Goal: Task Accomplishment & Management: Use online tool/utility

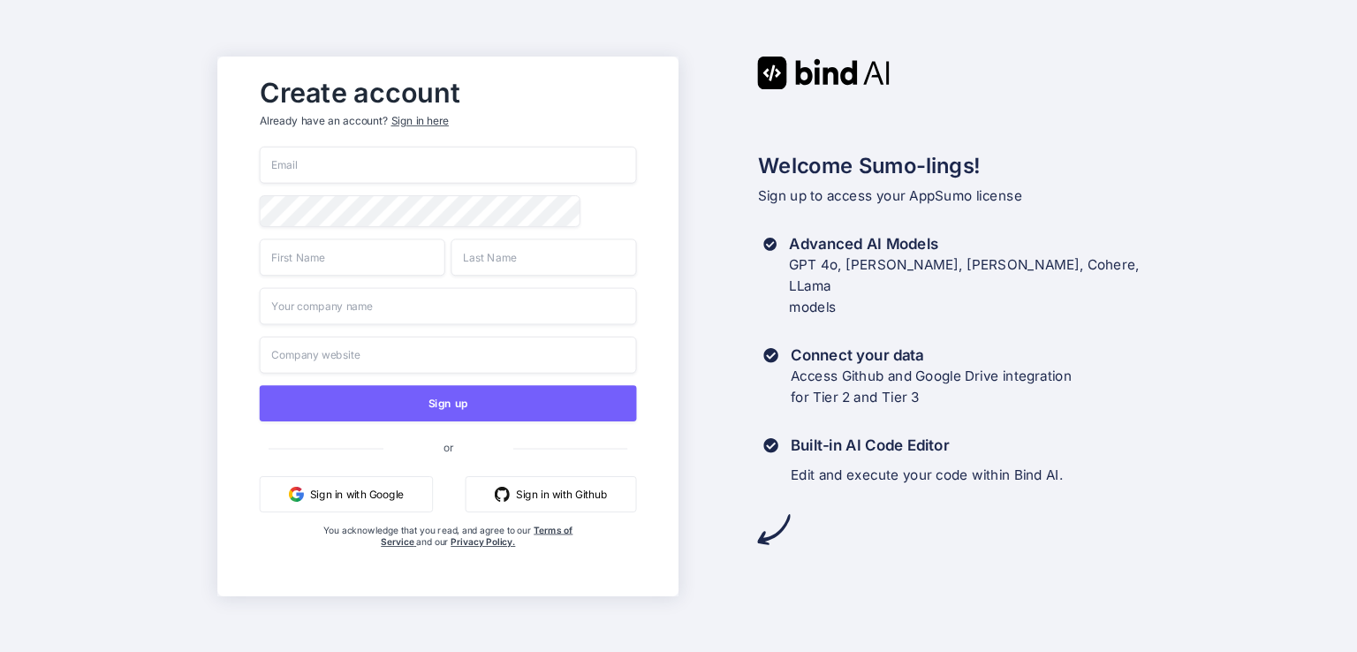
click at [378, 498] on button "Sign in with Google" at bounding box center [345, 493] width 173 height 36
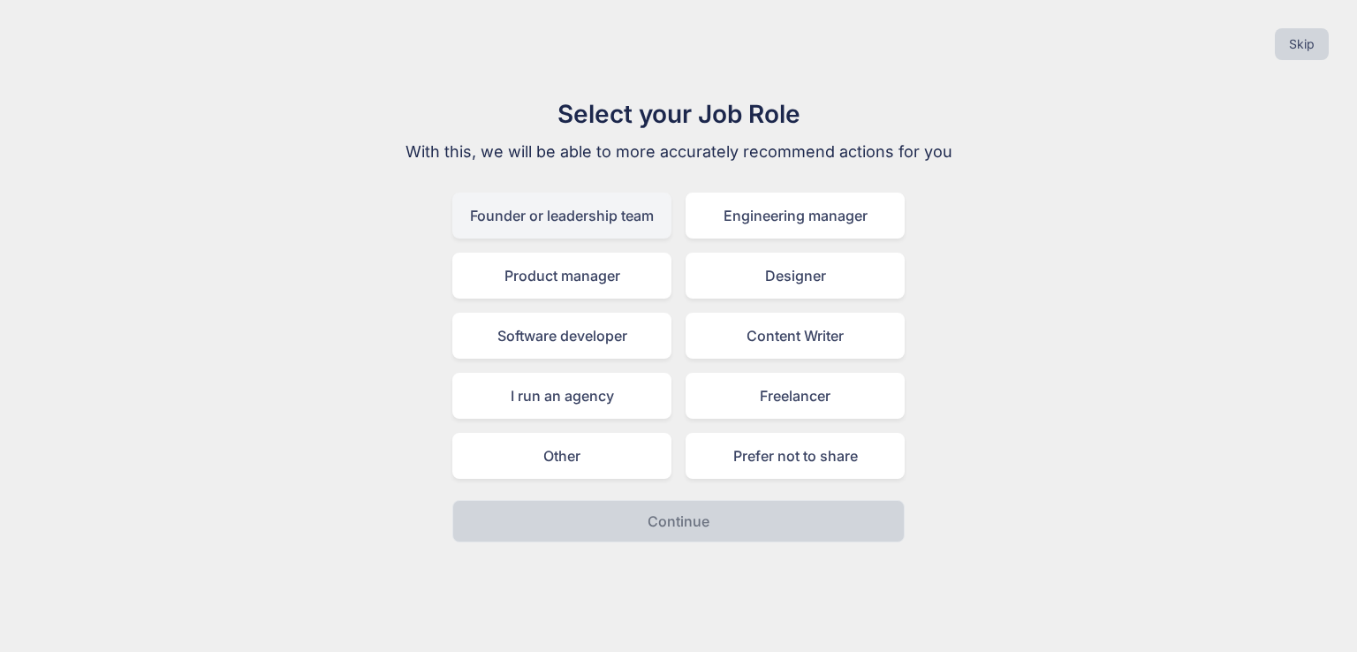
click at [547, 220] on div "Founder or leadership team" at bounding box center [561, 216] width 219 height 46
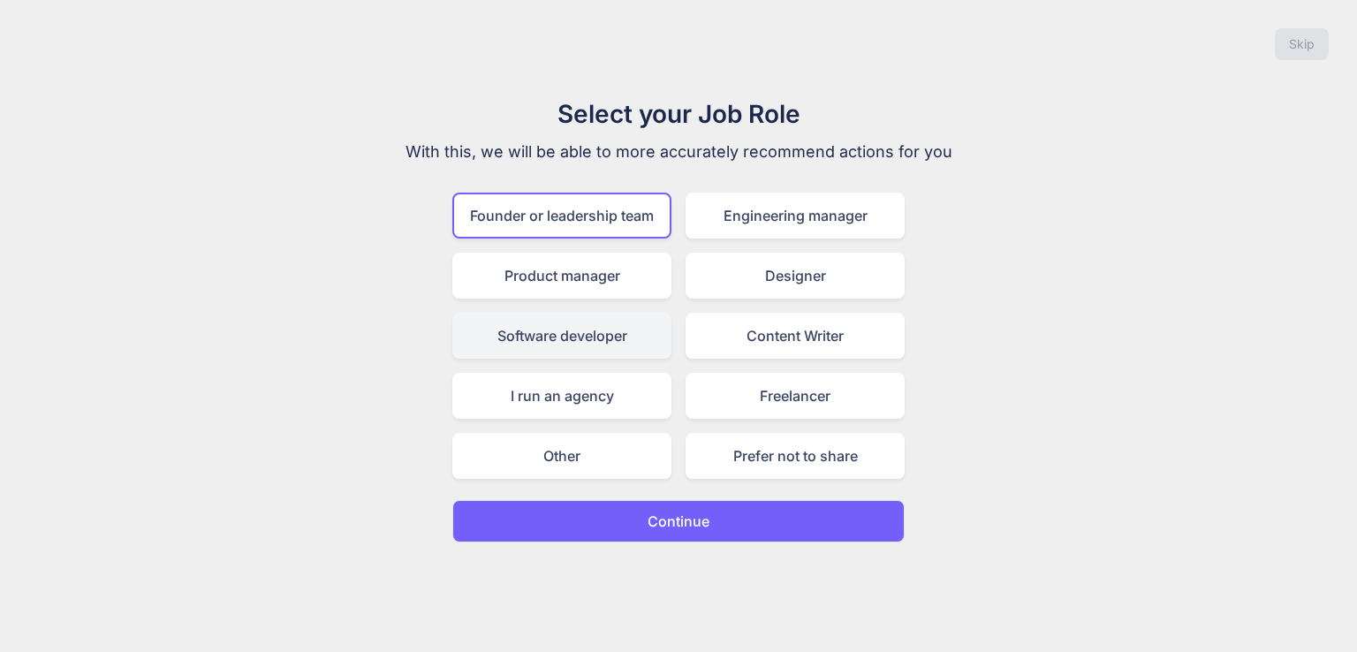
click at [570, 322] on div "Software developer" at bounding box center [561, 336] width 219 height 46
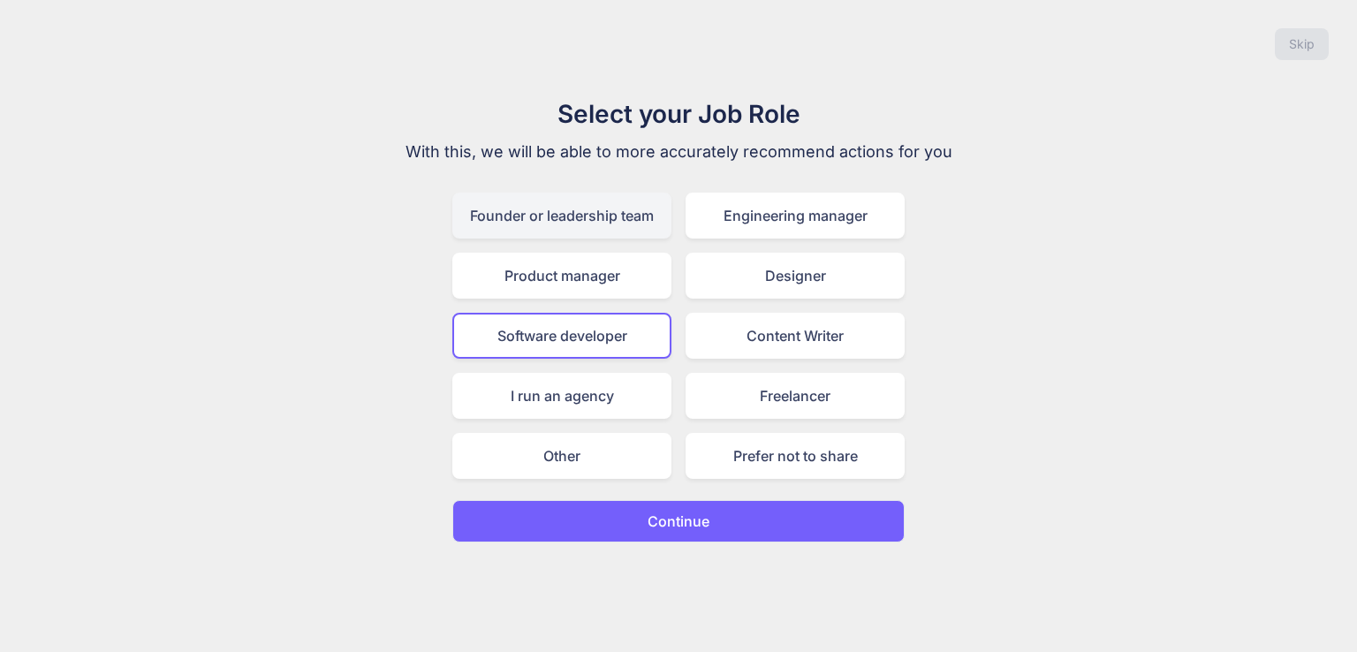
click at [590, 215] on div "Founder or leadership team" at bounding box center [561, 216] width 219 height 46
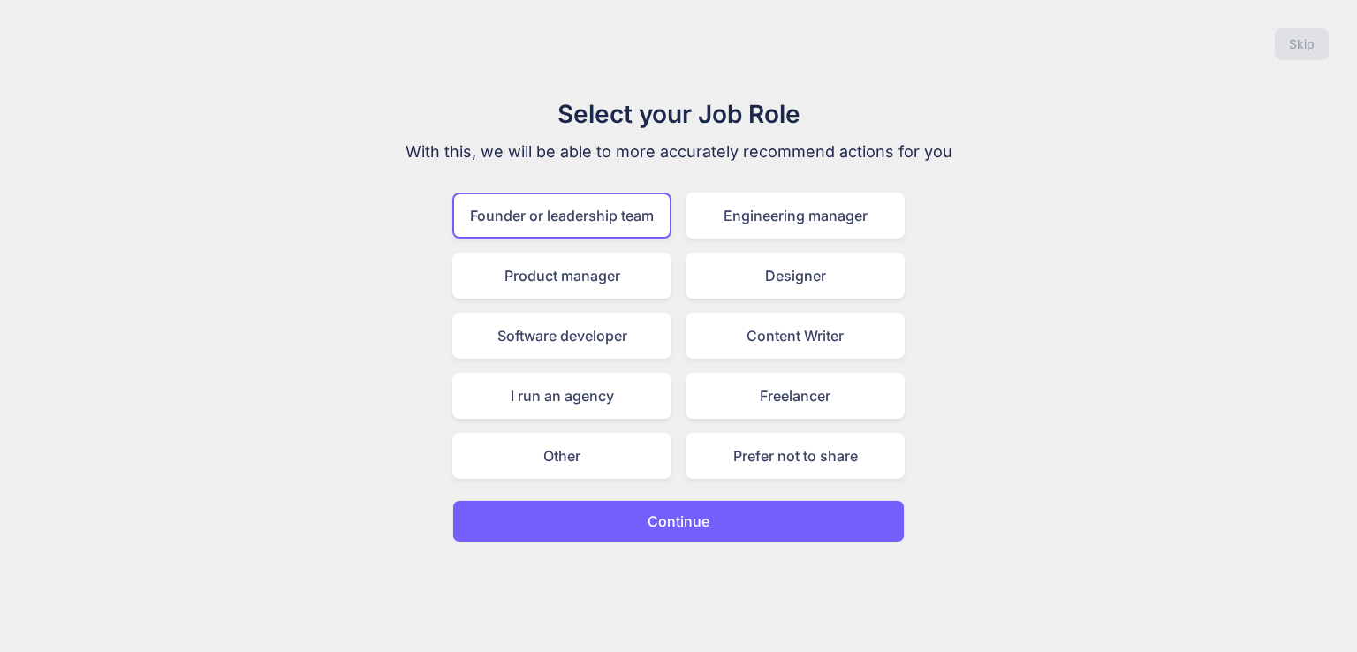
click at [760, 511] on button "Continue" at bounding box center [678, 521] width 452 height 42
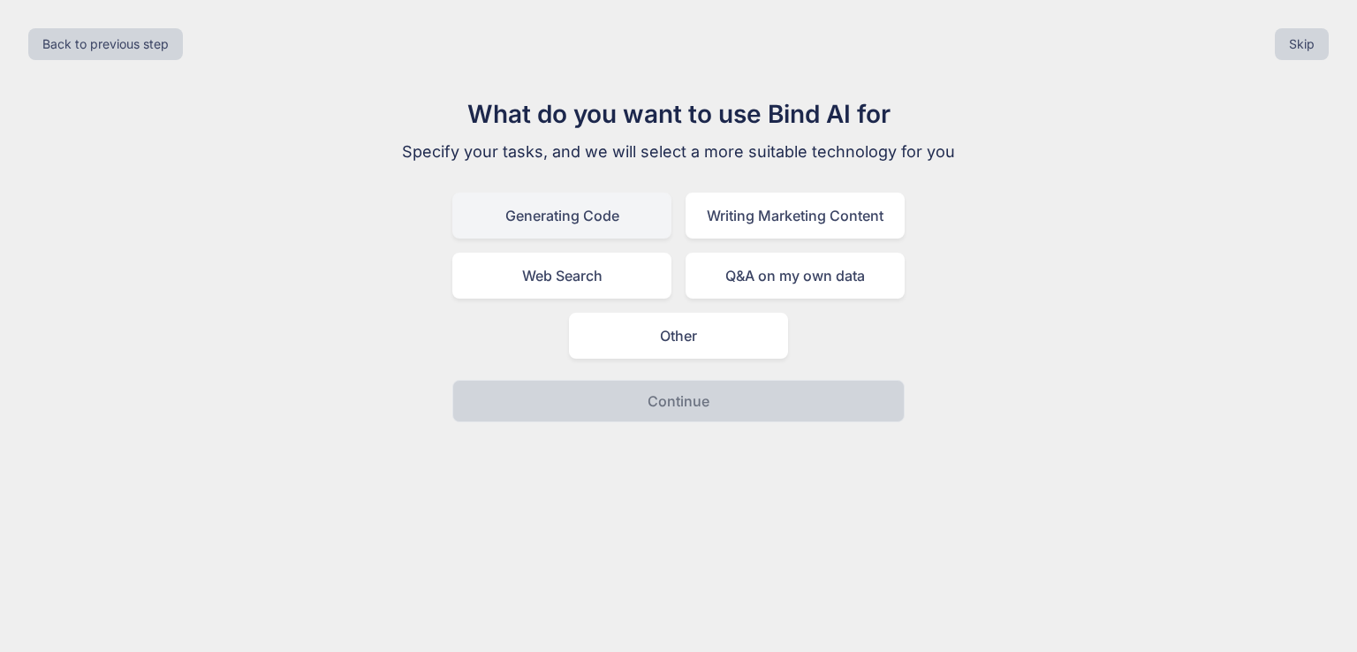
click at [627, 230] on div "Generating Code" at bounding box center [561, 216] width 219 height 46
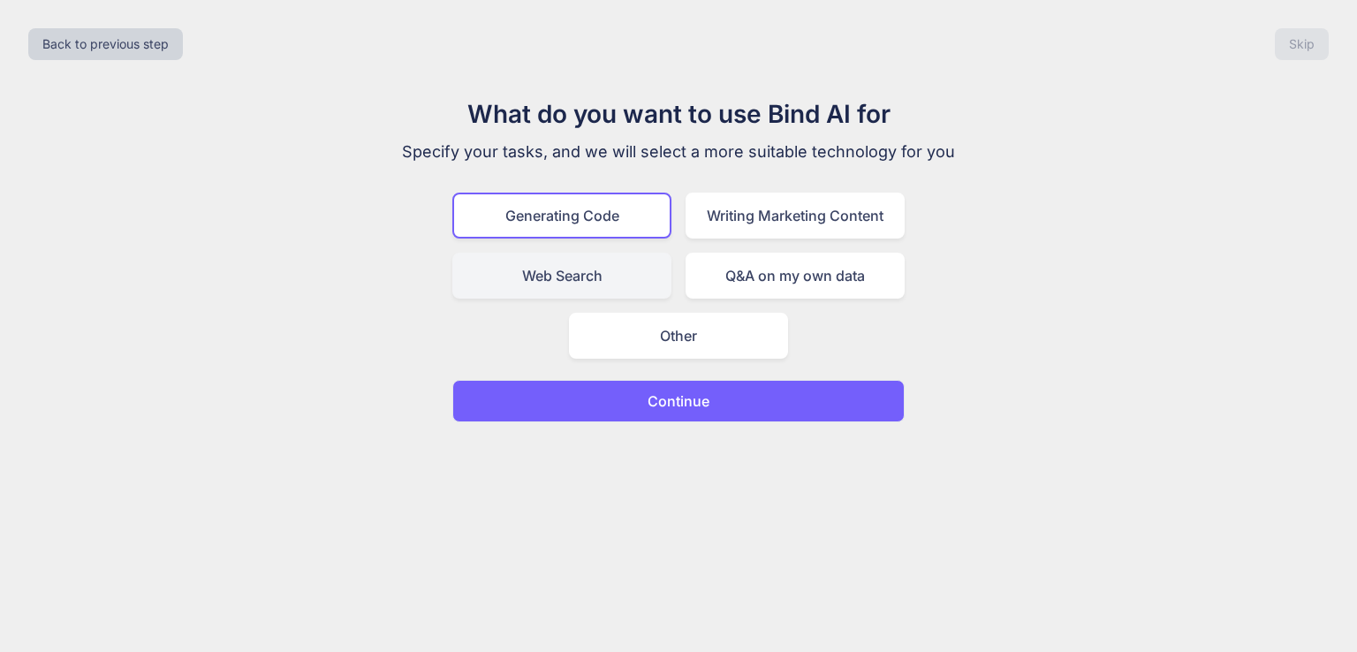
click at [611, 273] on div "Web Search" at bounding box center [561, 276] width 219 height 46
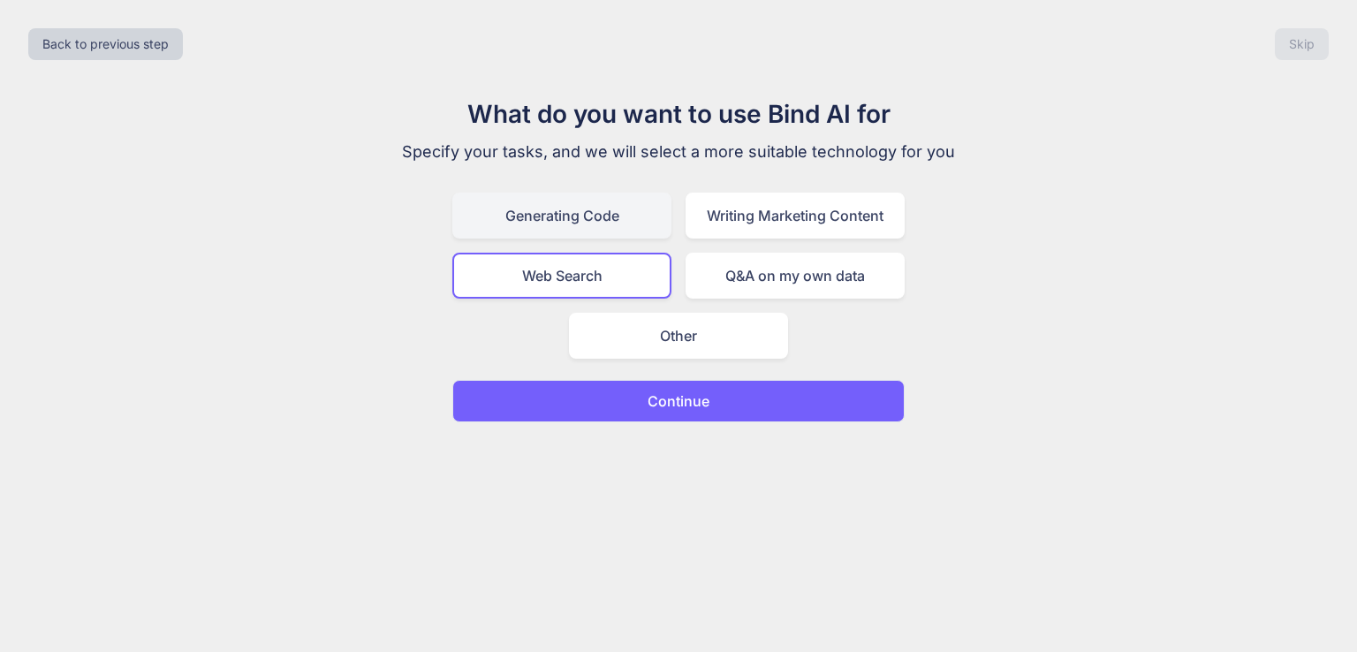
click at [622, 229] on div "Generating Code" at bounding box center [561, 216] width 219 height 46
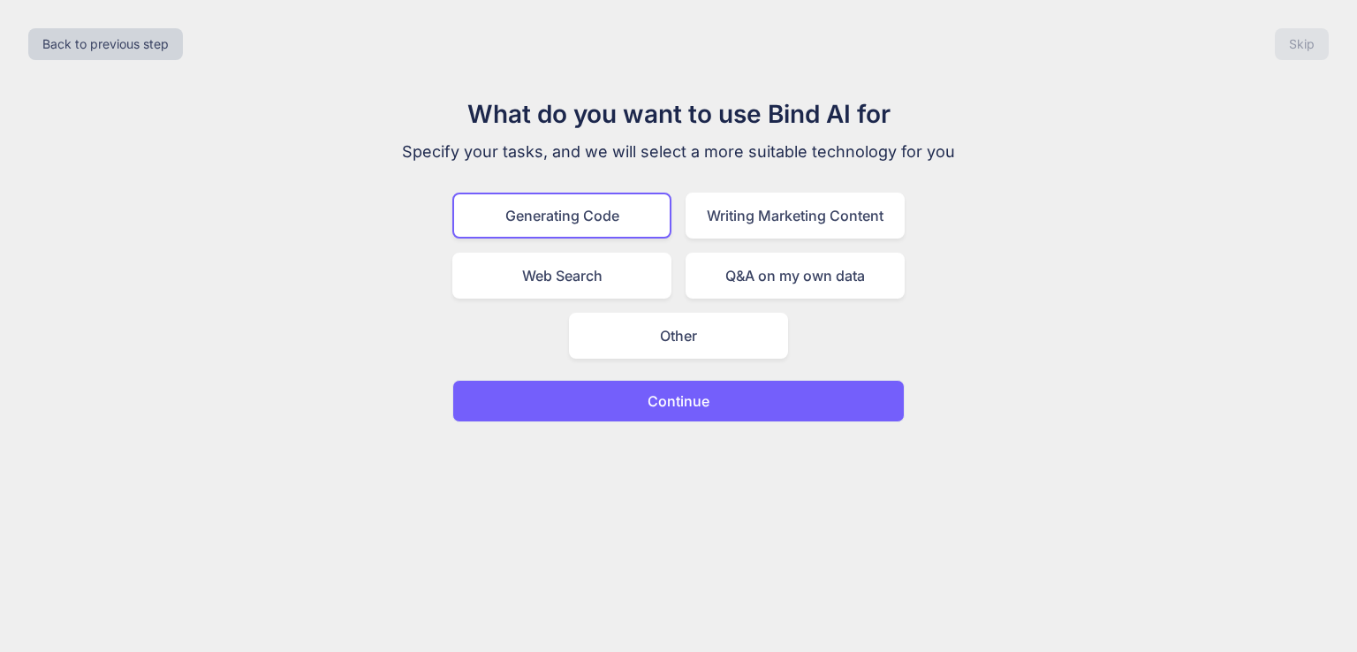
click at [806, 391] on button "Continue" at bounding box center [678, 401] width 452 height 42
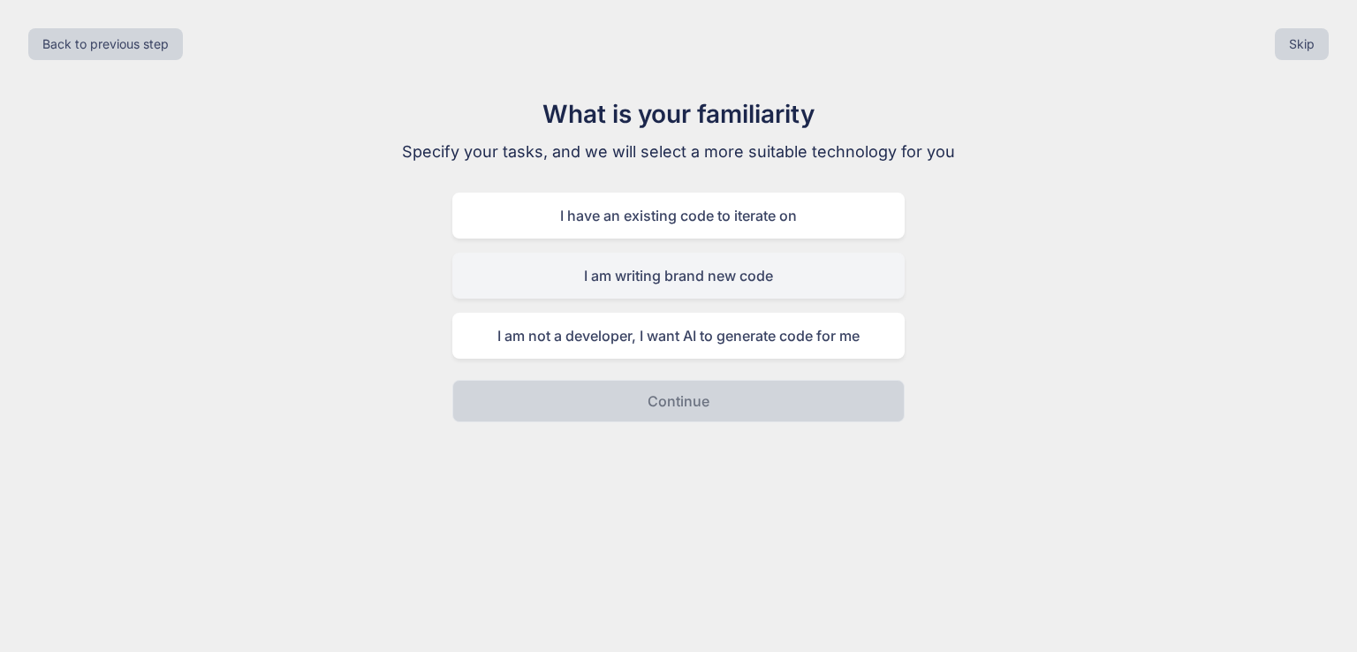
click at [831, 285] on div "I am writing brand new code" at bounding box center [678, 276] width 452 height 46
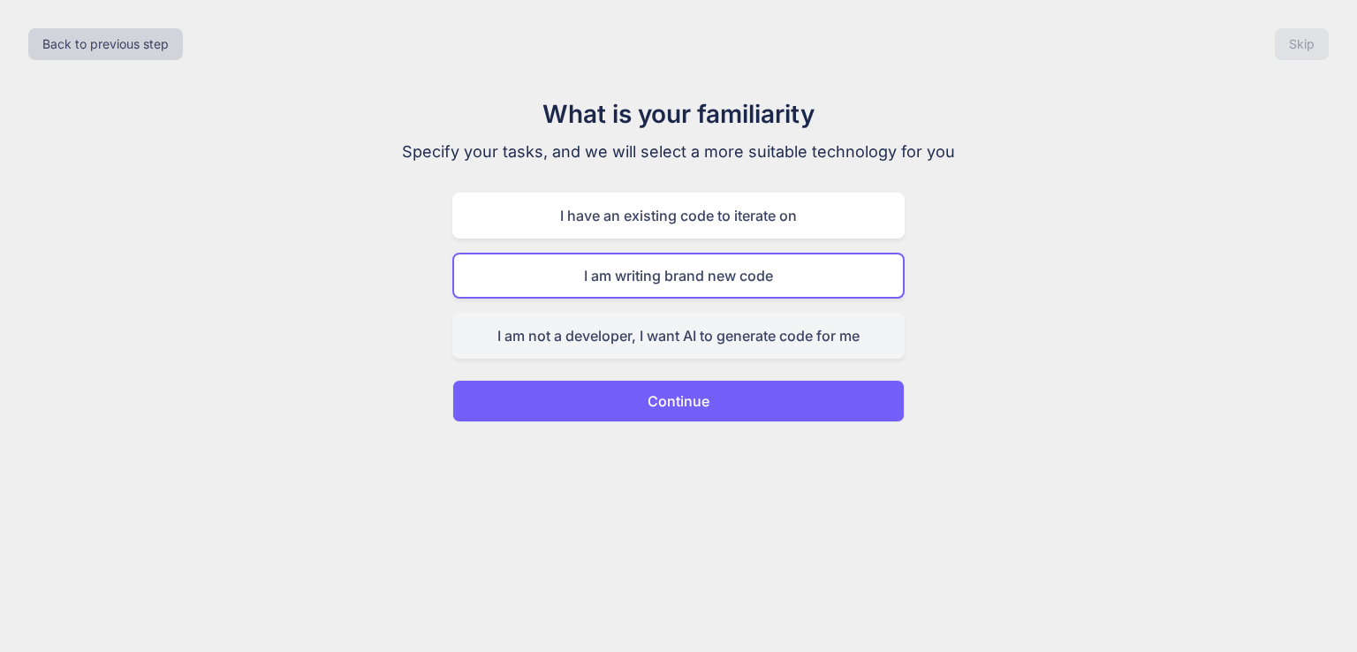
click at [833, 342] on div "I am not a developer, I want AI to generate code for me" at bounding box center [678, 336] width 452 height 46
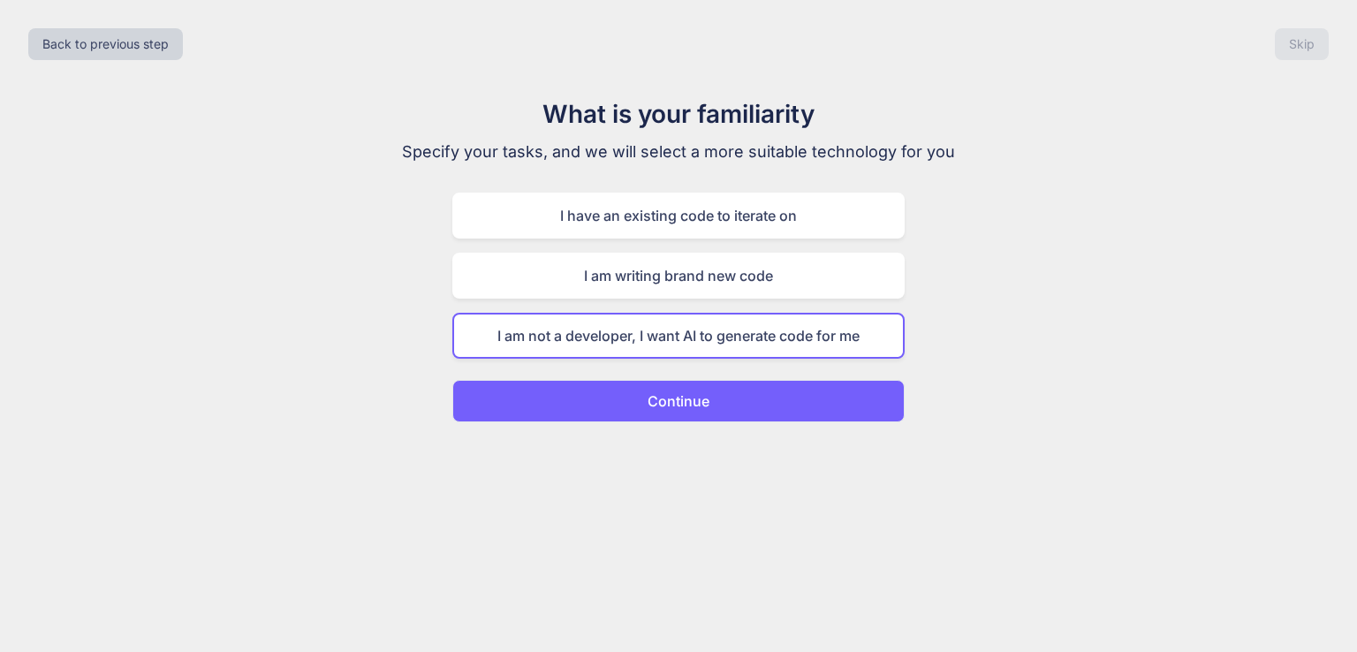
click at [757, 410] on button "Continue" at bounding box center [678, 401] width 452 height 42
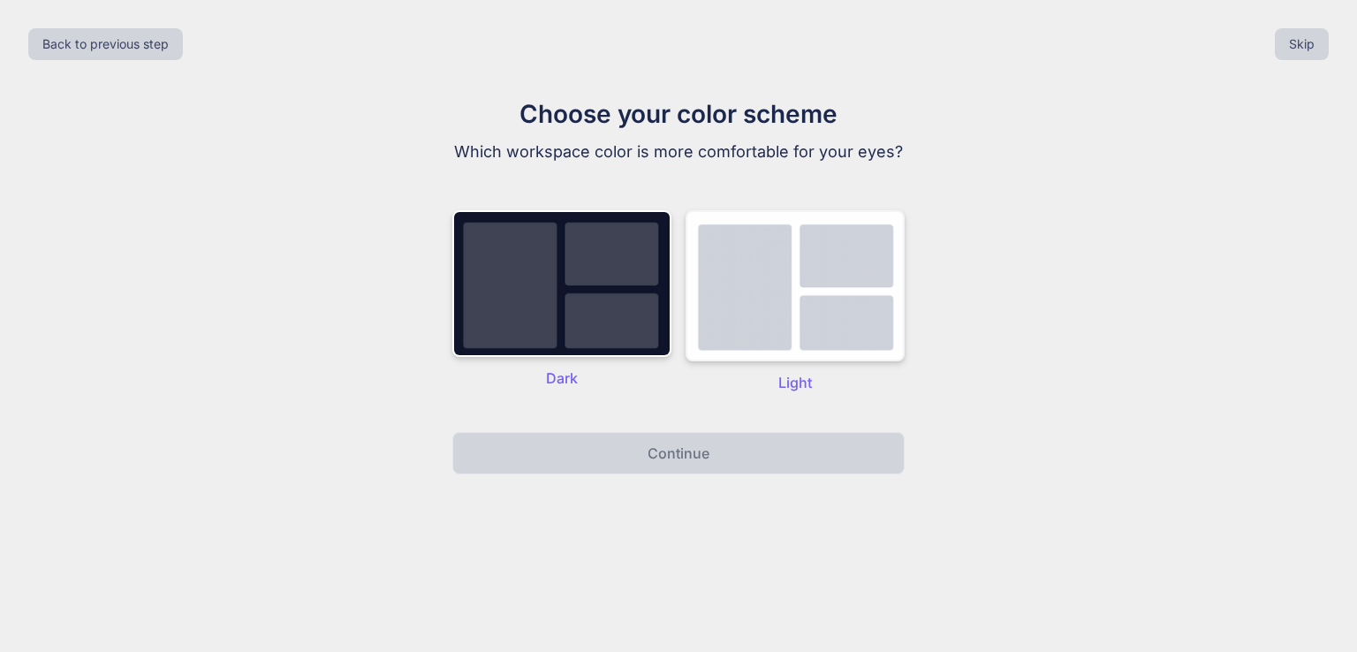
click at [831, 320] on img at bounding box center [795, 285] width 219 height 151
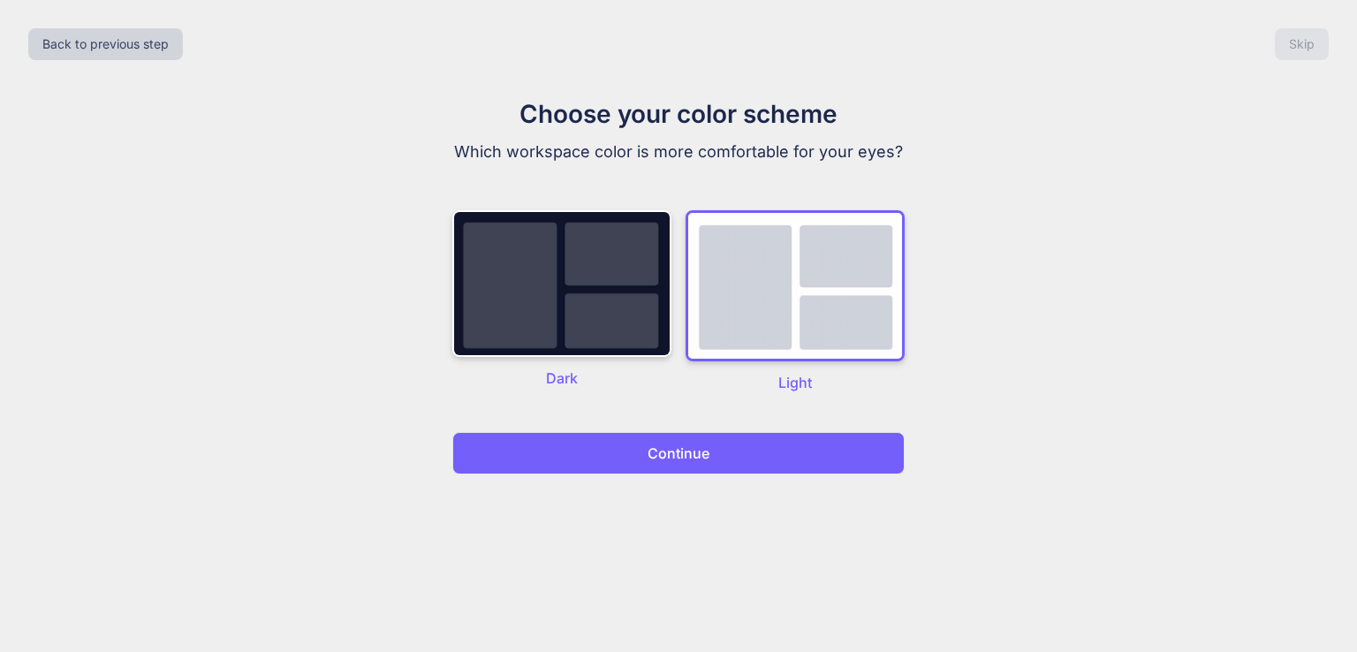
click at [788, 455] on button "Continue" at bounding box center [678, 453] width 452 height 42
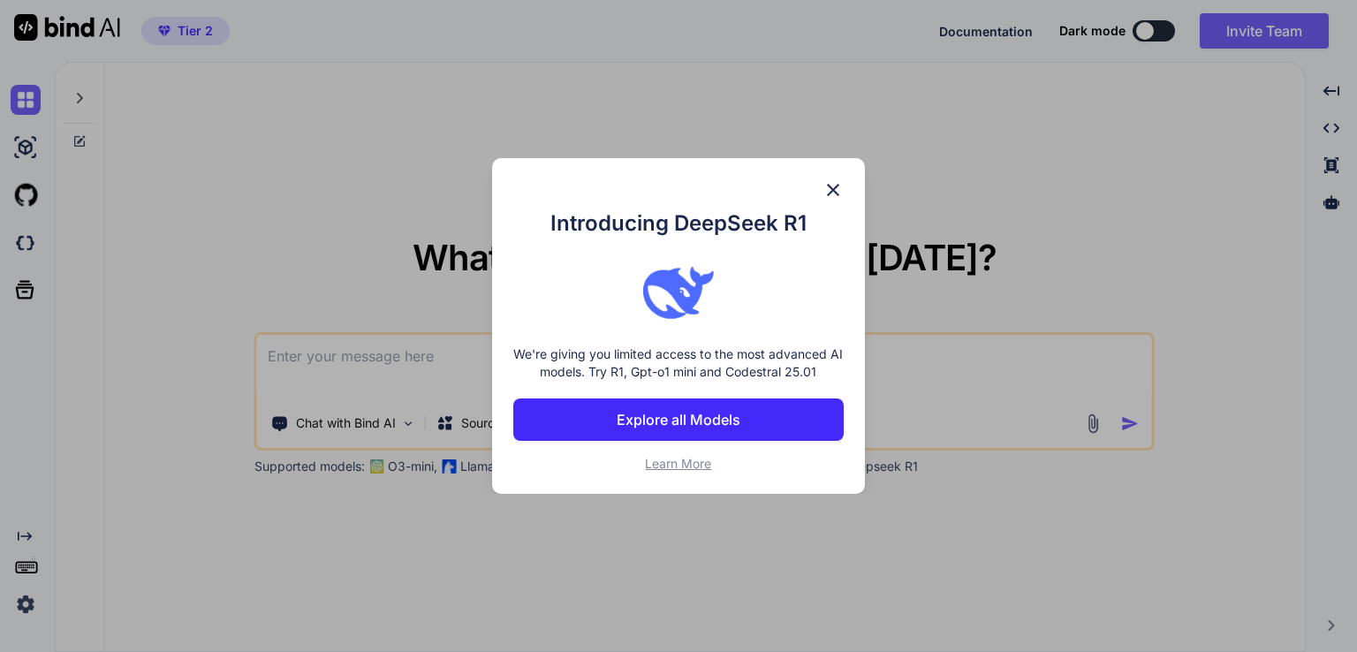
click at [647, 416] on p "Explore all Models" at bounding box center [679, 419] width 124 height 21
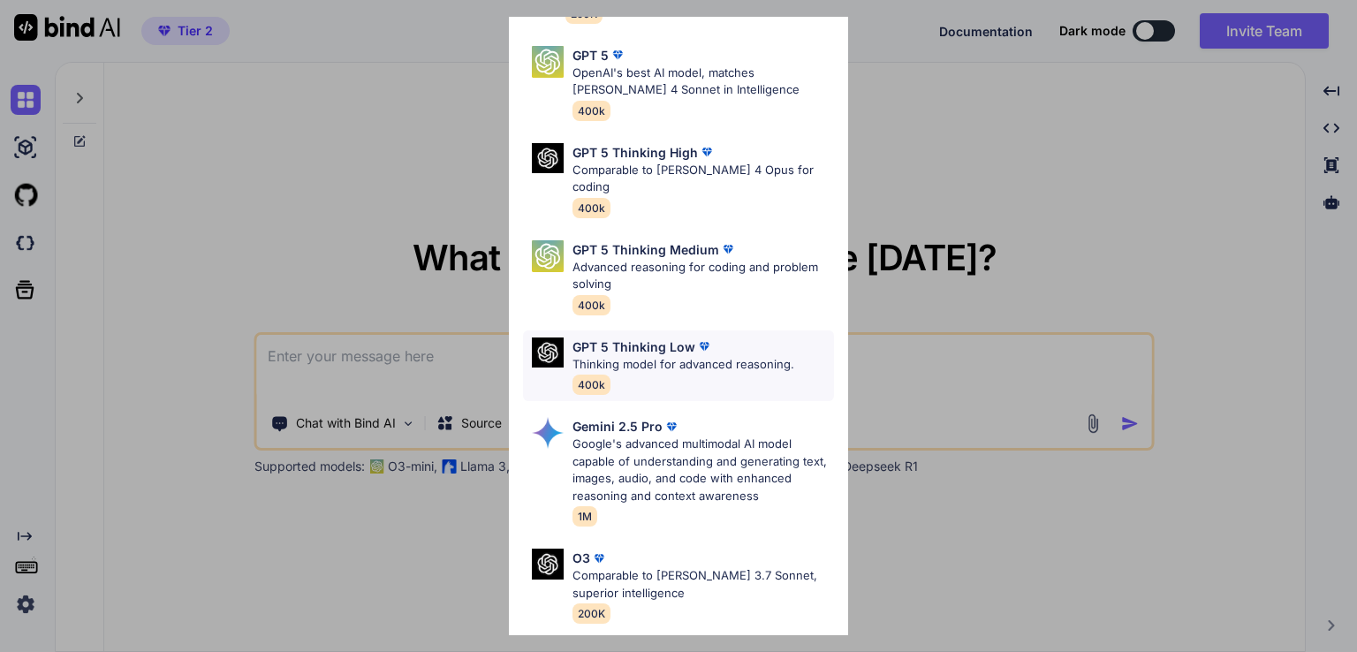
scroll to position [442, 0]
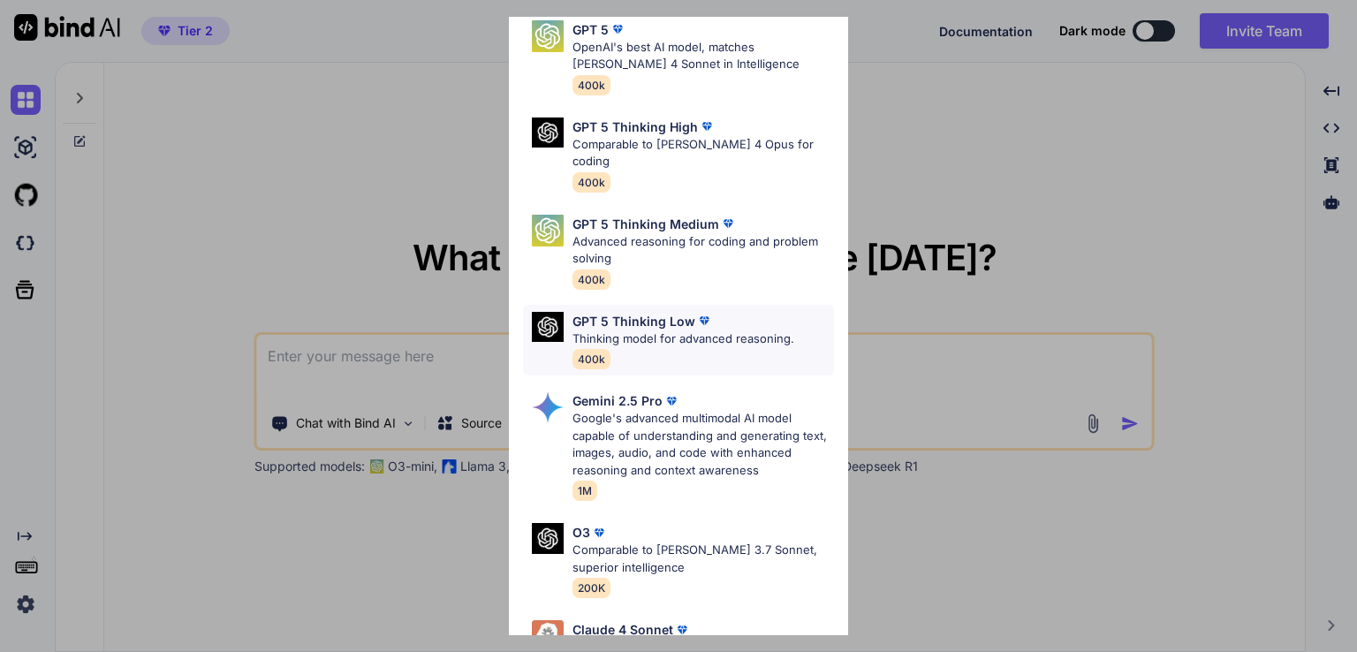
click at [648, 410] on p "Google's advanced multimodal AI model capable of understanding and generating t…" at bounding box center [704, 444] width 262 height 69
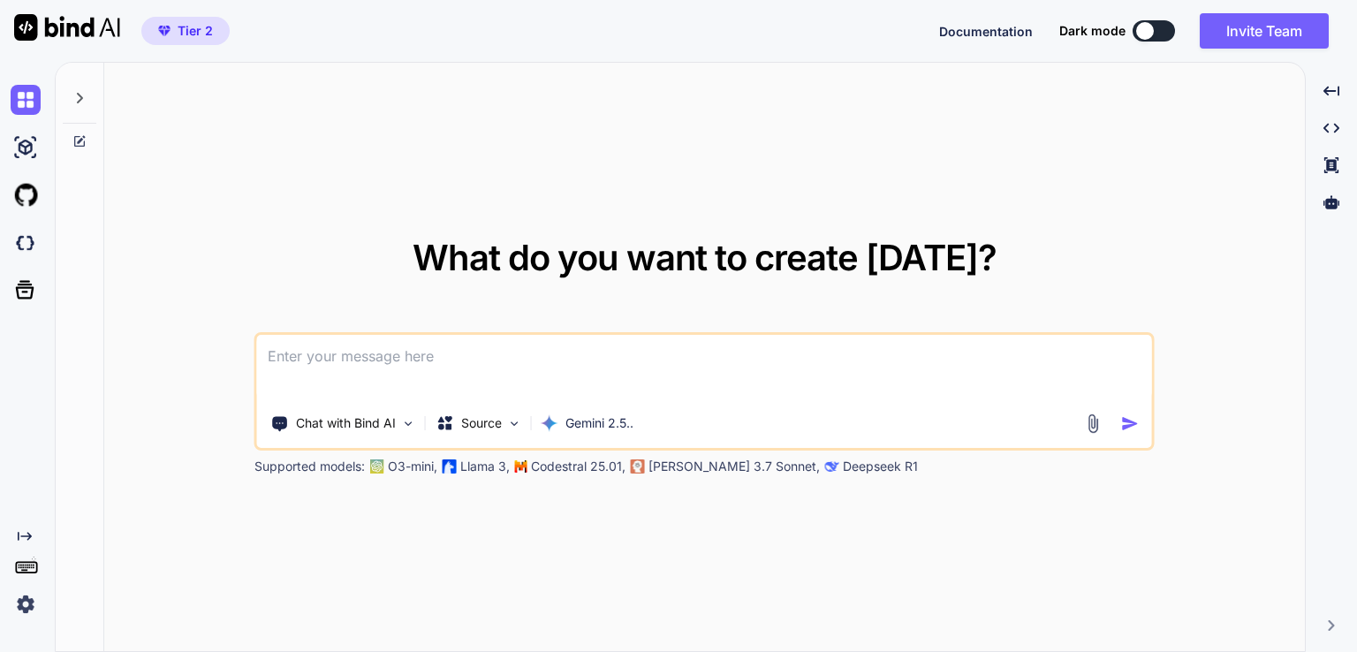
click at [73, 101] on icon at bounding box center [79, 98] width 14 height 14
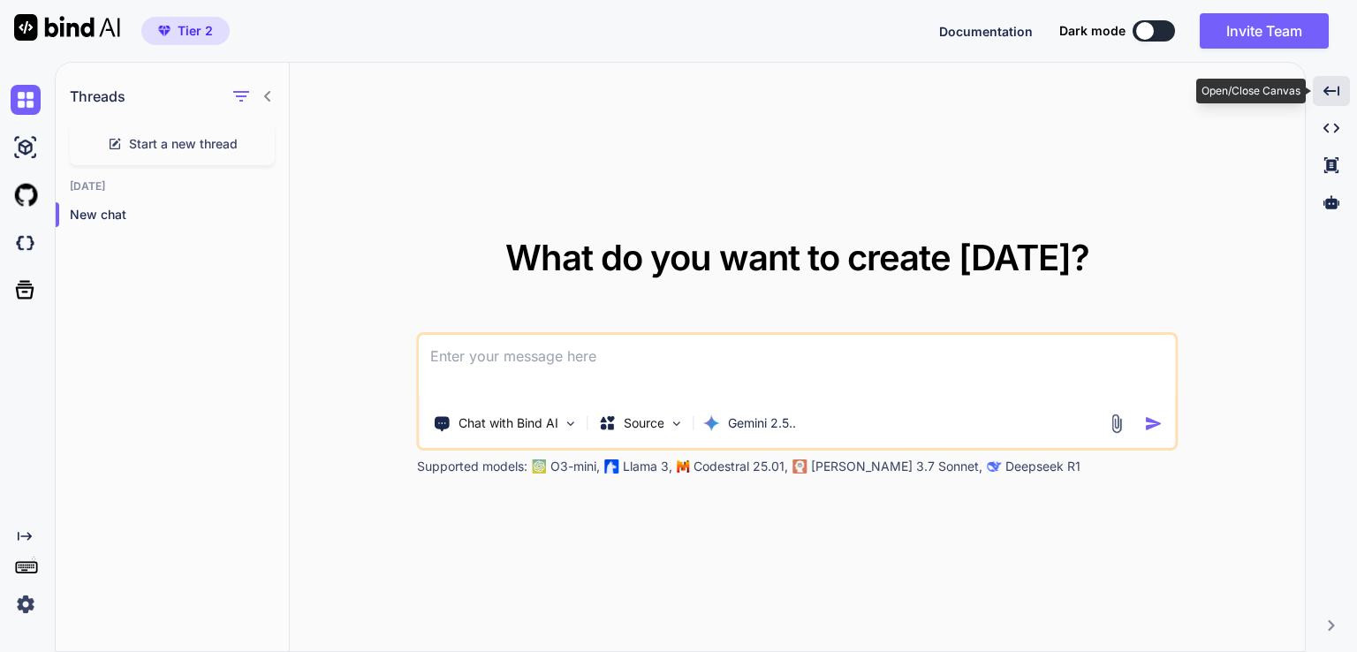
click at [1325, 95] on icon "Created with Pixso." at bounding box center [1332, 91] width 16 height 16
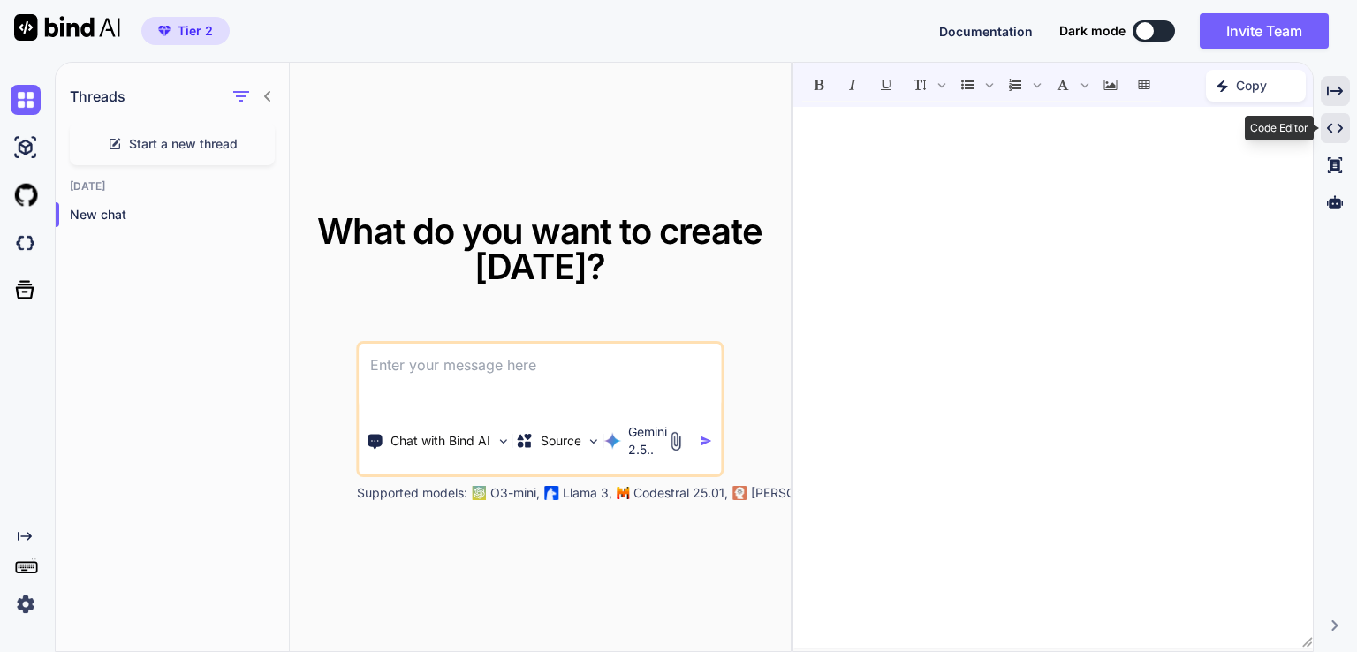
click at [1332, 121] on icon "Created with Pixso." at bounding box center [1335, 128] width 16 height 16
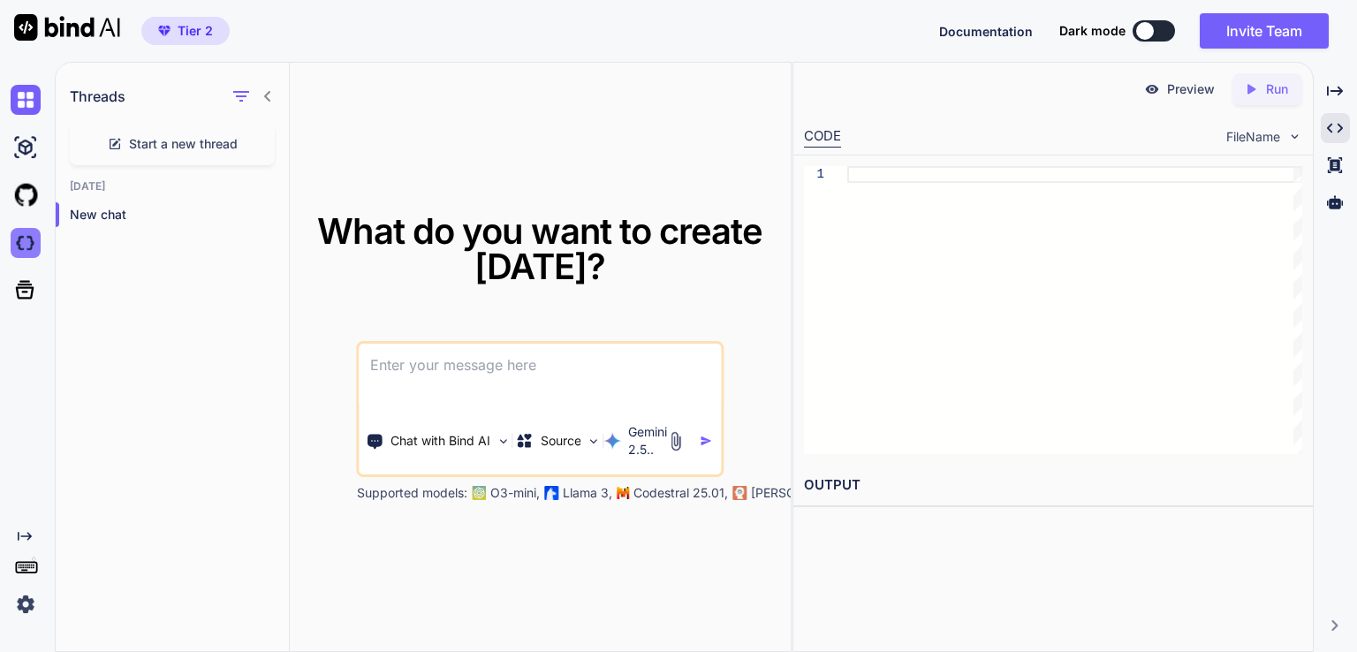
click at [23, 247] on img at bounding box center [26, 243] width 30 height 30
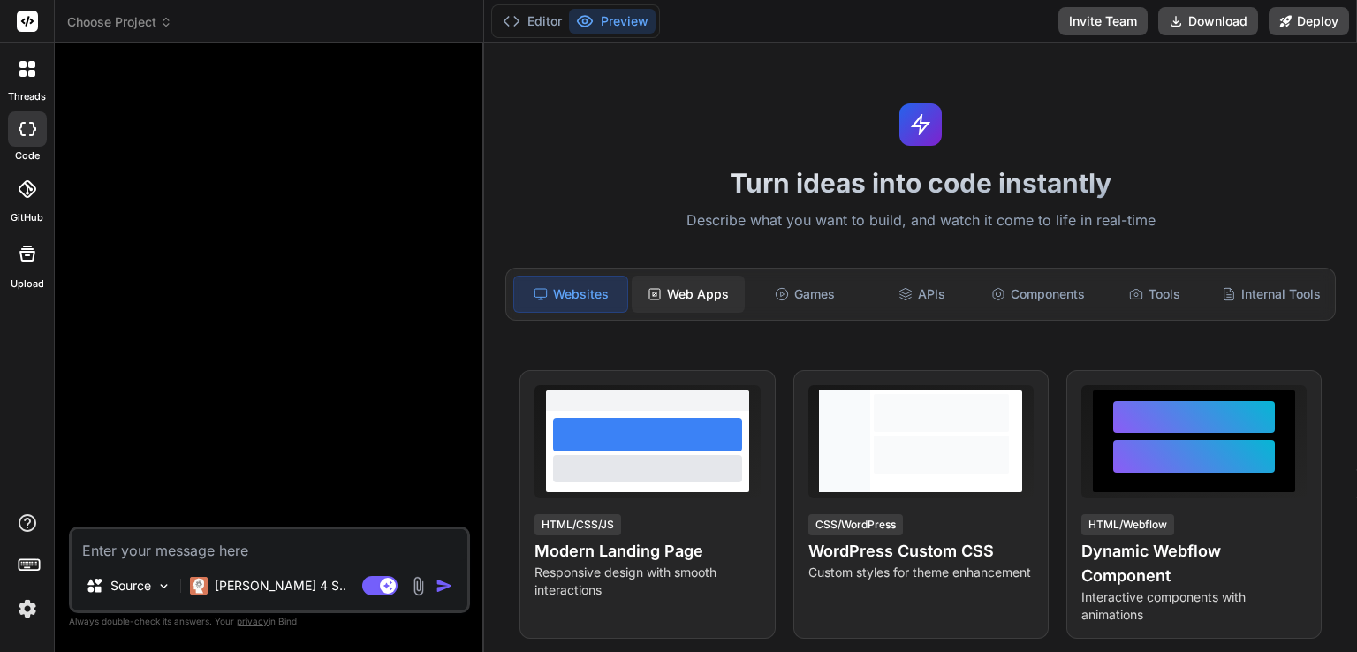
click at [689, 305] on div "Web Apps" at bounding box center [688, 294] width 113 height 37
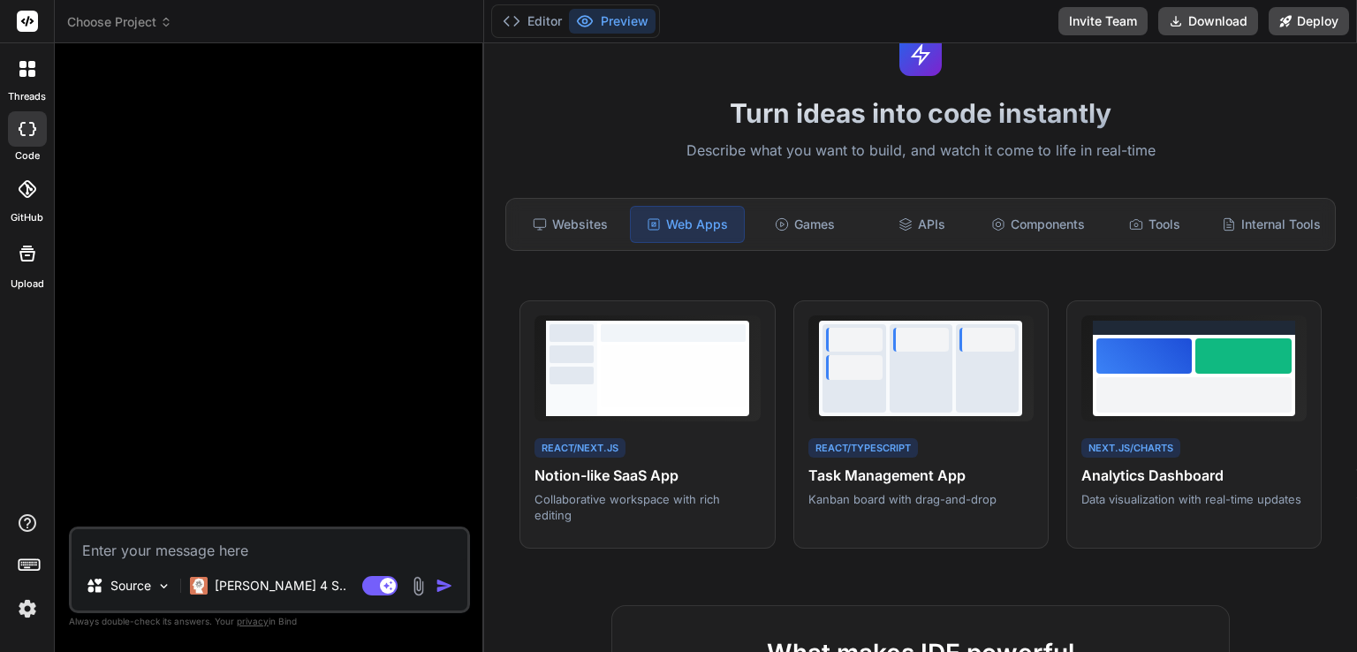
scroll to position [88, 0]
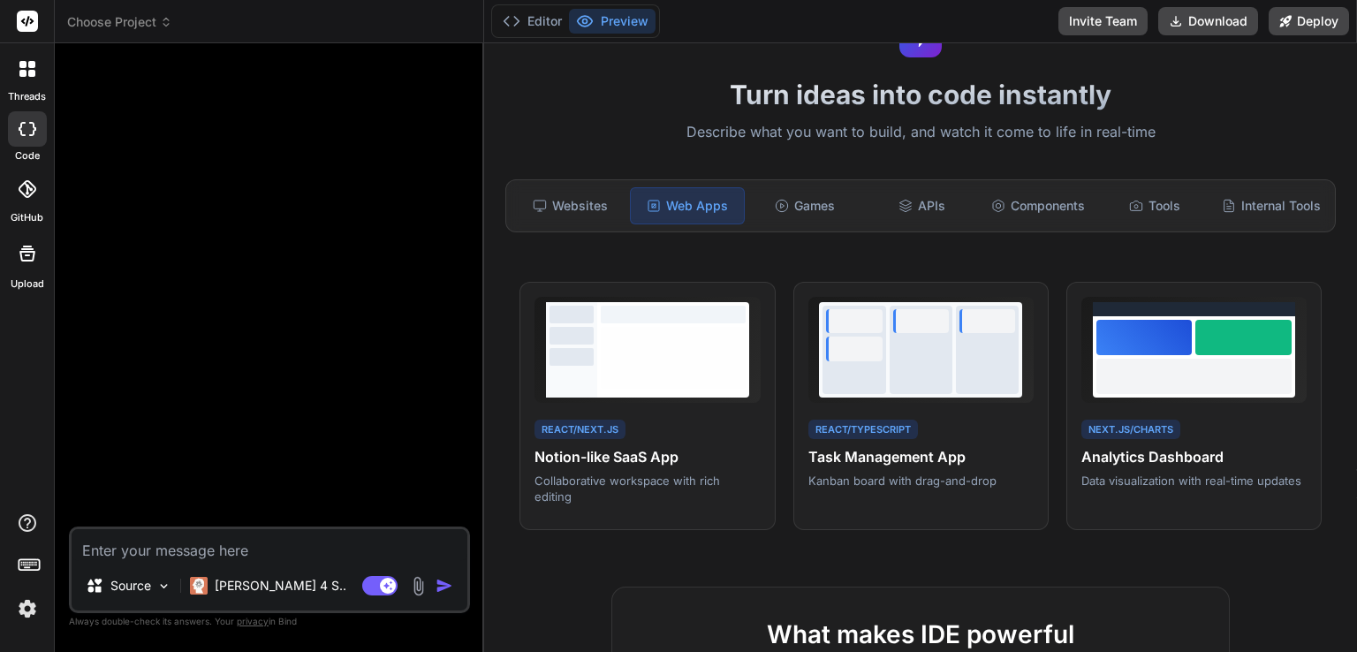
click at [231, 187] on div at bounding box center [271, 291] width 398 height 469
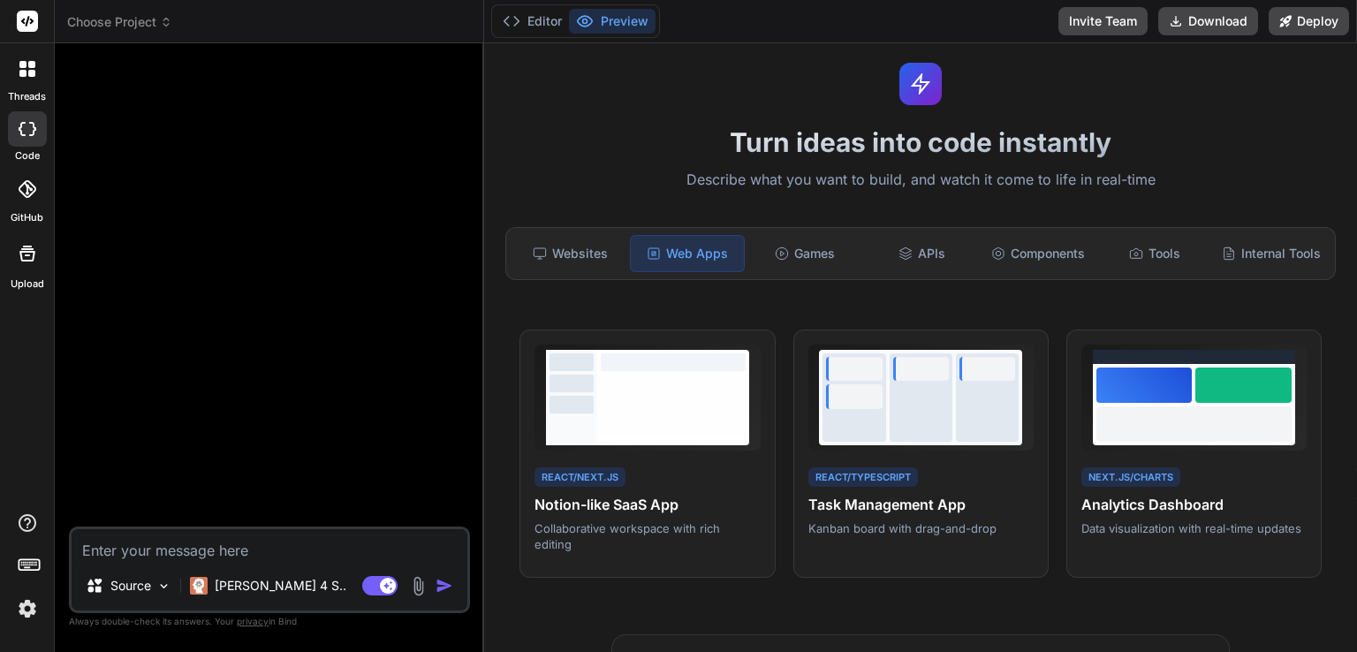
scroll to position [0, 0]
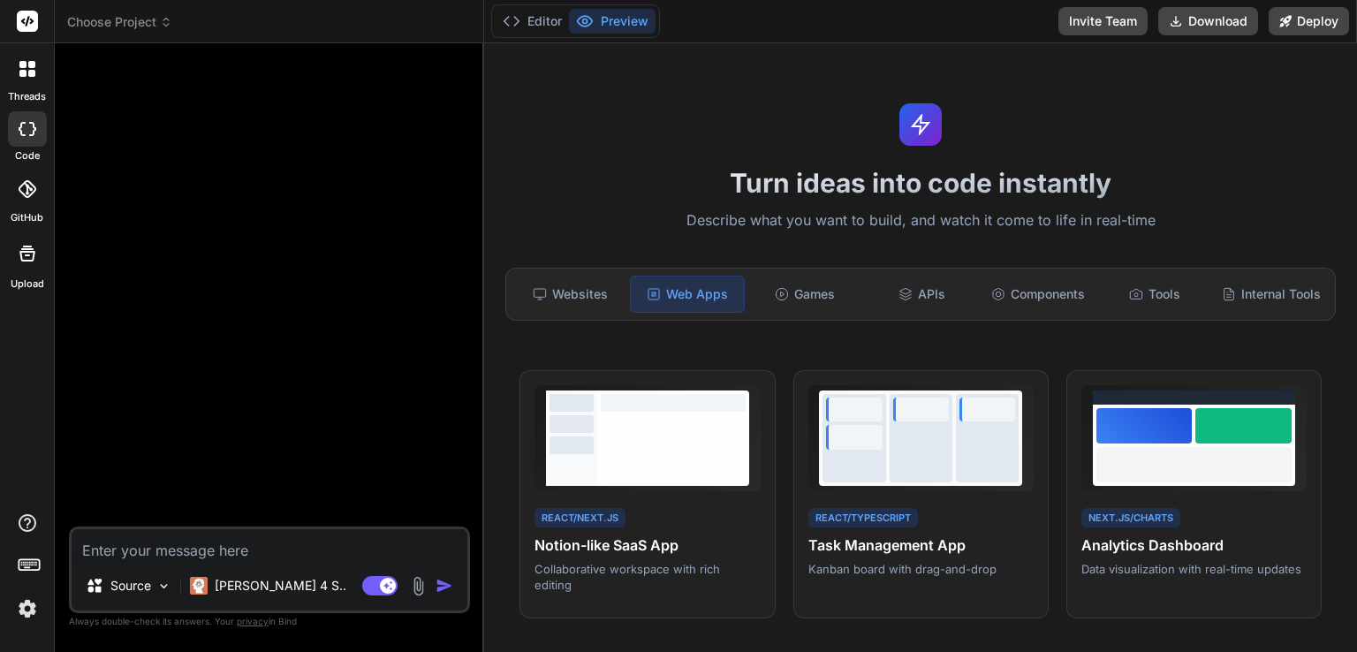
click at [778, 234] on div "Turn ideas into code instantly Describe what you want to build, and watch it co…" at bounding box center [920, 347] width 873 height 609
click at [115, 549] on textarea at bounding box center [270, 545] width 396 height 32
click at [138, 582] on p "Source" at bounding box center [130, 586] width 41 height 18
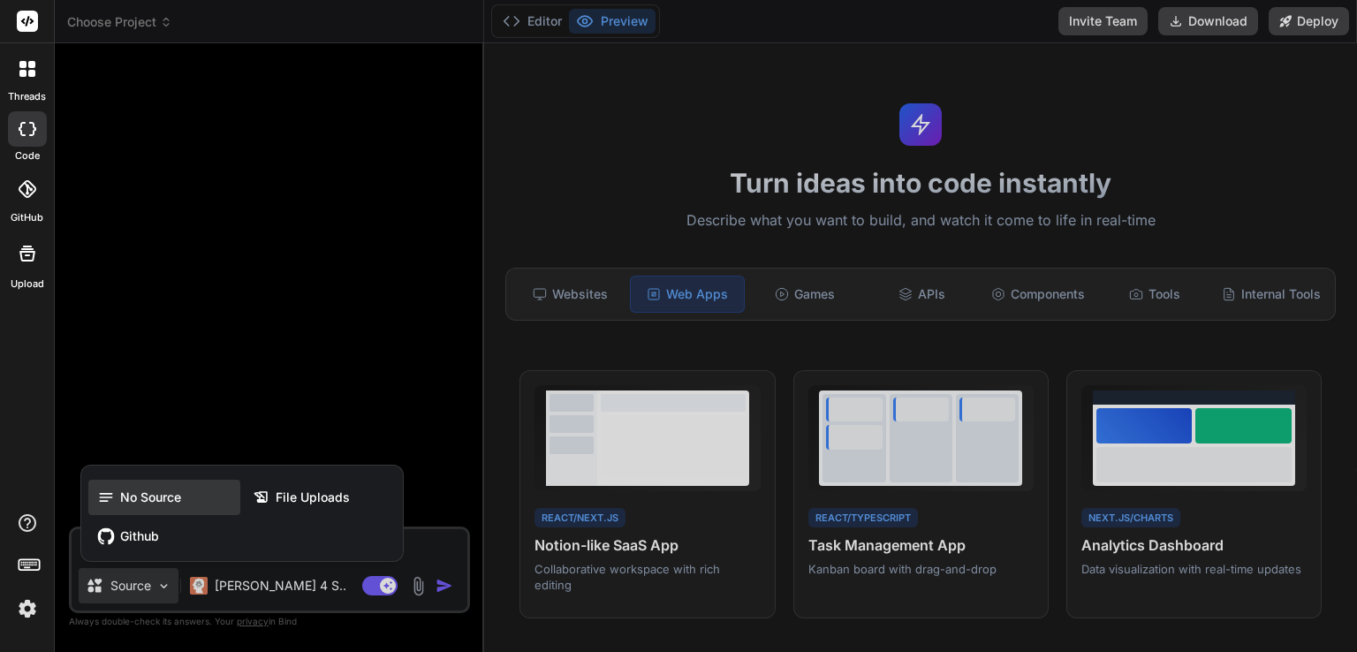
click at [148, 497] on span "No Source" at bounding box center [150, 498] width 61 height 18
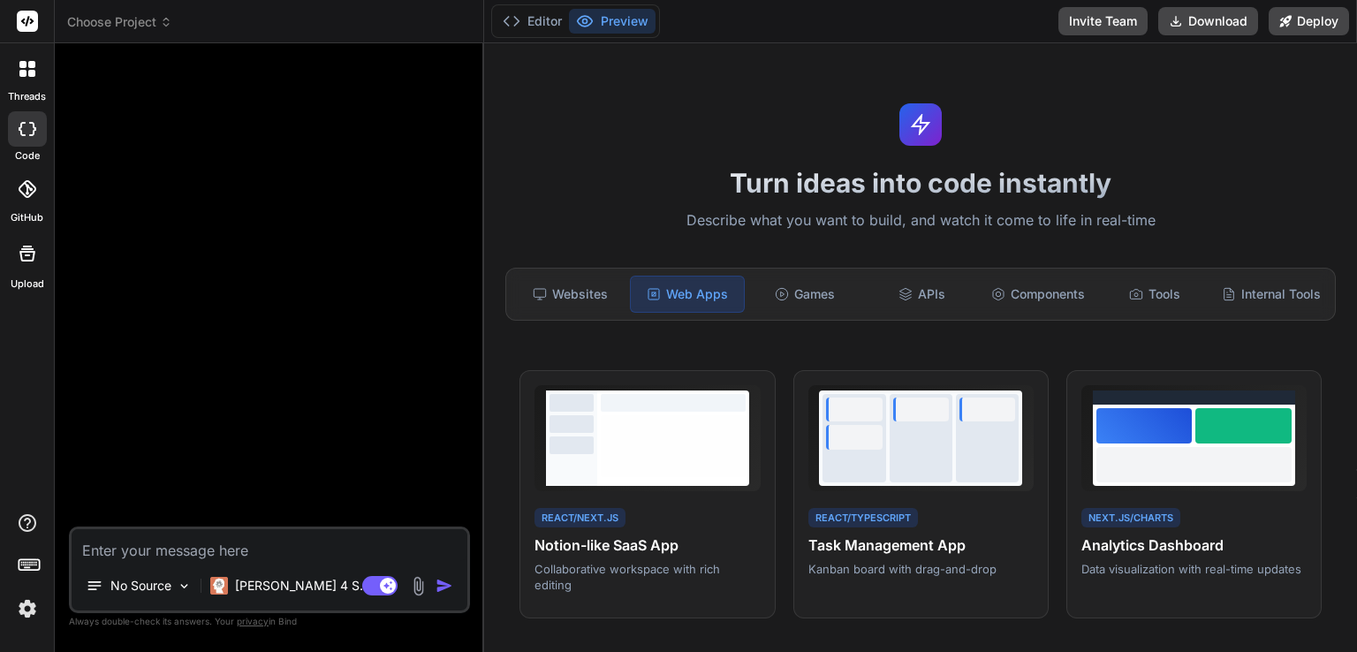
click at [155, 547] on textarea at bounding box center [270, 545] width 396 height 32
paste textarea "Lore ips dol Sitame consectet. adipisc elits doeiu tem inc utlab etd magn ali. …"
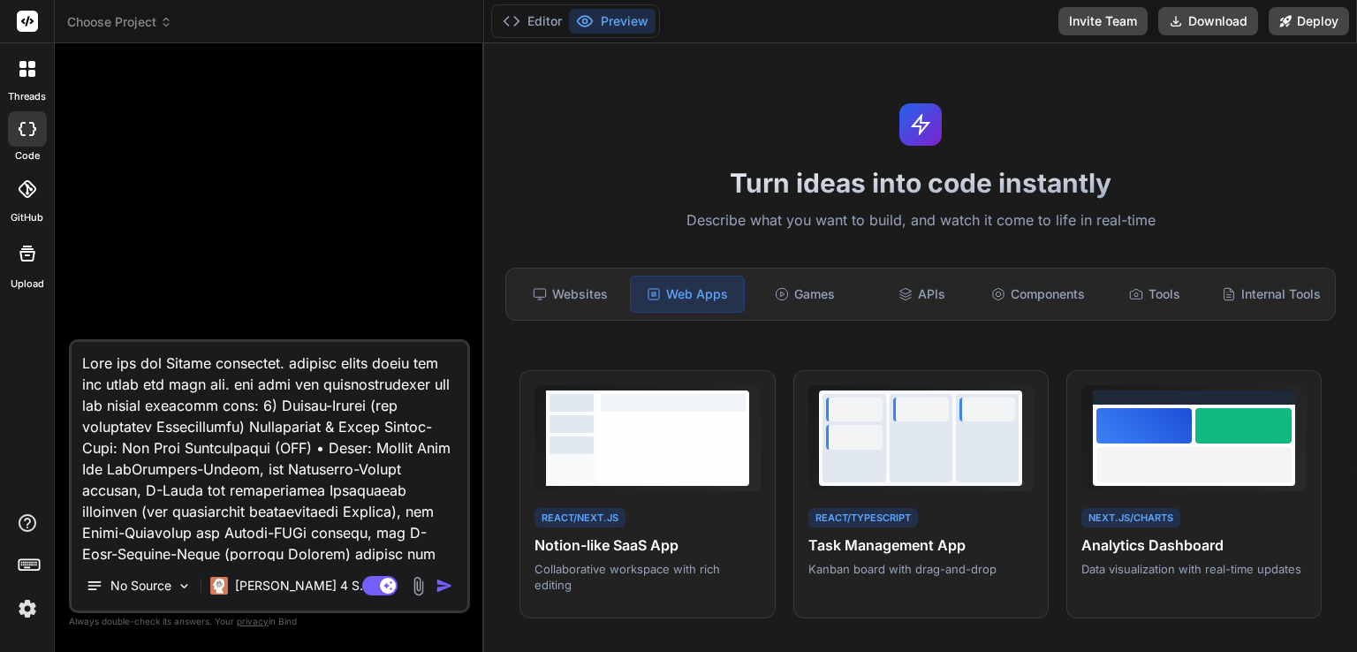
type textarea "x"
type textarea "Lore ips dol Sitame consectet. adipisc elits doeiu tem inc utlab etd magn ali. …"
click at [171, 365] on textarea at bounding box center [270, 451] width 396 height 219
type textarea "x"
type textarea "Lore ips dol sItamet consectet. adipisc elits doeiu tem inc utlab etd magn ali.…"
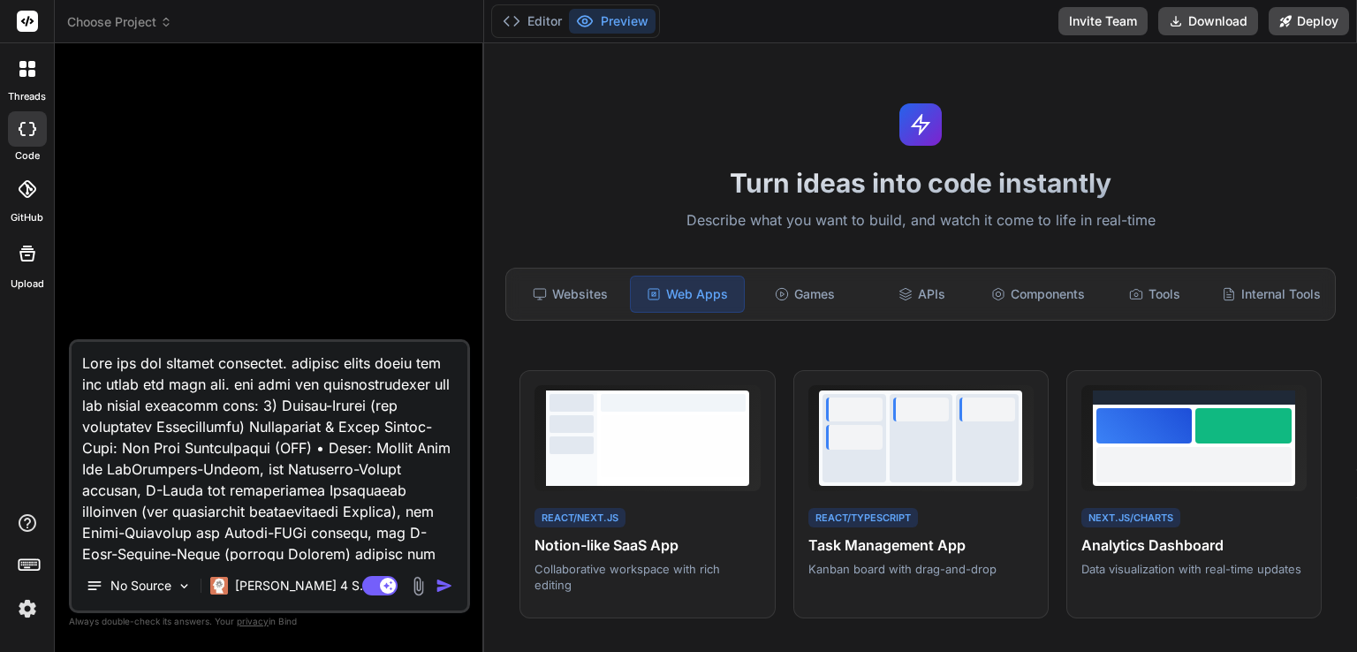
type textarea "x"
type textarea "Lore ips dol siTametc adipiscin. elitsed doeiu tempo inc utl etdol mag aliq eni…"
type textarea "x"
type textarea "Lore ips dol sitAmetco adipiscin. elitsed doeiu tempo inc utl etdol mag aliq en…"
type textarea "x"
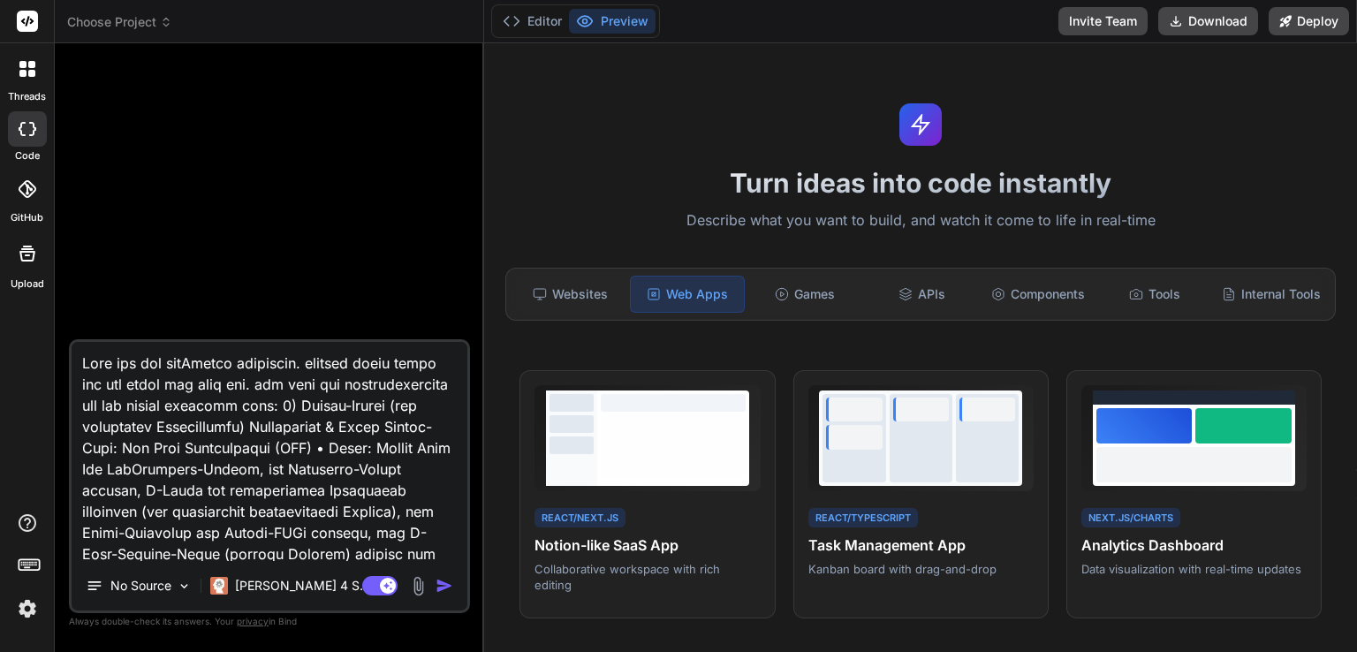
type textarea "Lore ips dol sitaMetcon adipiscin. elitsed doeiu tempo inc utl etdol mag aliq e…"
type textarea "x"
type textarea "Lore ips dol sitamEtcons adipiscin. elitsed doeiu tempo inc utl etdol mag aliq …"
type textarea "x"
type textarea "Lore ips dol sitameTconse adipiscin. elitsed doeiu tempo inc utl etdol mag aliq…"
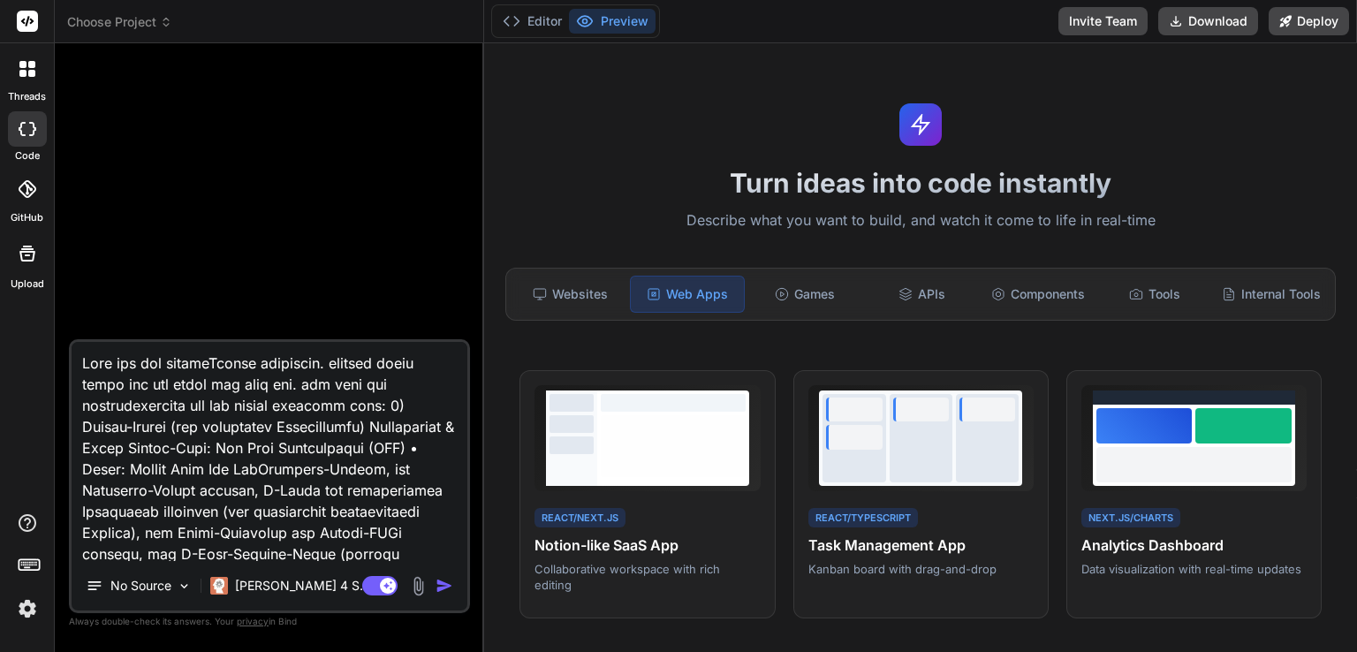
type textarea "x"
type textarea "Lore ips dol sitametConsec adipiscin. elitsed doeiu tempo inc utl etdol mag ali…"
type textarea "x"
type textarea "Lore ips dol sitametcOnsect adipiscin. elitsed doeiu tempo inc utl etdol mag al…"
type textarea "x"
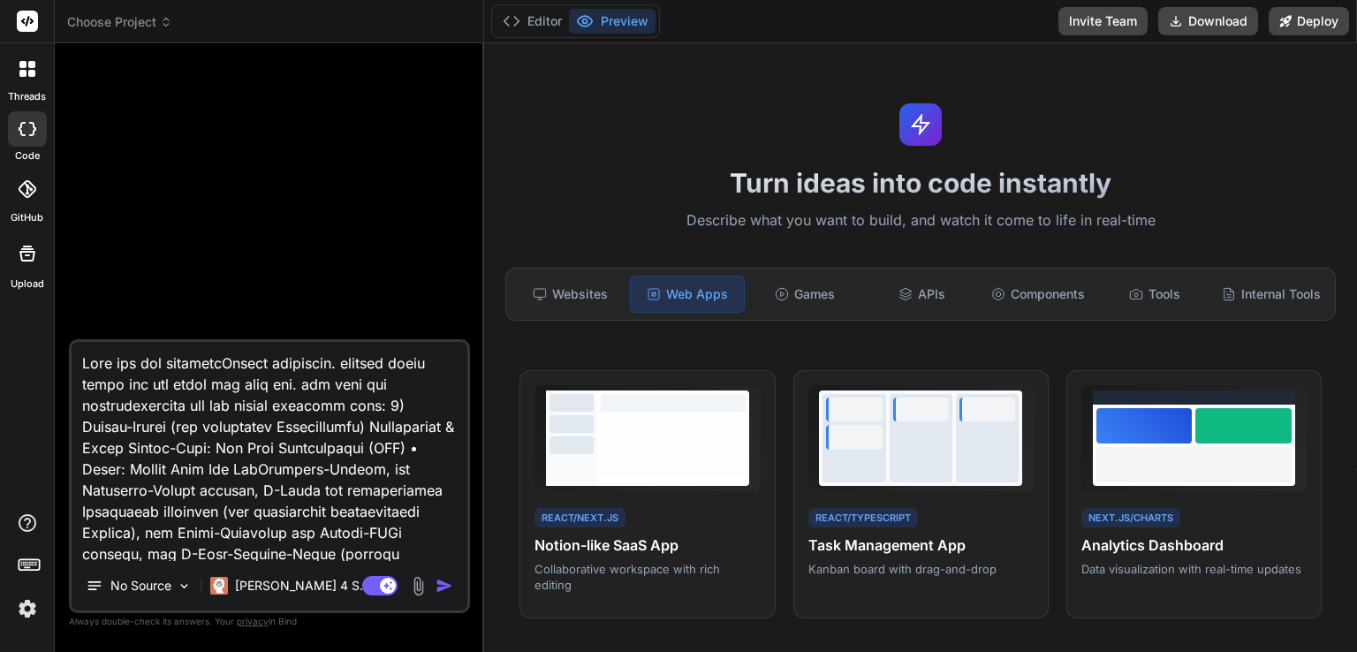
type textarea "Lore ips dol sitametcoNsecte adipiscin. elitsed doeiu tempo inc utl etdol mag a…"
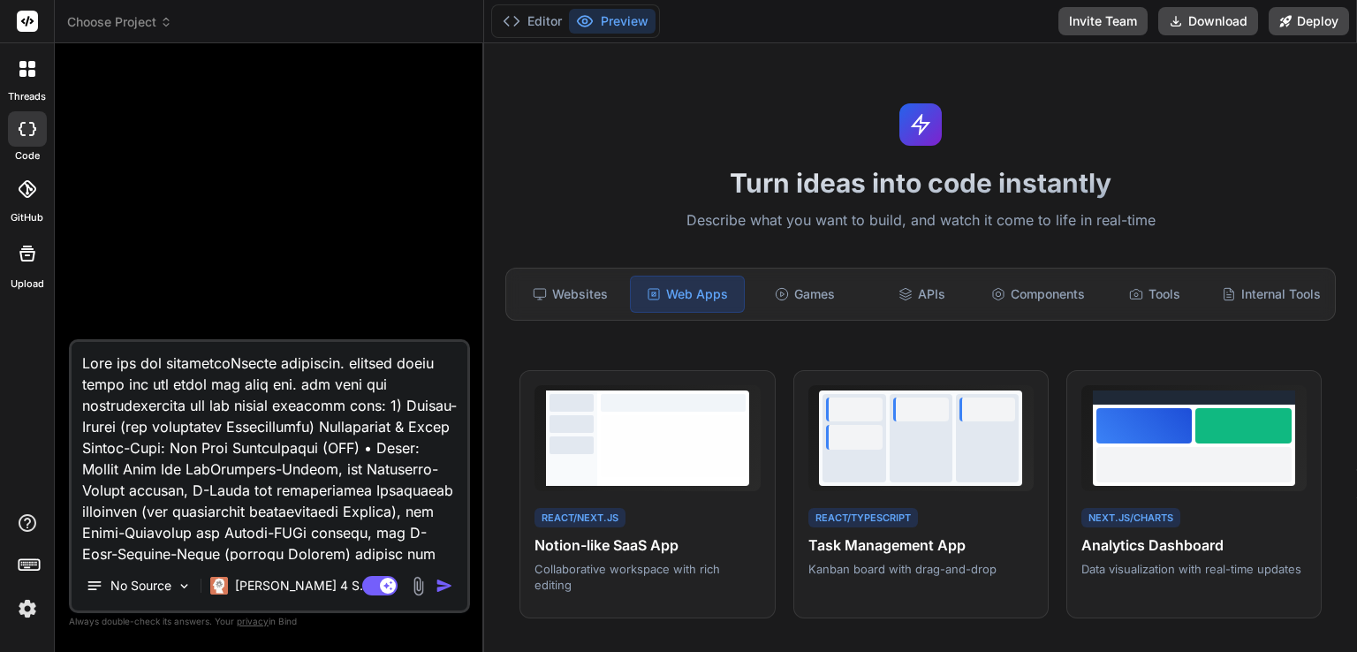
type textarea "x"
type textarea "Lore ips dol sitametco Adipis elitseddo. eiusmod tempo incid utl etd magna ali …"
click at [452, 588] on img "button" at bounding box center [445, 586] width 18 height 18
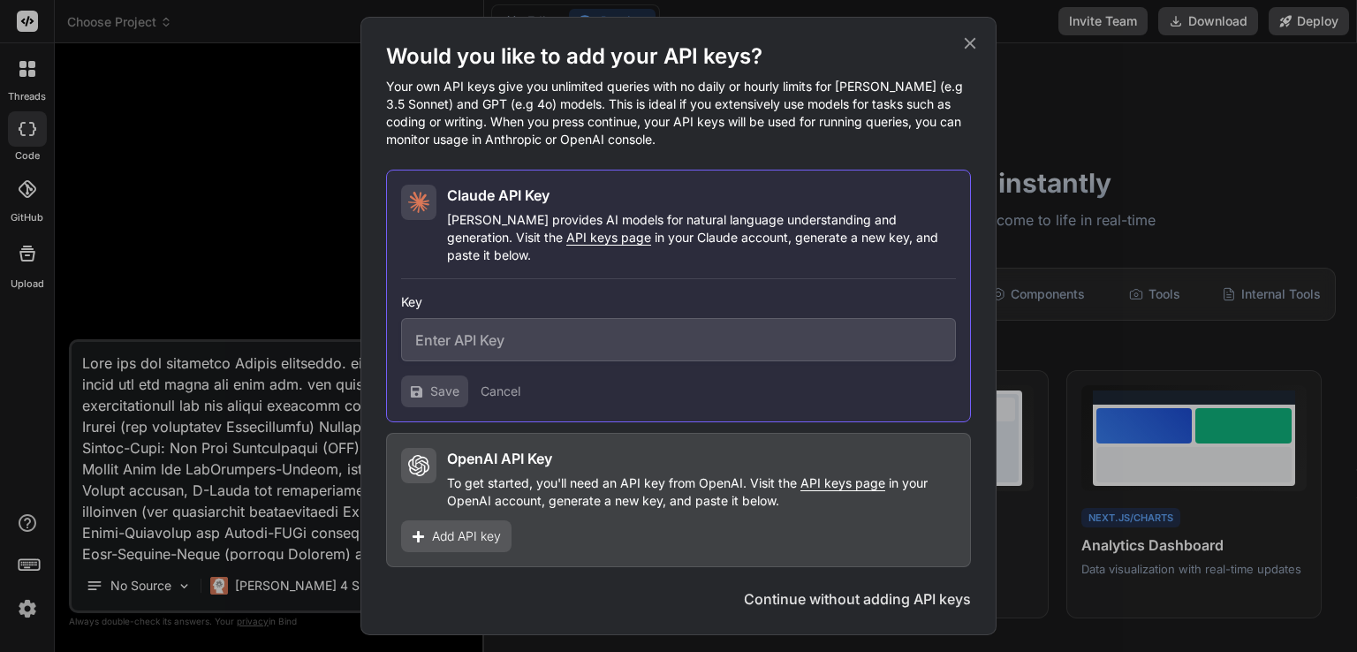
click at [836, 588] on button "Continue without adding API keys" at bounding box center [857, 598] width 227 height 21
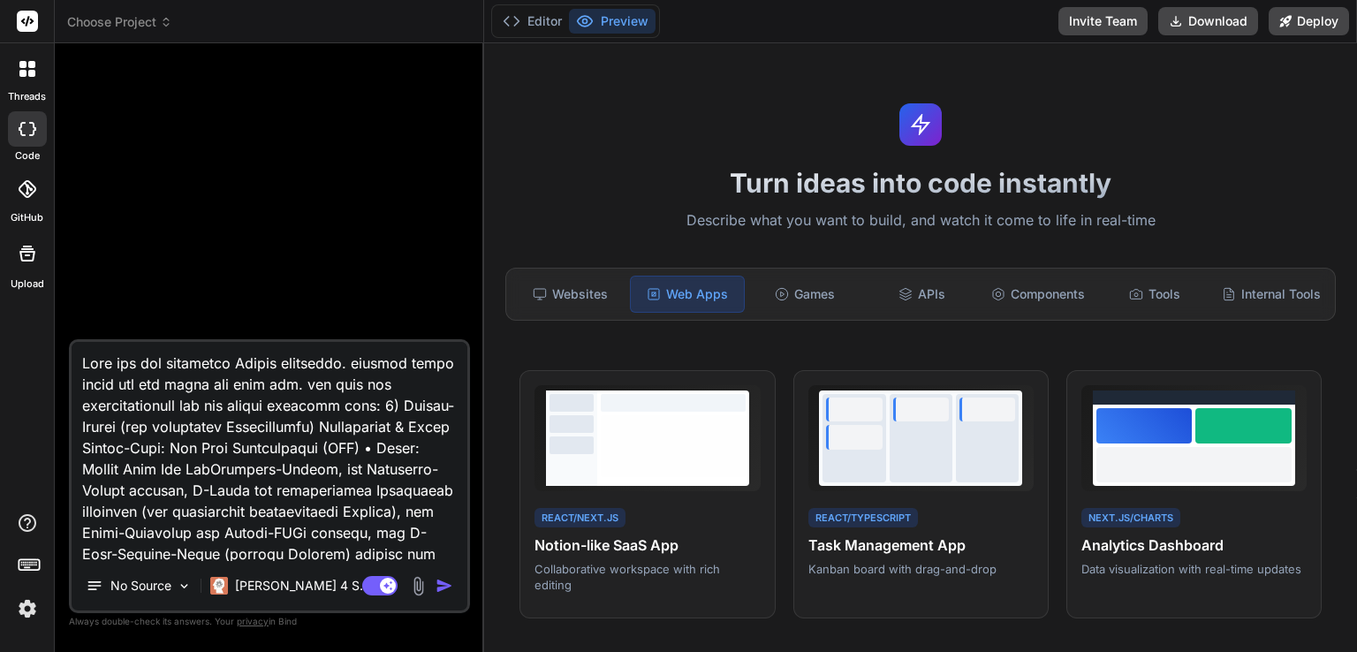
click at [442, 587] on img "button" at bounding box center [445, 586] width 18 height 18
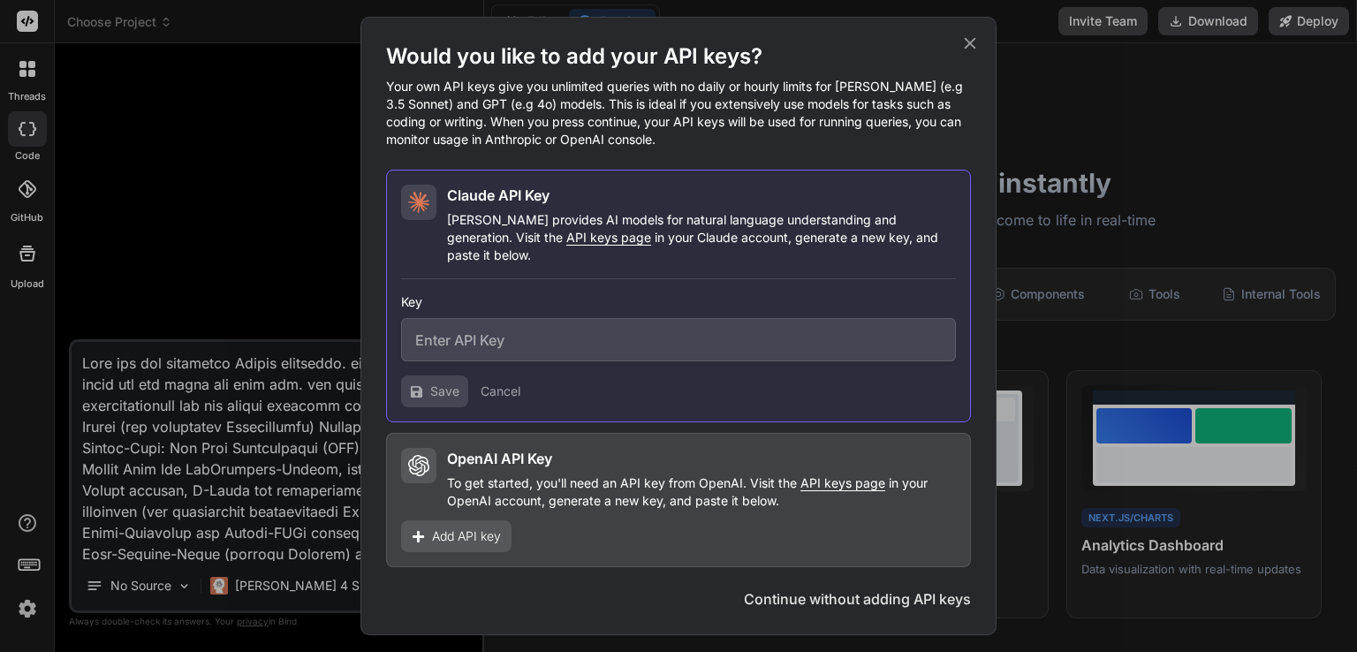
click at [859, 588] on button "Continue without adding API keys" at bounding box center [857, 598] width 227 height 21
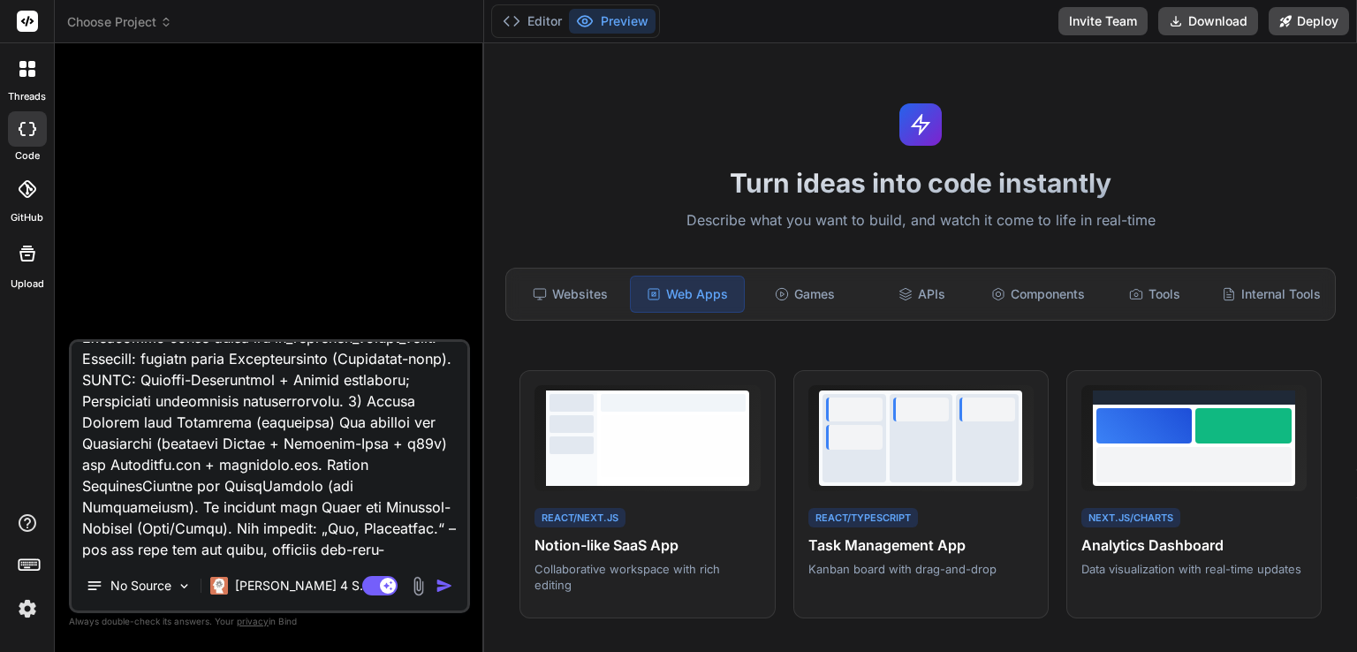
scroll to position [4245, 0]
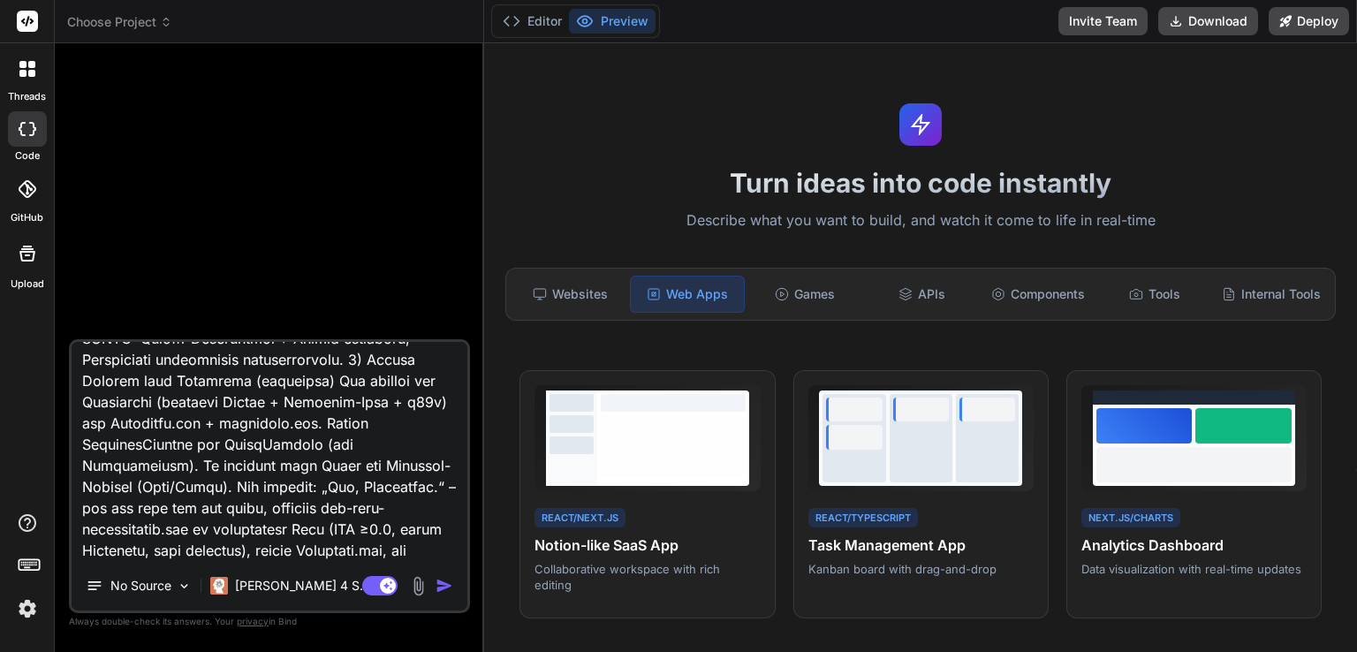
click at [440, 551] on textarea at bounding box center [270, 451] width 396 height 219
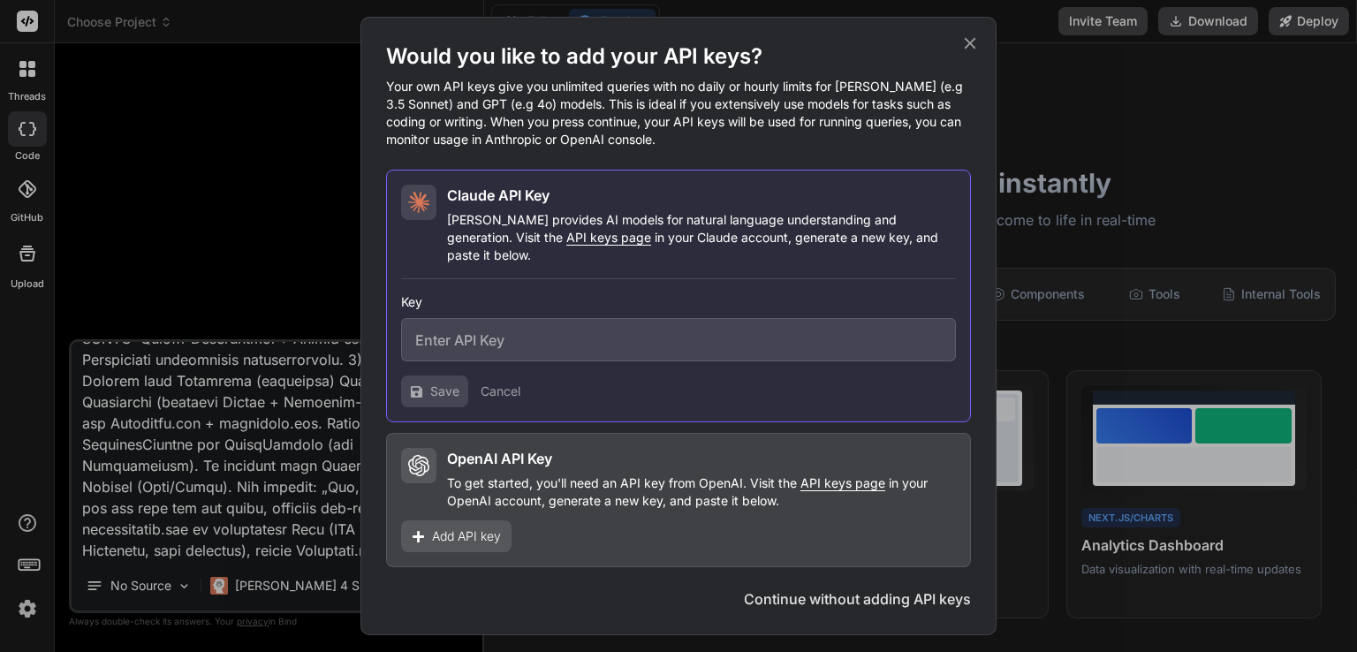
click at [786, 95] on p "Your own API keys give you unlimited queries with no daily or hourly limits for…" at bounding box center [678, 113] width 585 height 71
click at [502, 383] on button "Cancel" at bounding box center [501, 392] width 40 height 18
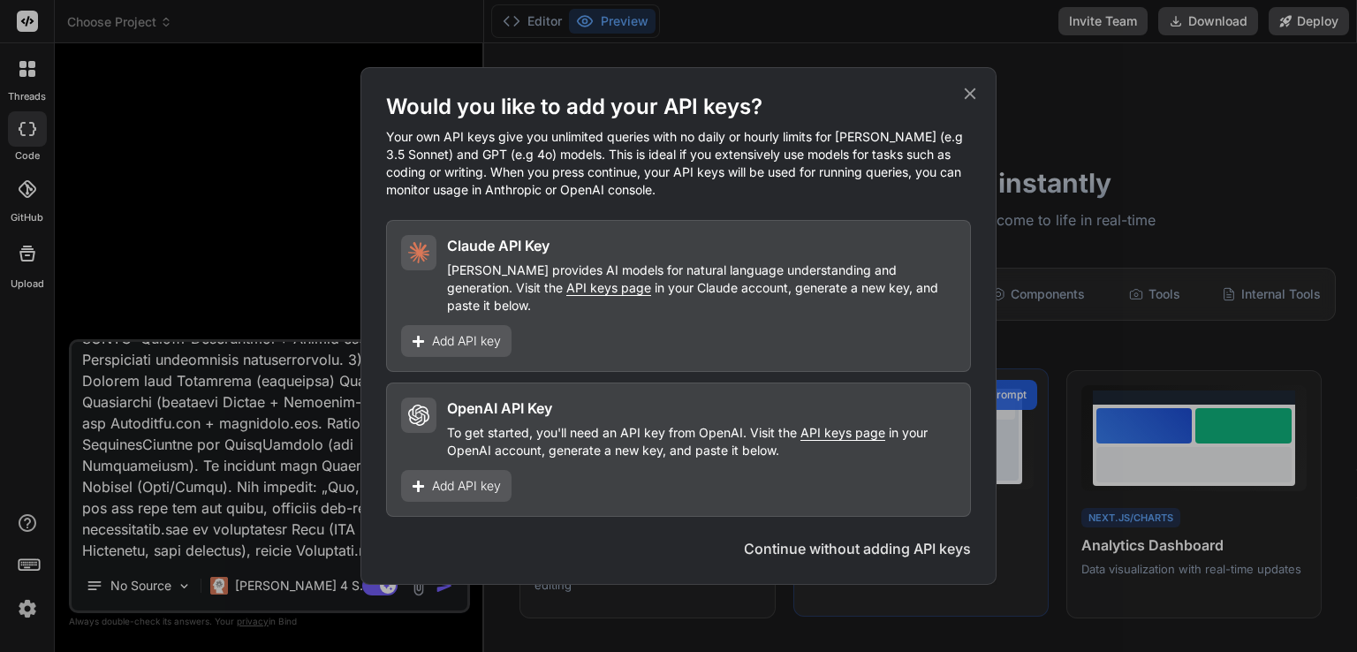
click at [866, 544] on button "Continue without adding API keys" at bounding box center [857, 548] width 227 height 21
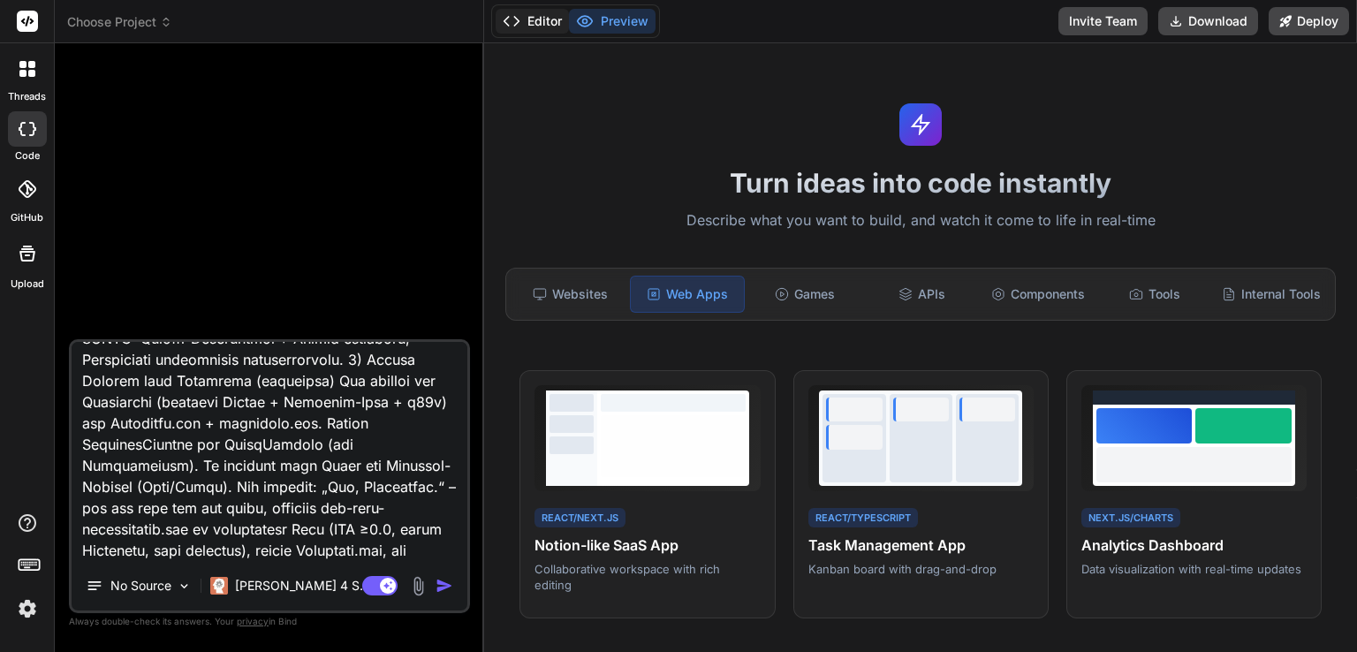
click at [545, 19] on button "Editor" at bounding box center [532, 21] width 73 height 25
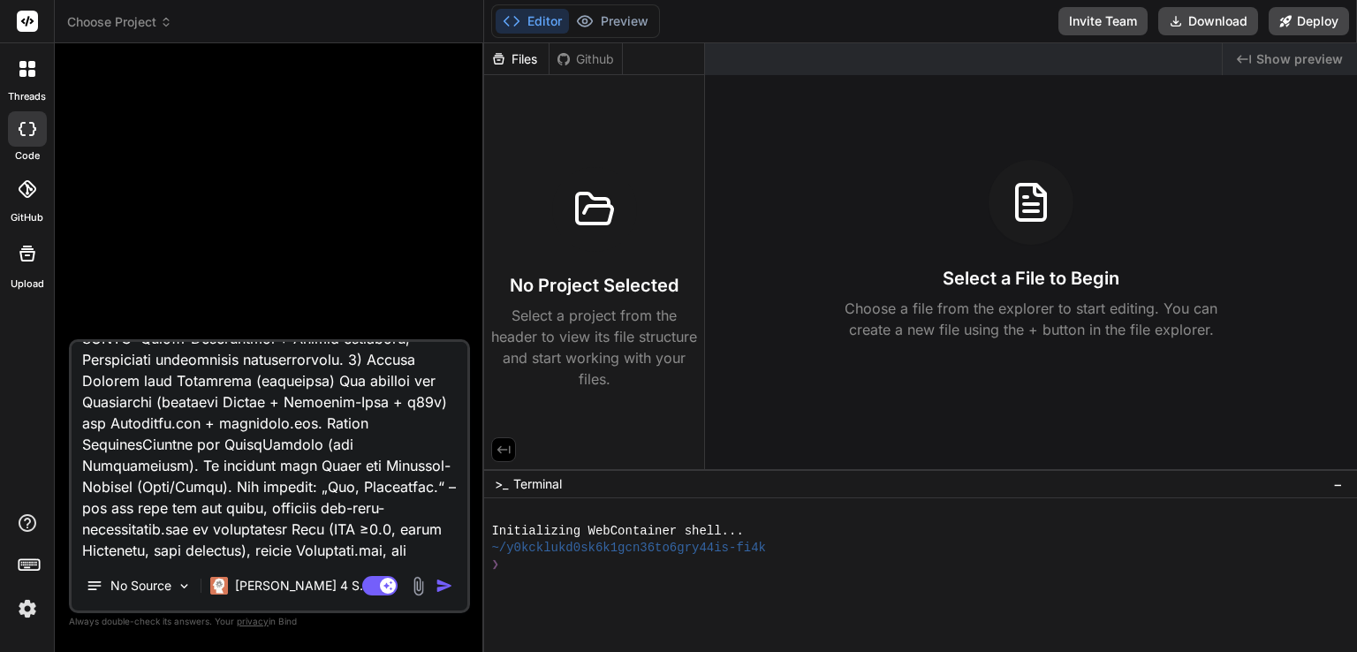
click at [520, 563] on div "❯" at bounding box center [910, 565] width 839 height 17
click at [590, 19] on icon at bounding box center [585, 21] width 18 height 18
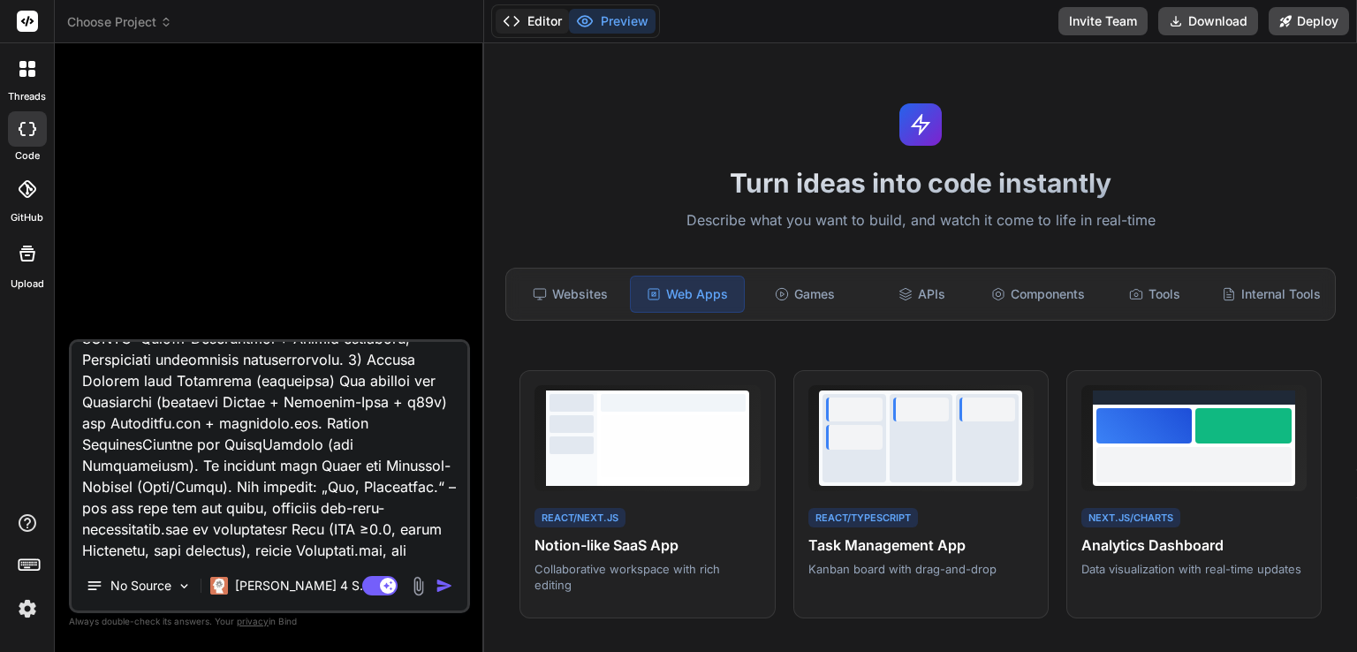
click at [543, 19] on button "Editor" at bounding box center [532, 21] width 73 height 25
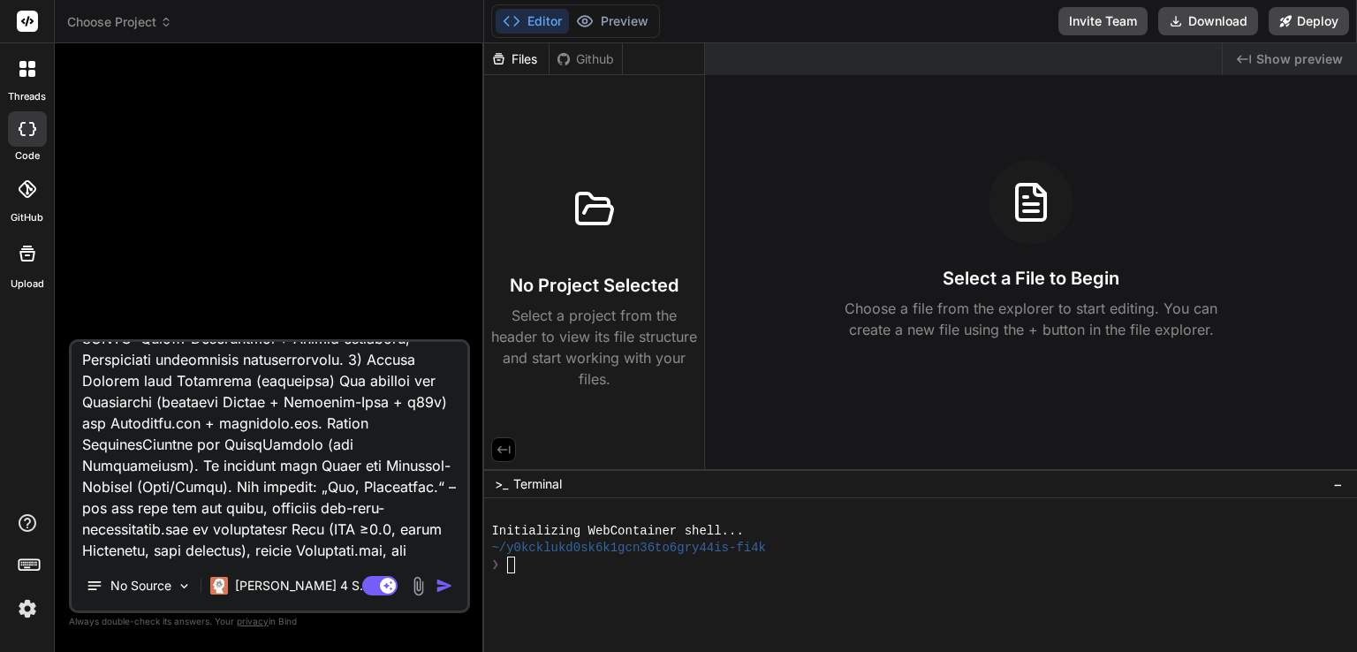
click at [523, 55] on div "Files" at bounding box center [516, 59] width 65 height 18
click at [258, 583] on p "[PERSON_NAME] 4 S.." at bounding box center [301, 586] width 132 height 18
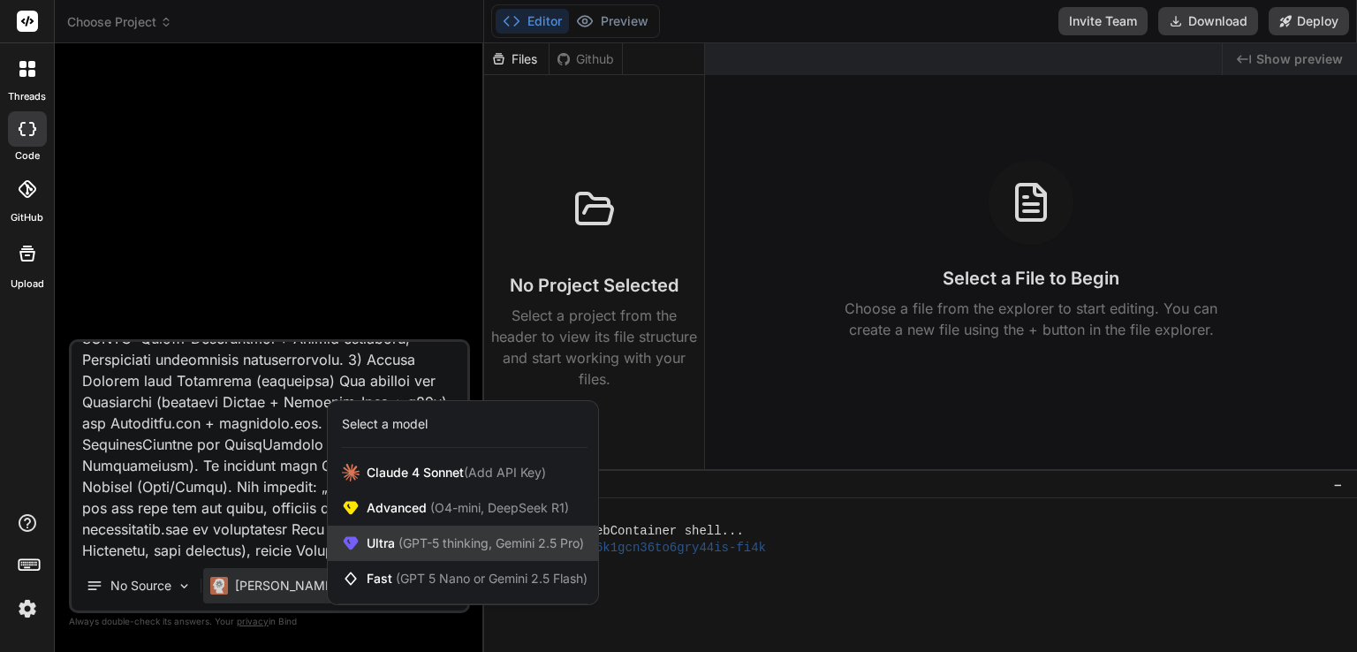
click at [474, 551] on span "Ultra (GPT-5 thinking, Gemini 2.5 Pro)" at bounding box center [475, 544] width 217 height 18
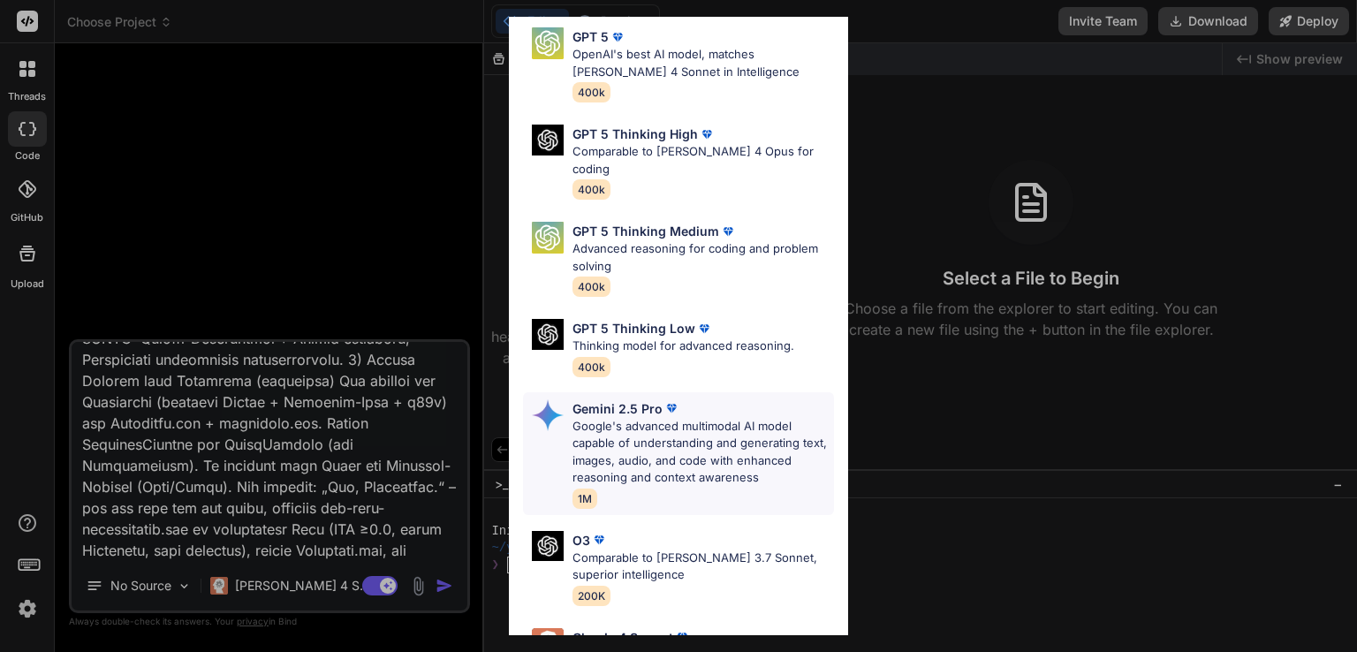
scroll to position [88, 0]
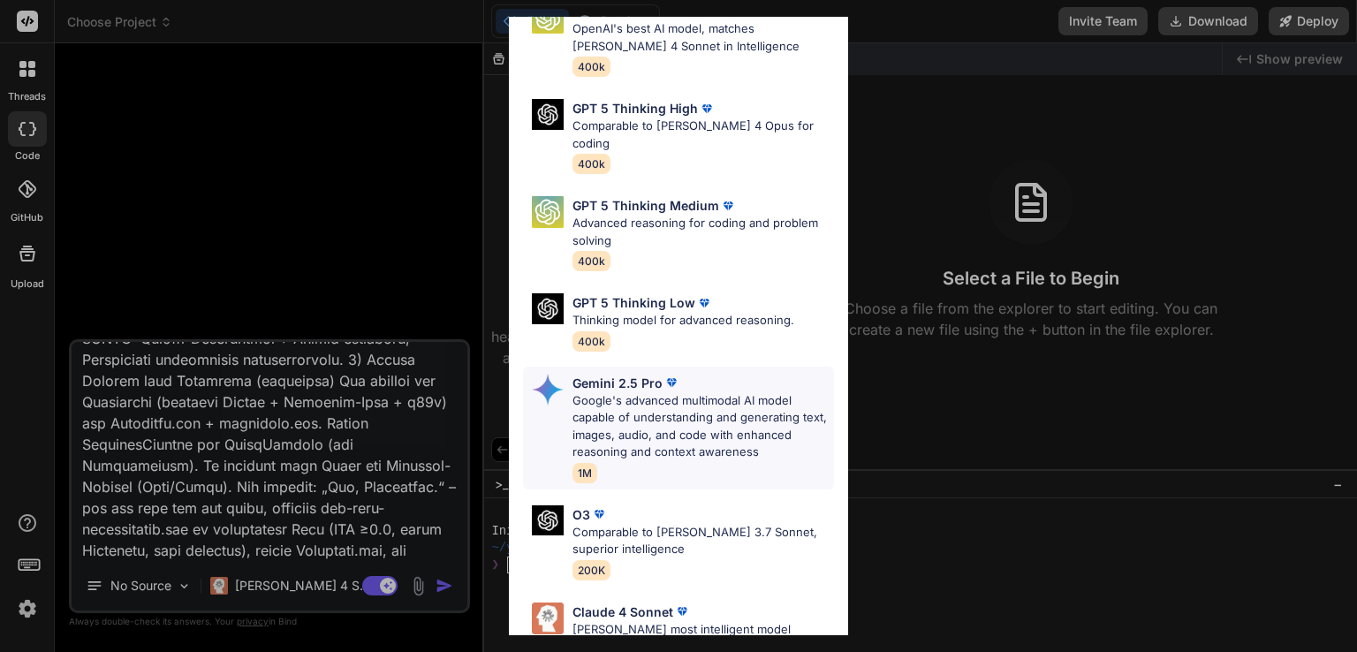
click at [686, 392] on p "Google's advanced multimodal AI model capable of understanding and generating t…" at bounding box center [704, 426] width 262 height 69
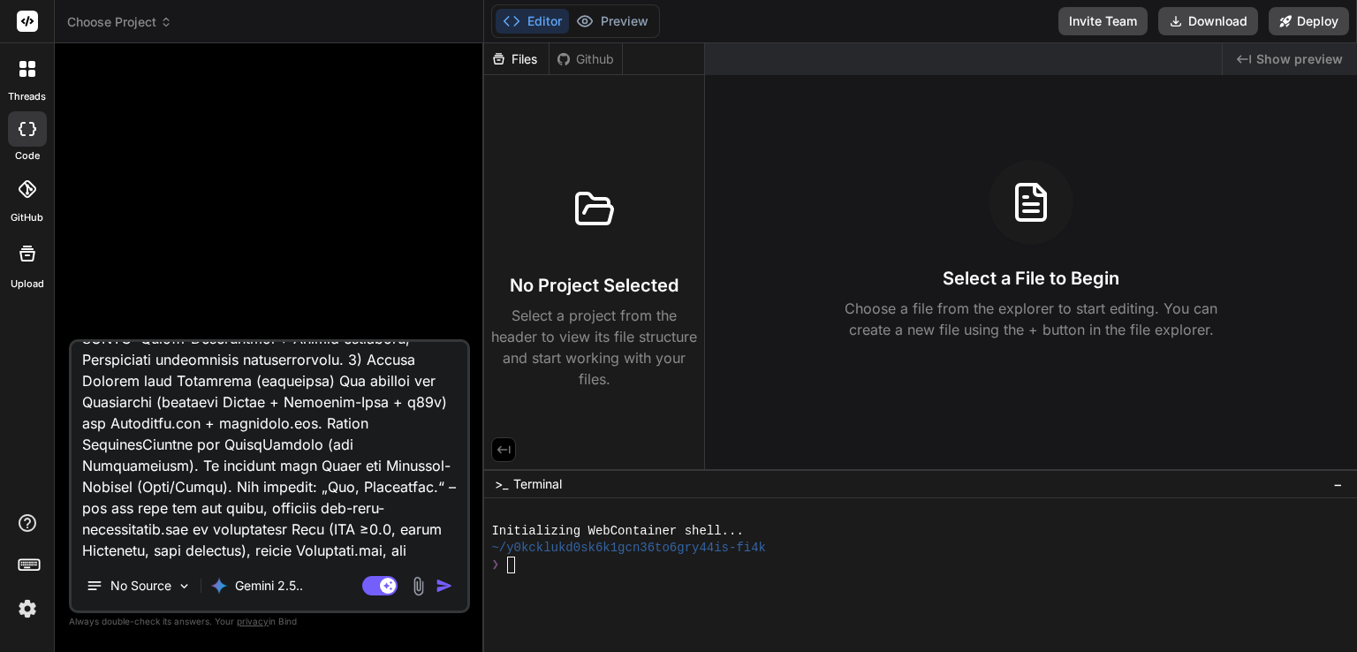
click at [445, 584] on img "button" at bounding box center [445, 586] width 18 height 18
type textarea "x"
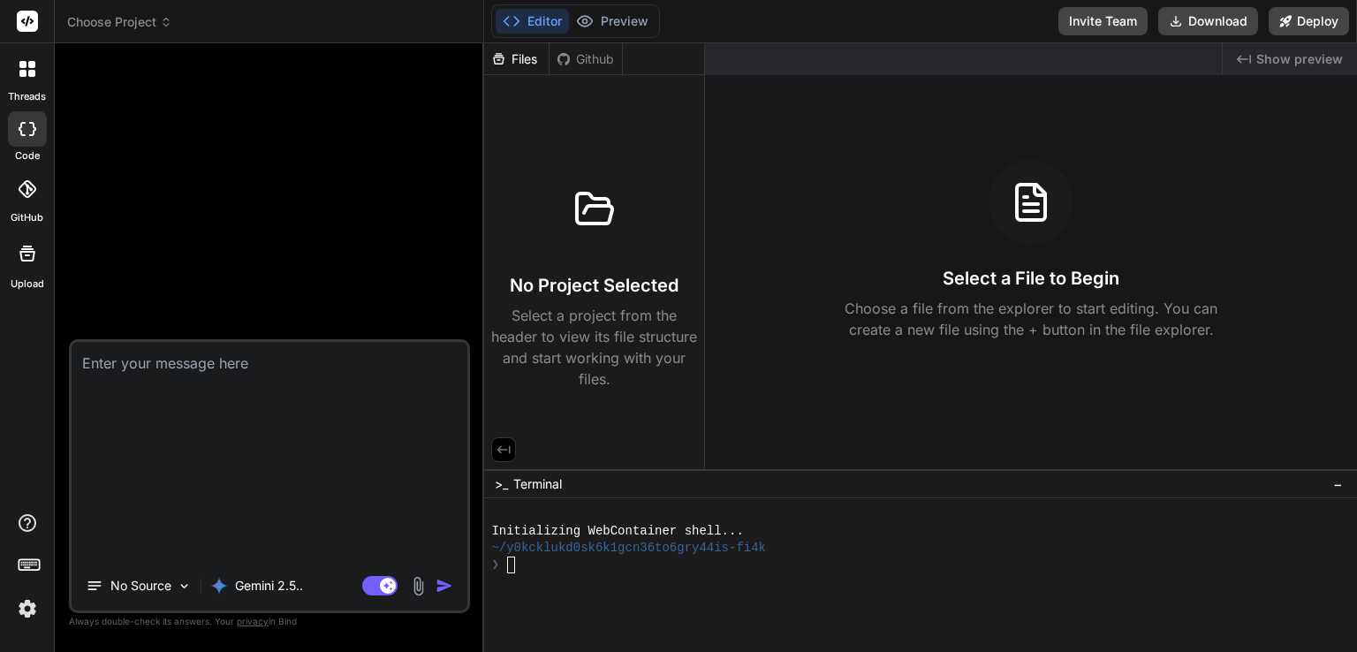
scroll to position [0, 0]
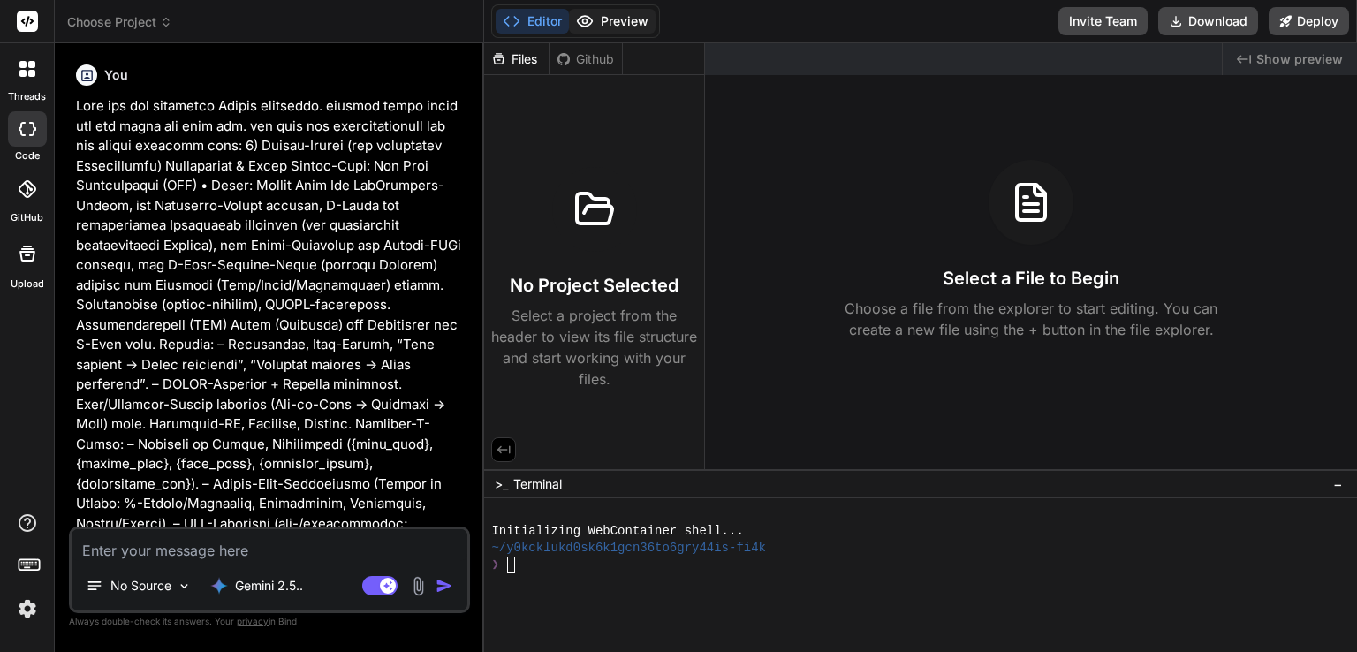
click at [635, 12] on button "Preview" at bounding box center [612, 21] width 87 height 25
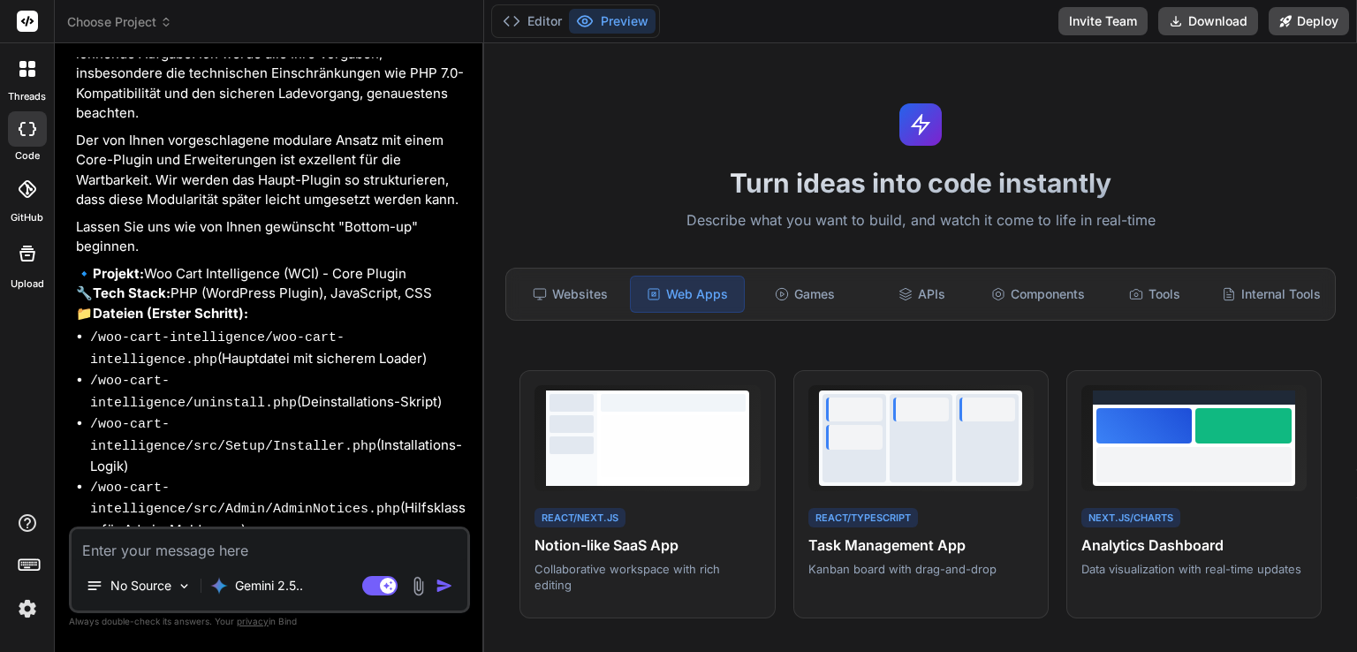
scroll to position [3851, 0]
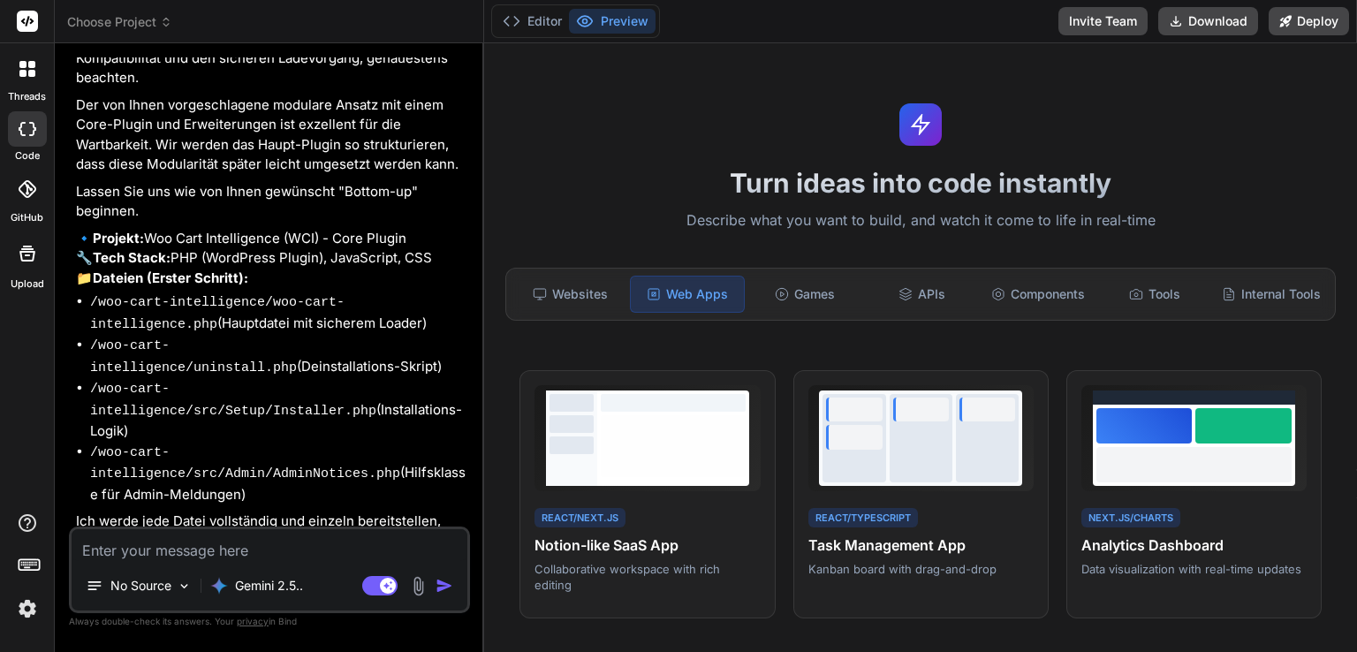
click at [292, 546] on textarea at bounding box center [270, 545] width 396 height 32
type textarea "x"
type textarea "j"
type textarea "x"
type textarea "ja"
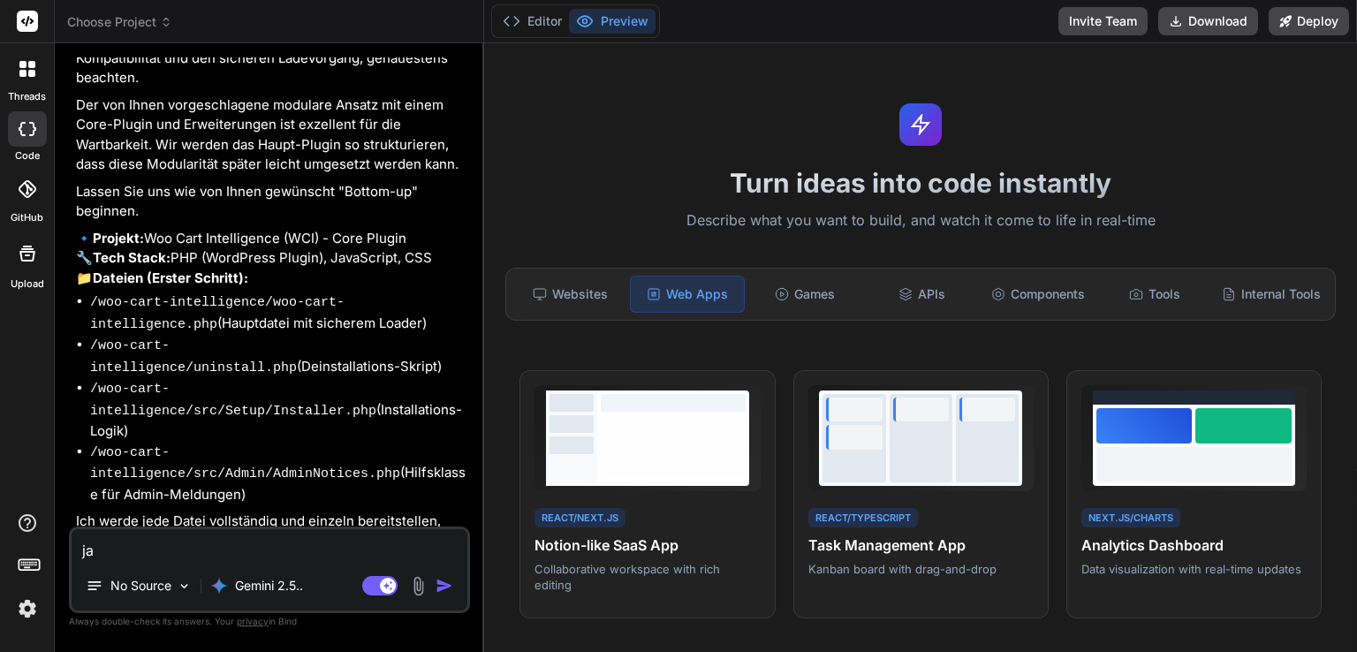
type textarea "x"
type textarea "ja,"
type textarea "x"
type textarea "ja,"
type textarea "x"
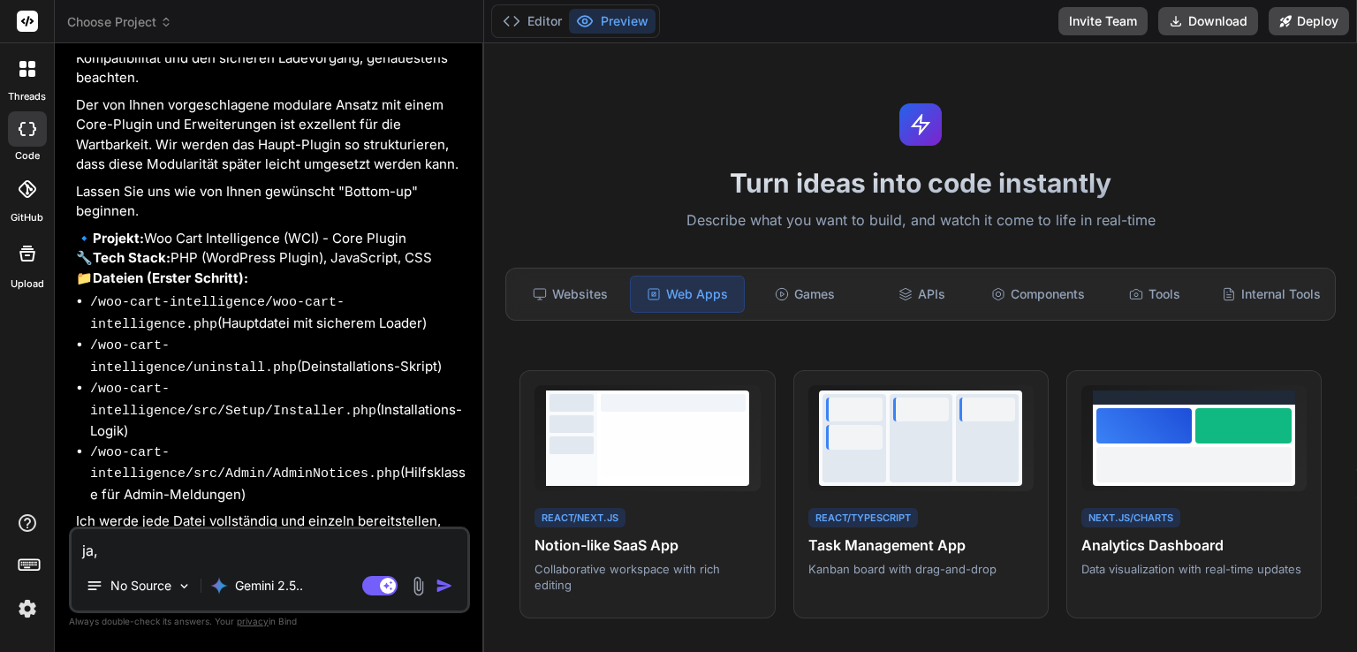
type textarea "ja, e"
type textarea "x"
type textarea "ja, er"
type textarea "x"
type textarea "ja, ers"
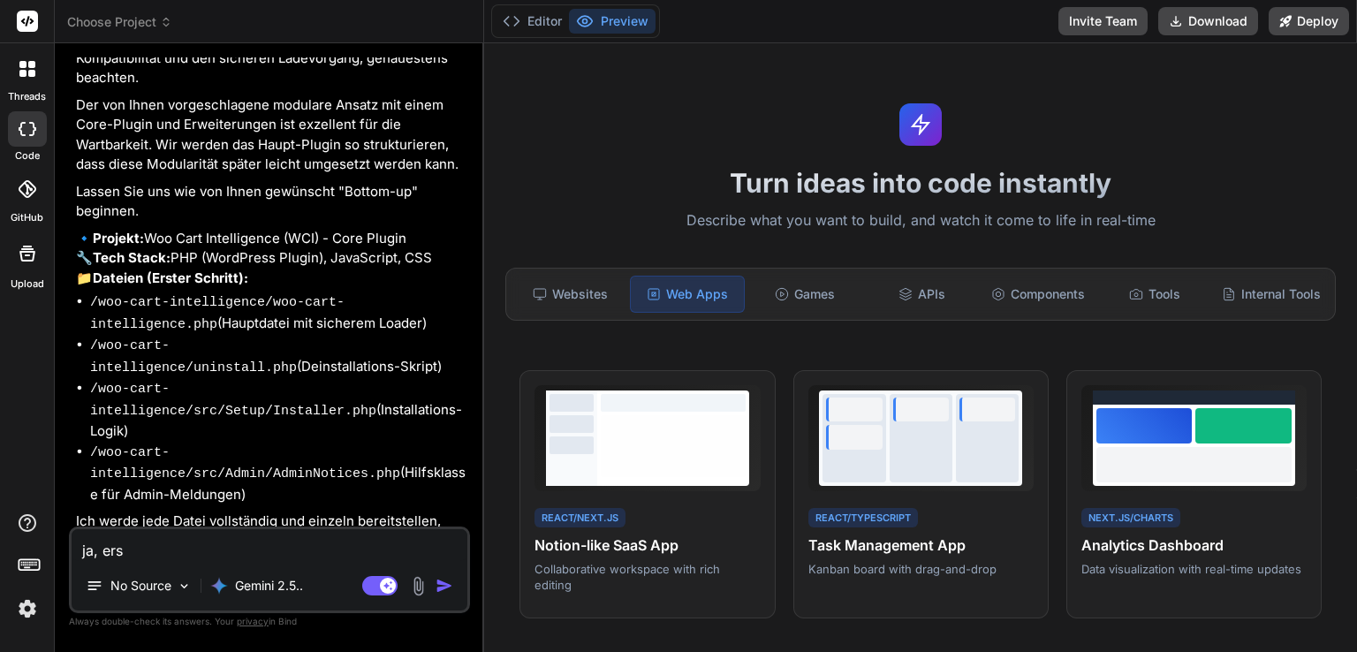
type textarea "x"
type textarea "ja, erst"
type textarea "x"
type textarea "ja, erste"
type textarea "x"
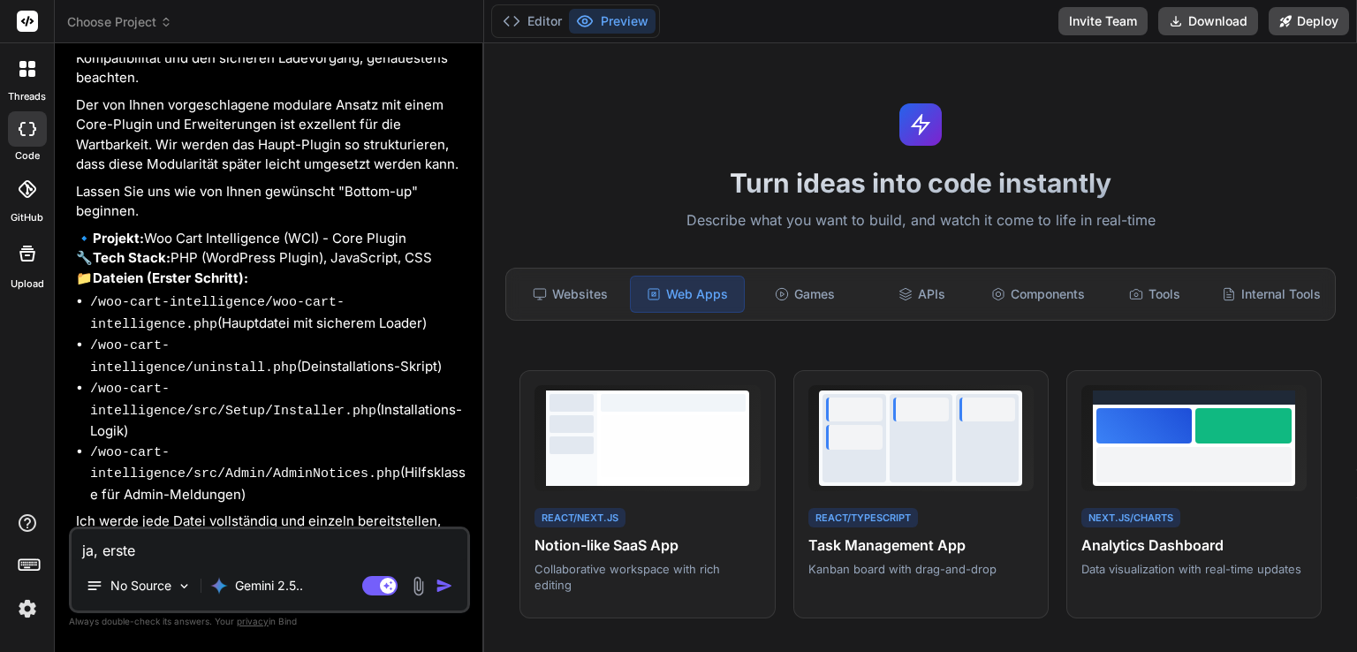
type textarea "ja, erstel"
type textarea "x"
type textarea "ja, erstell"
type textarea "x"
type textarea "ja, erstelle"
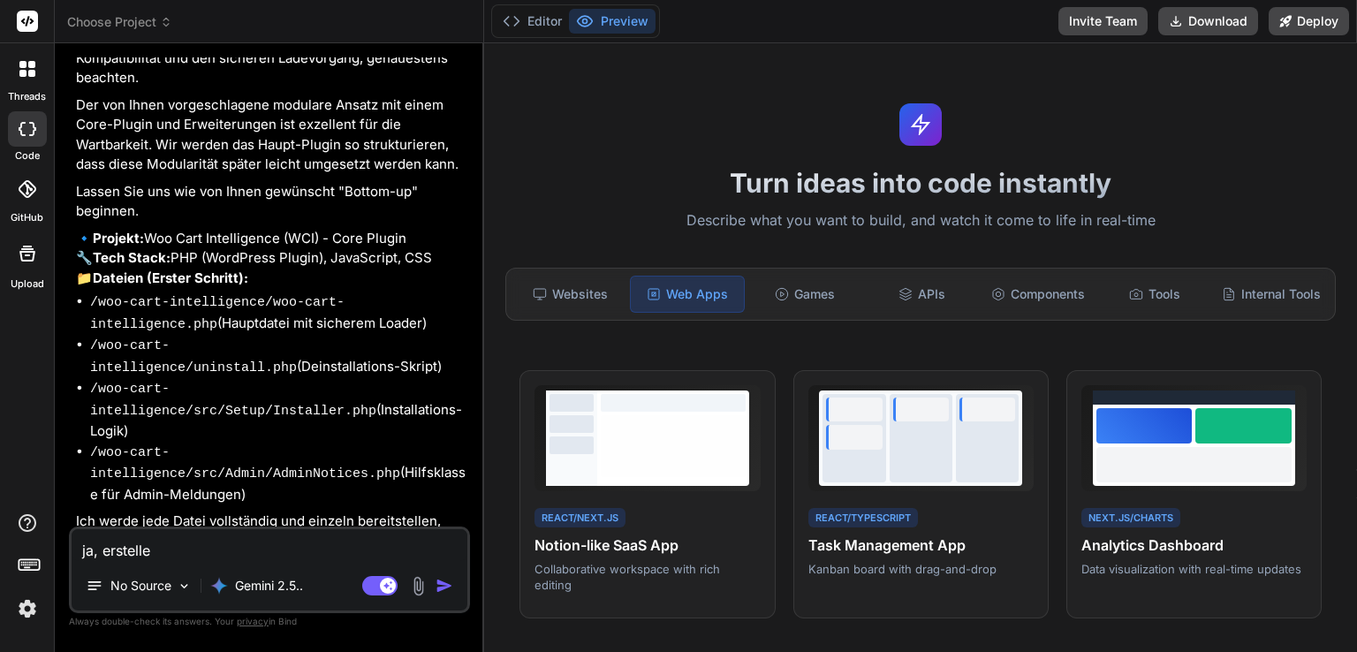
type textarea "x"
type textarea "ja, erstelle"
type textarea "x"
type textarea "ja, erstelle a"
type textarea "x"
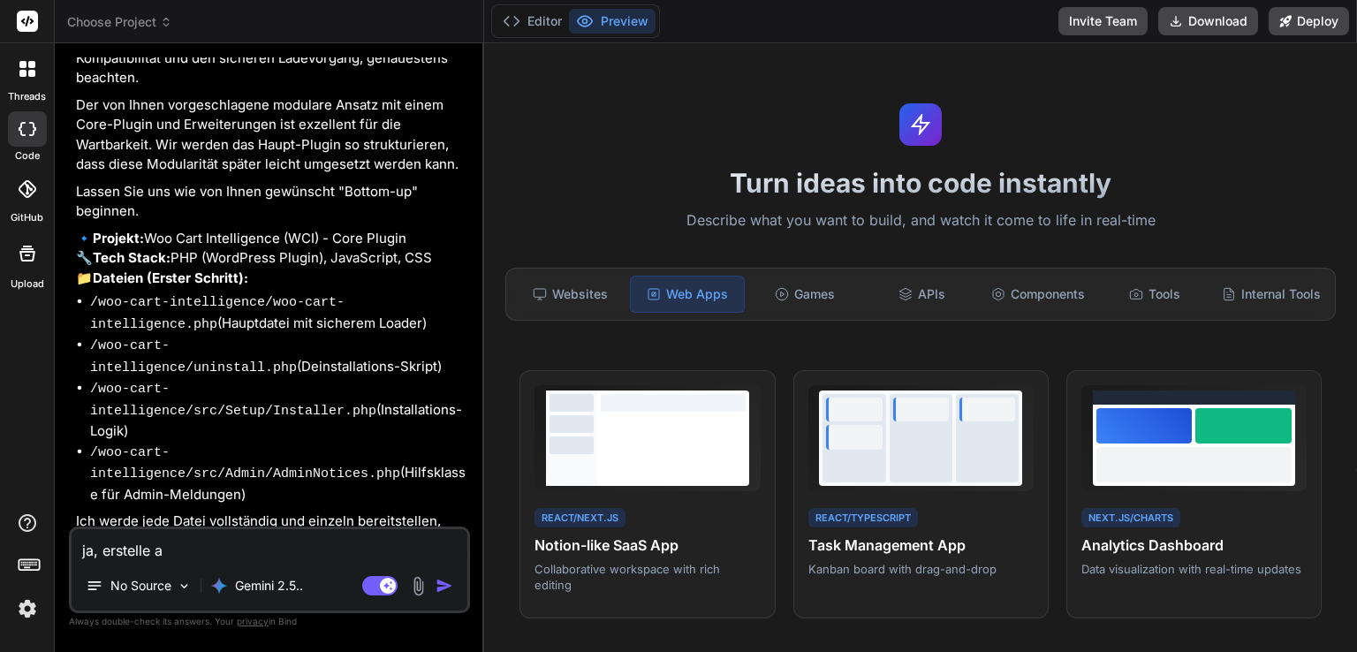
type textarea "ja, erstelle al"
type textarea "x"
type textarea "ja, erstelle all"
type textarea "x"
type textarea "ja, erstelle alle"
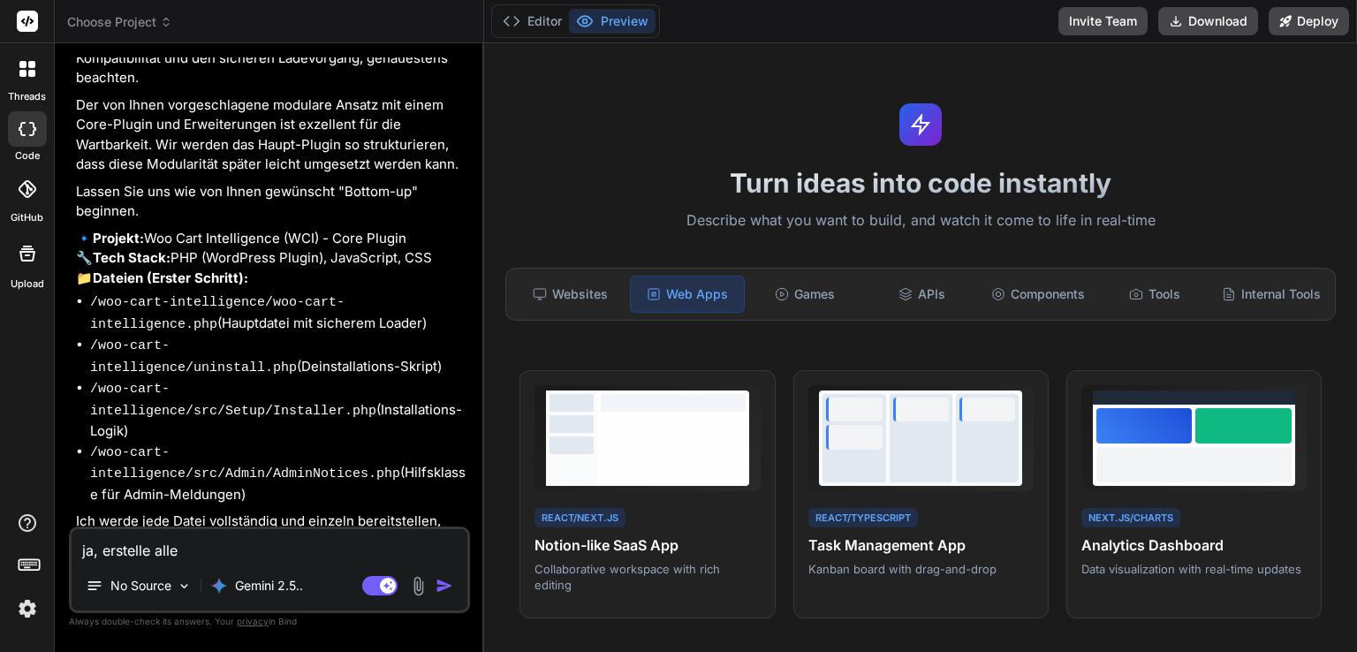
type textarea "x"
type textarea "ja, erstelle alle"
type textarea "x"
type textarea "ja, erstelle alle d"
type textarea "x"
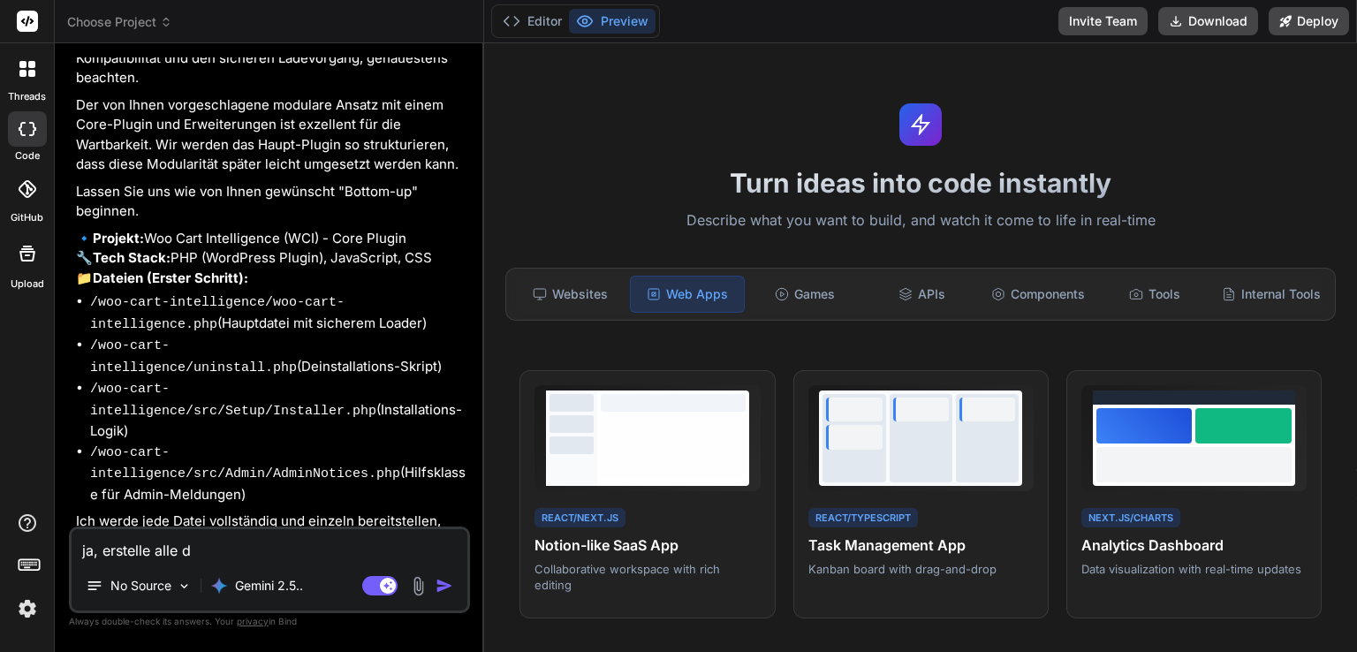
type textarea "ja, erstelle alle da"
type textarea "x"
type textarea "ja, erstelle alle date"
type textarea "x"
type textarea "ja, erstelle alle datei"
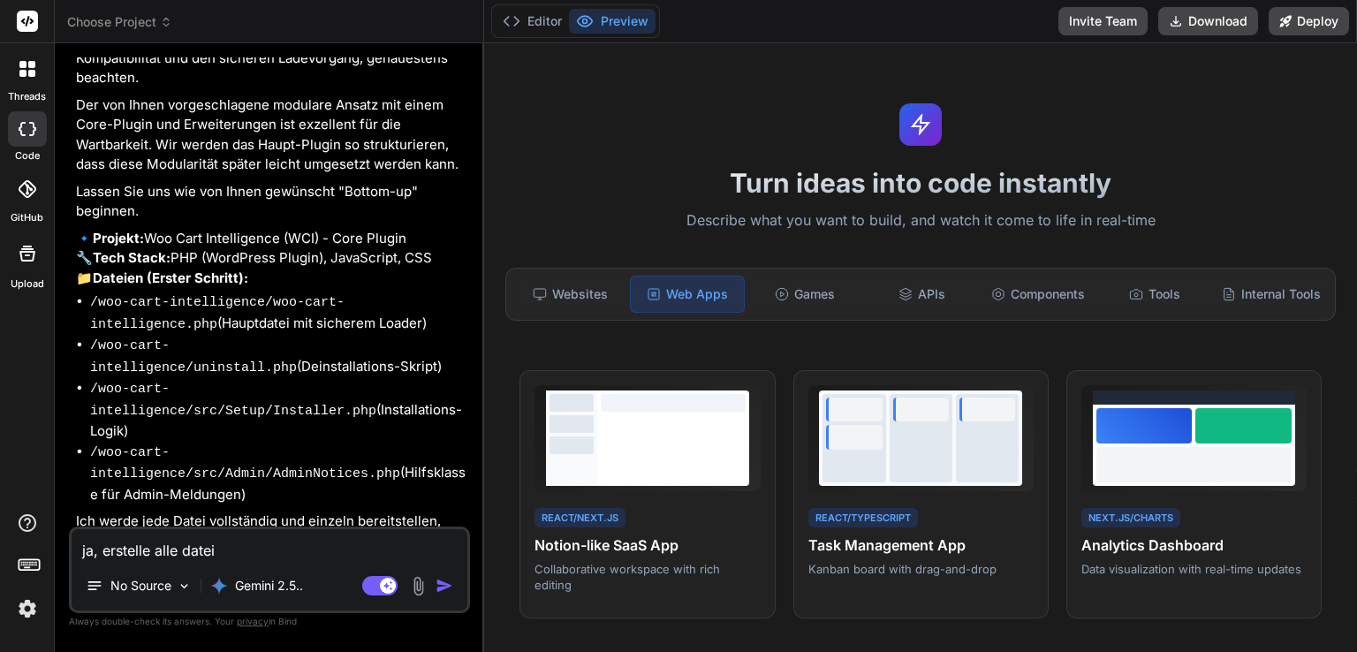
type textarea "x"
type textarea "ja, erstelle alle dateie"
type textarea "x"
type textarea "ja, erstelle alle dateien"
type textarea "x"
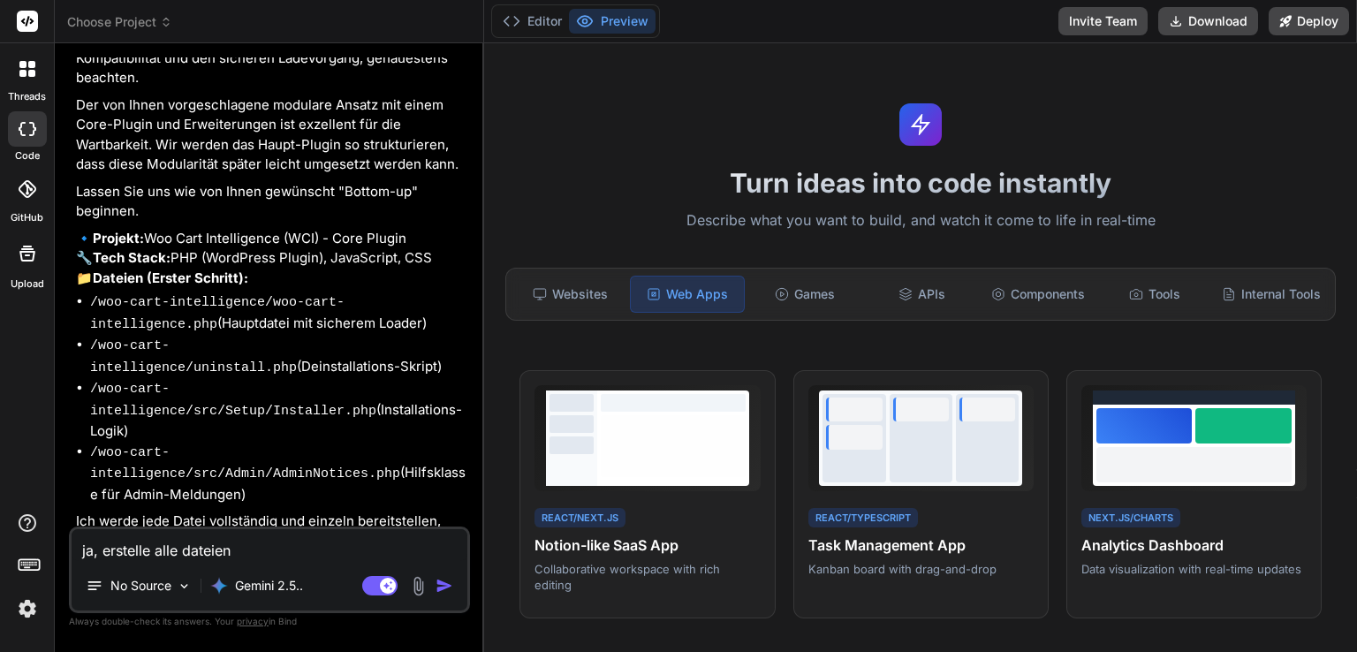
type textarea "ja, erstelle alle dateien"
type textarea "x"
type textarea "ja, erstelle alle dateien d"
type textarea "x"
type textarea "ja, erstelle alle dateien de"
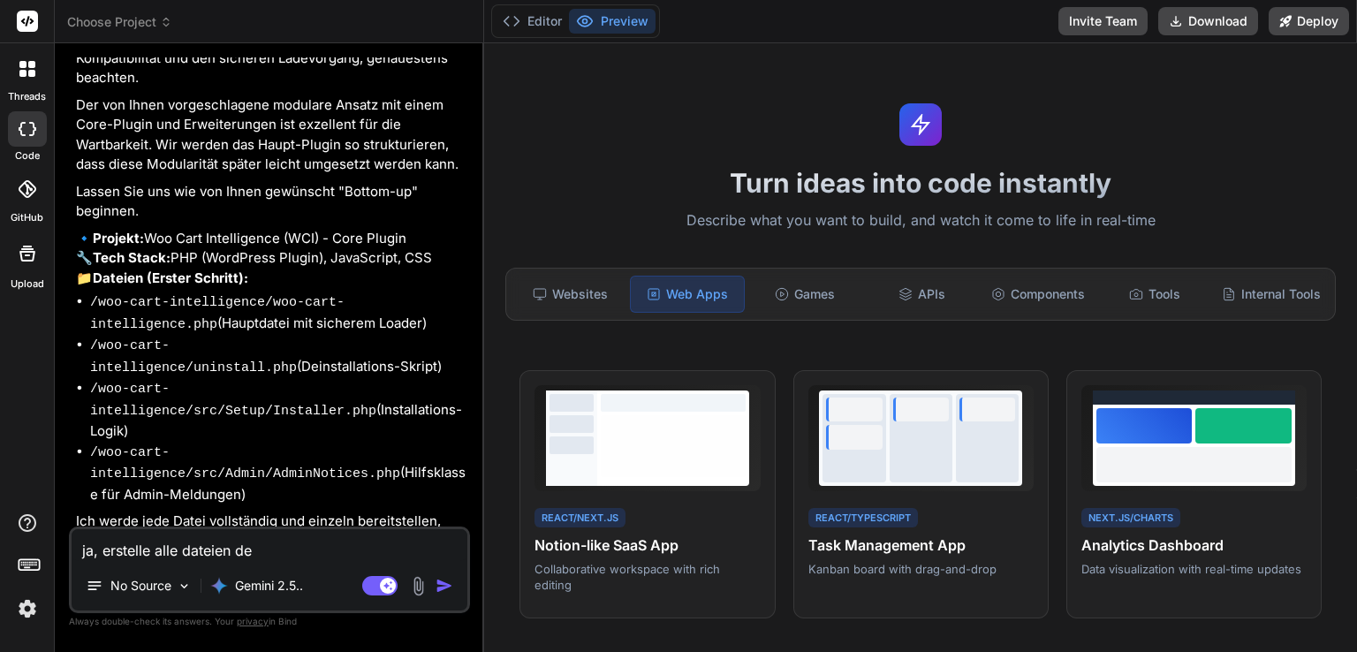
type textarea "x"
type textarea "ja, erstelle alle dateien des"
type textarea "x"
type textarea "ja, erstelle alle dateien des"
type textarea "x"
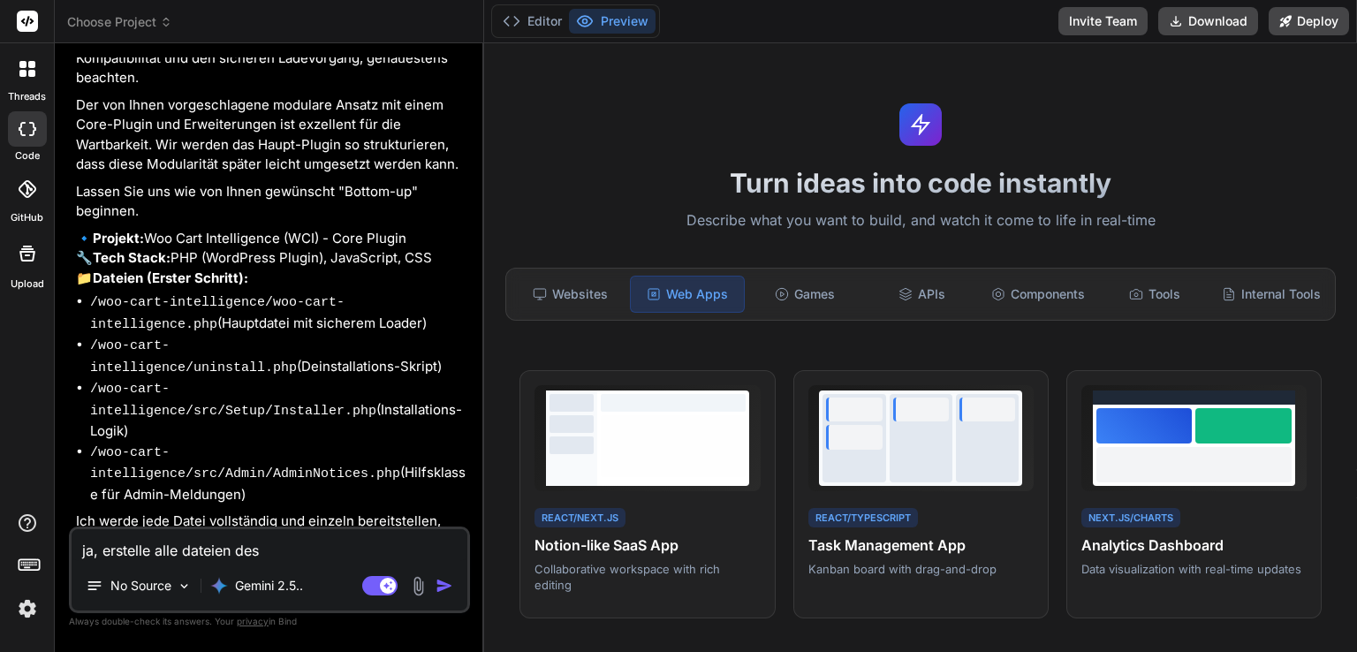
type textarea "ja, erstelle alle dateien des c"
type textarea "x"
type textarea "ja, erstelle alle dateien des co"
type textarea "x"
type textarea "ja, erstelle alle dateien des core"
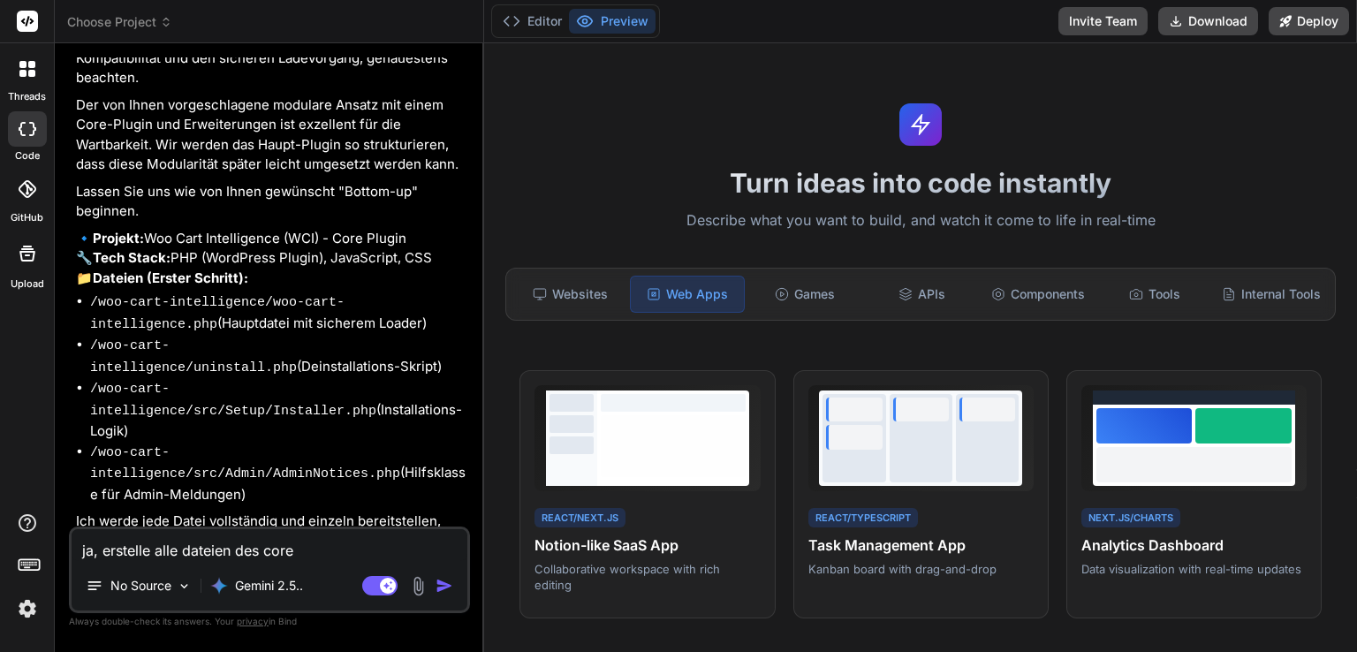
type textarea "x"
type textarea "ja, erstelle alle dateien des core"
type textarea "x"
type textarea "ja, erstelle alle dateien des core p"
type textarea "x"
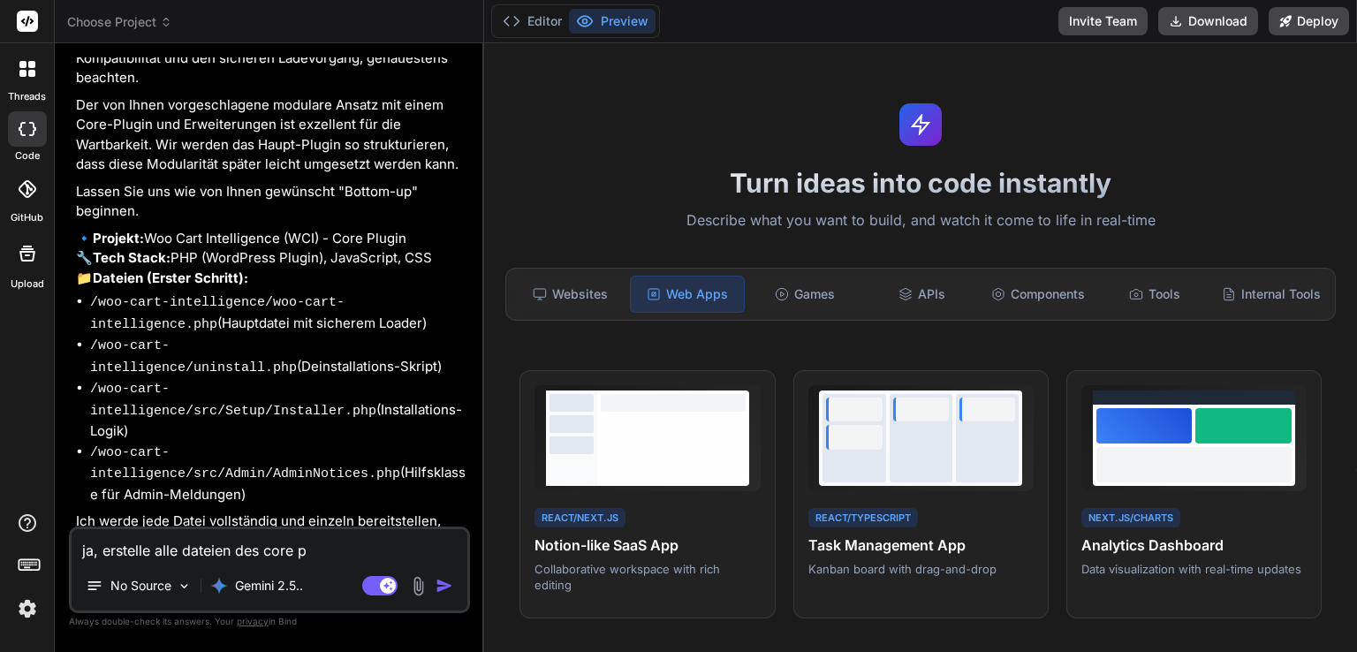
type textarea "ja, erstelle alle dateien des core pl"
type textarea "x"
type textarea "ja, erstelle alle dateien des core plu"
type textarea "x"
type textarea "ja, erstelle alle dateien des core plug"
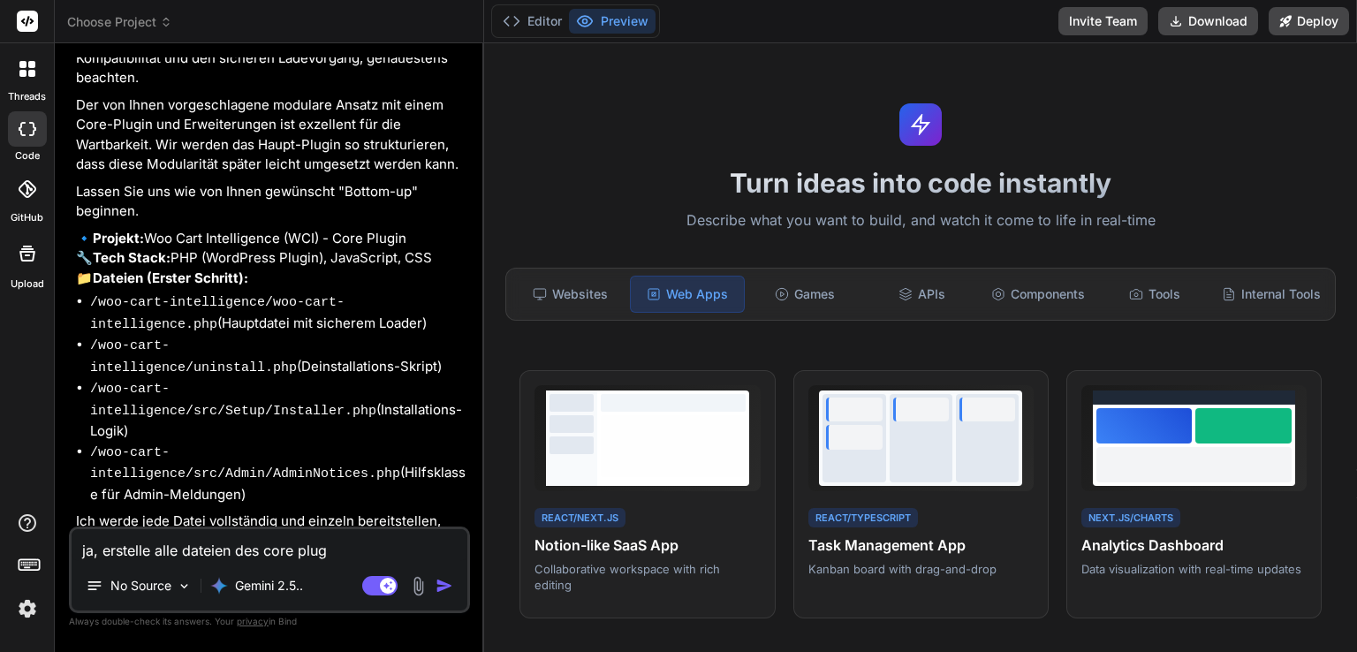
type textarea "x"
type textarea "ja, erstelle alle dateien des core plugi"
type textarea "x"
type textarea "ja, erstelle alle dateien des core plugin"
type textarea "x"
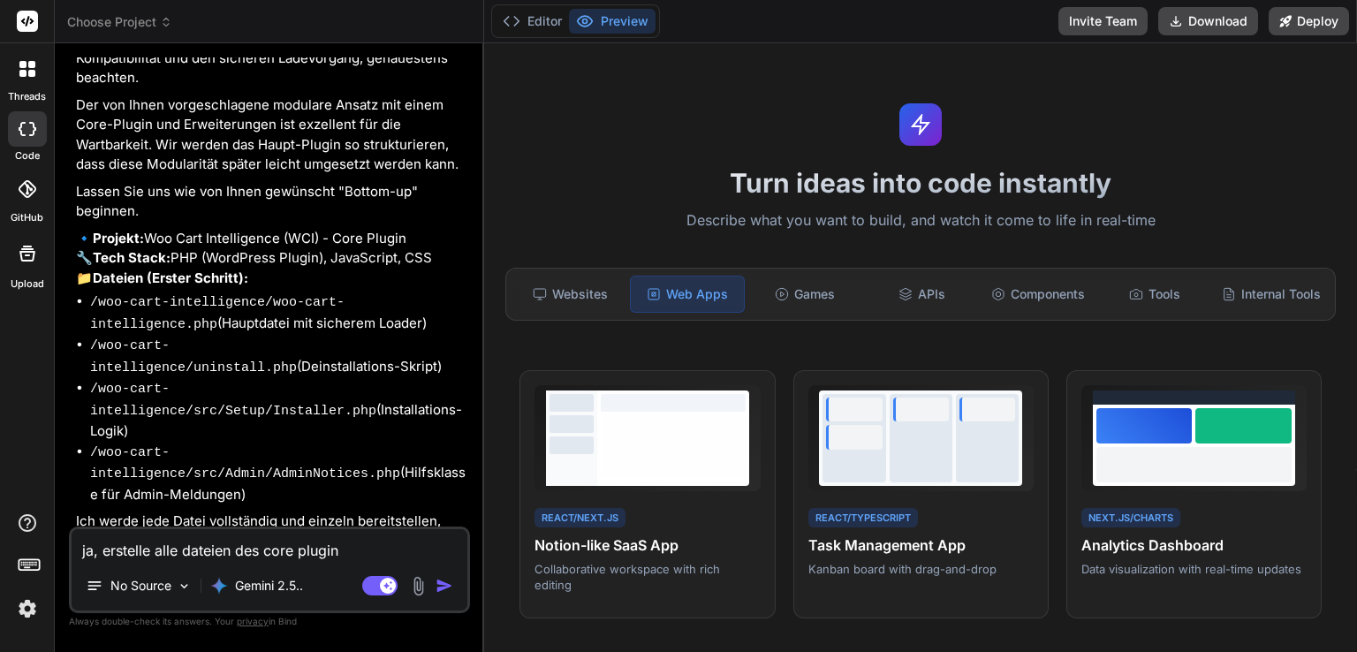
type textarea "ja, erstelle alle dateien des core plugins"
type textarea "x"
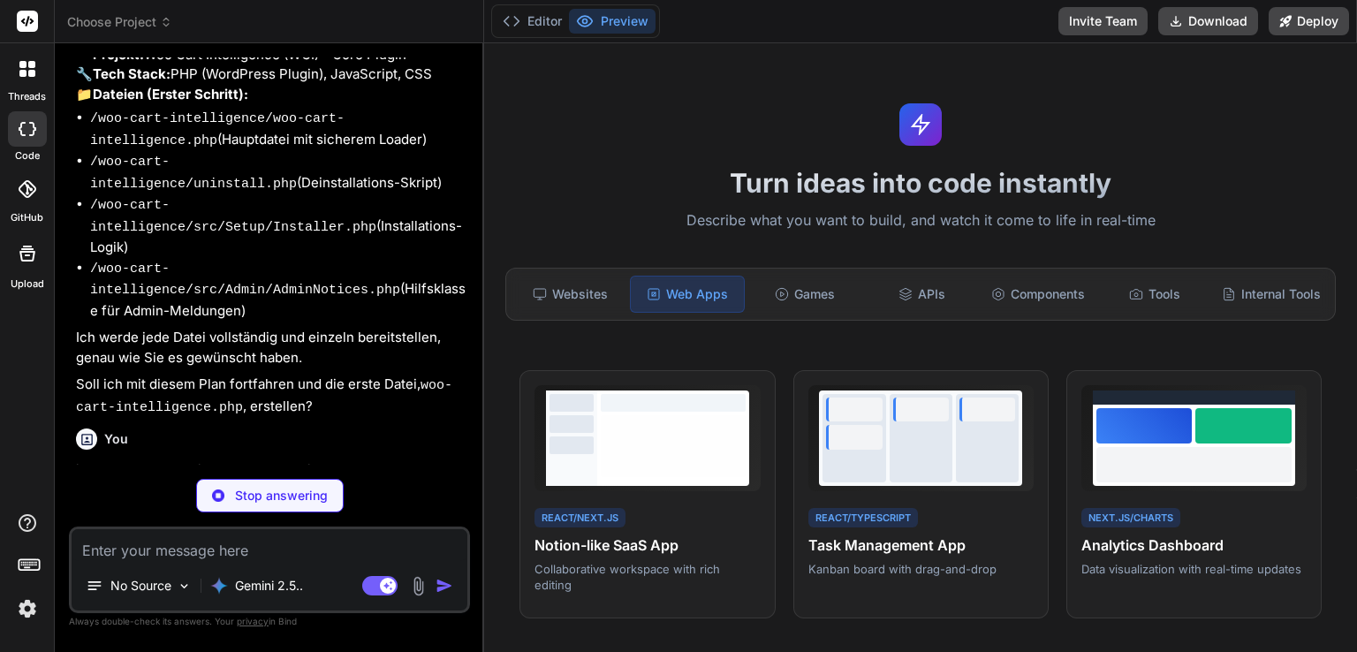
scroll to position [4034, 0]
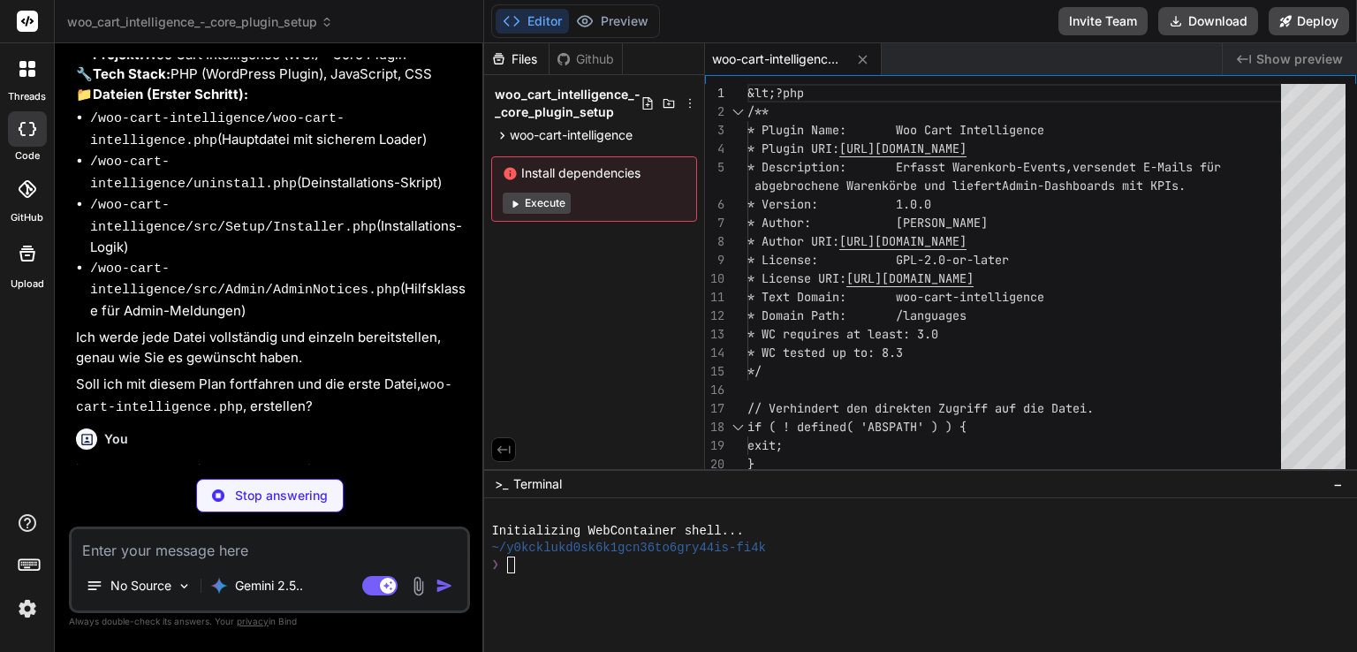
type textarea "x"
type textarea "} } // 4. Geplante Cron-Jobs entfernen wp_clear_scheduled_hook( 'wci_daily_hous…"
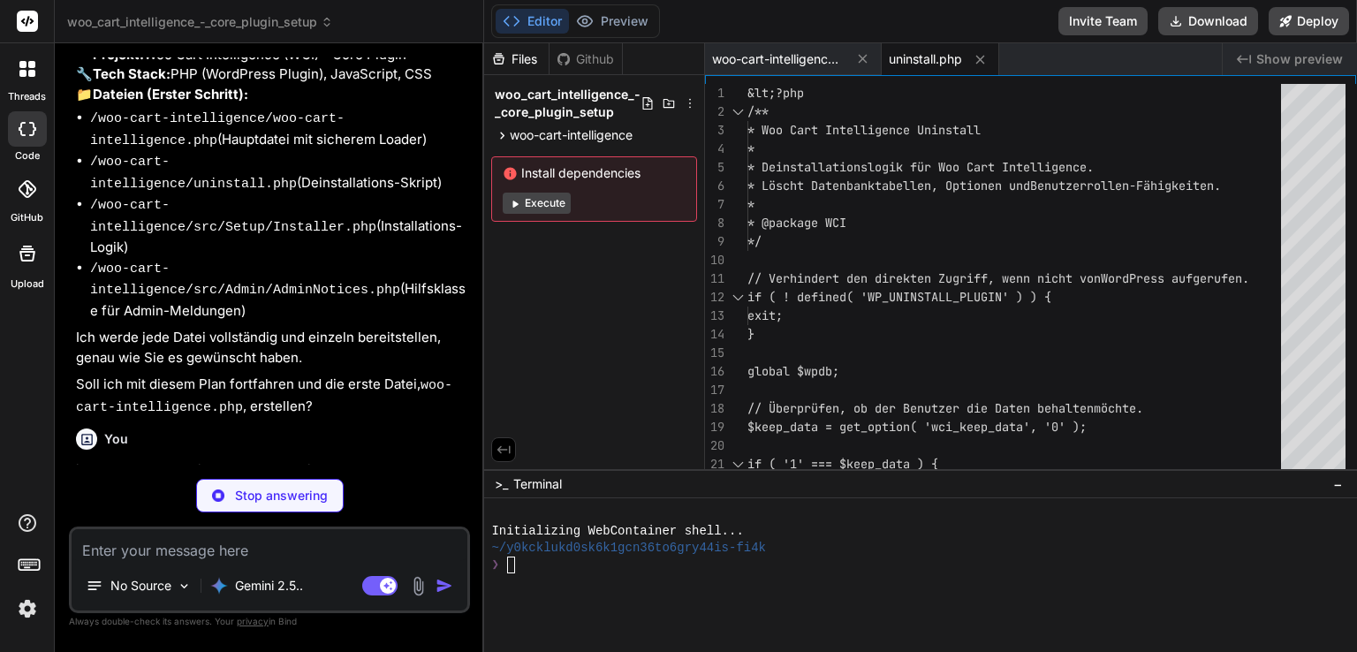
type textarea "x"
type textarea "} }"
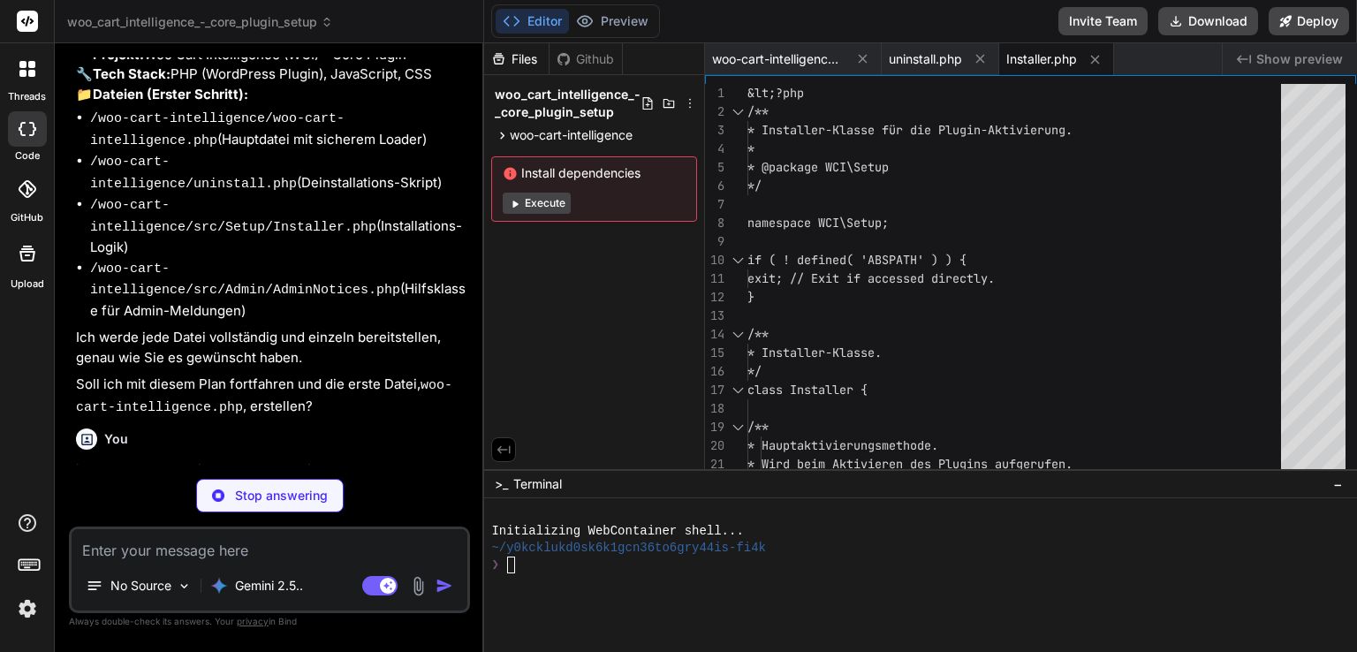
type textarea "x"
type textarea "AdminNotices::init();"
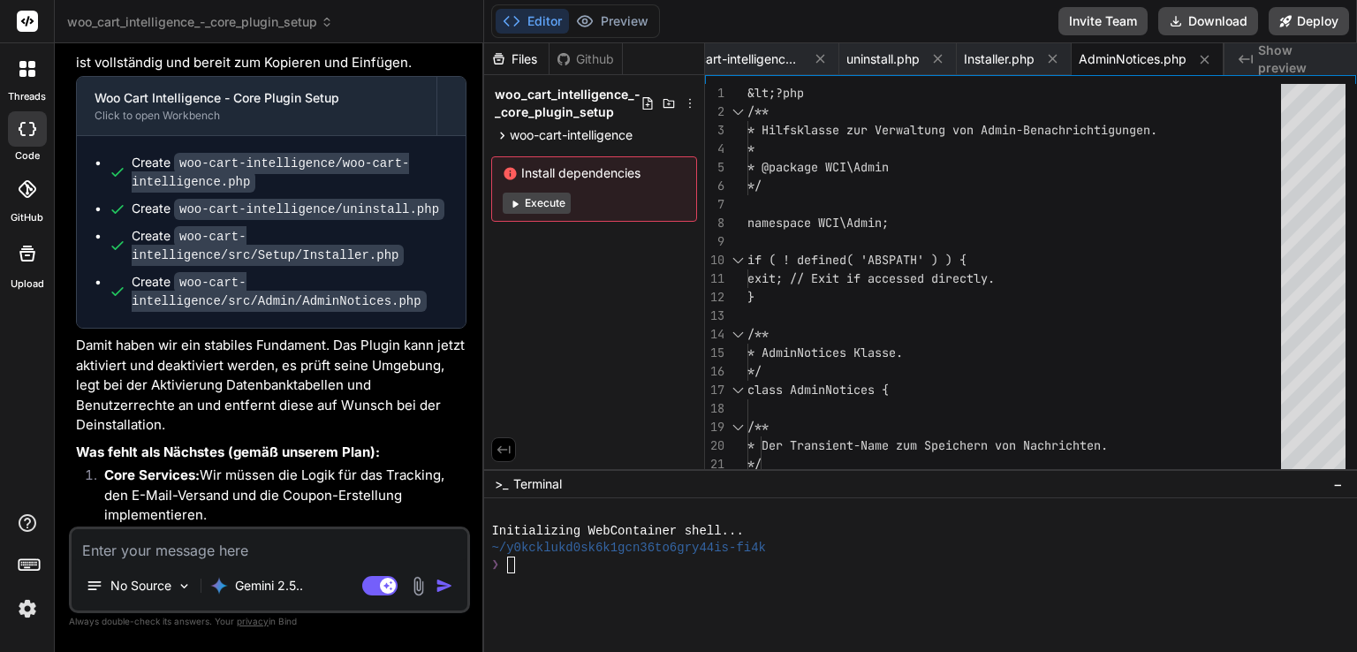
scroll to position [4655, 0]
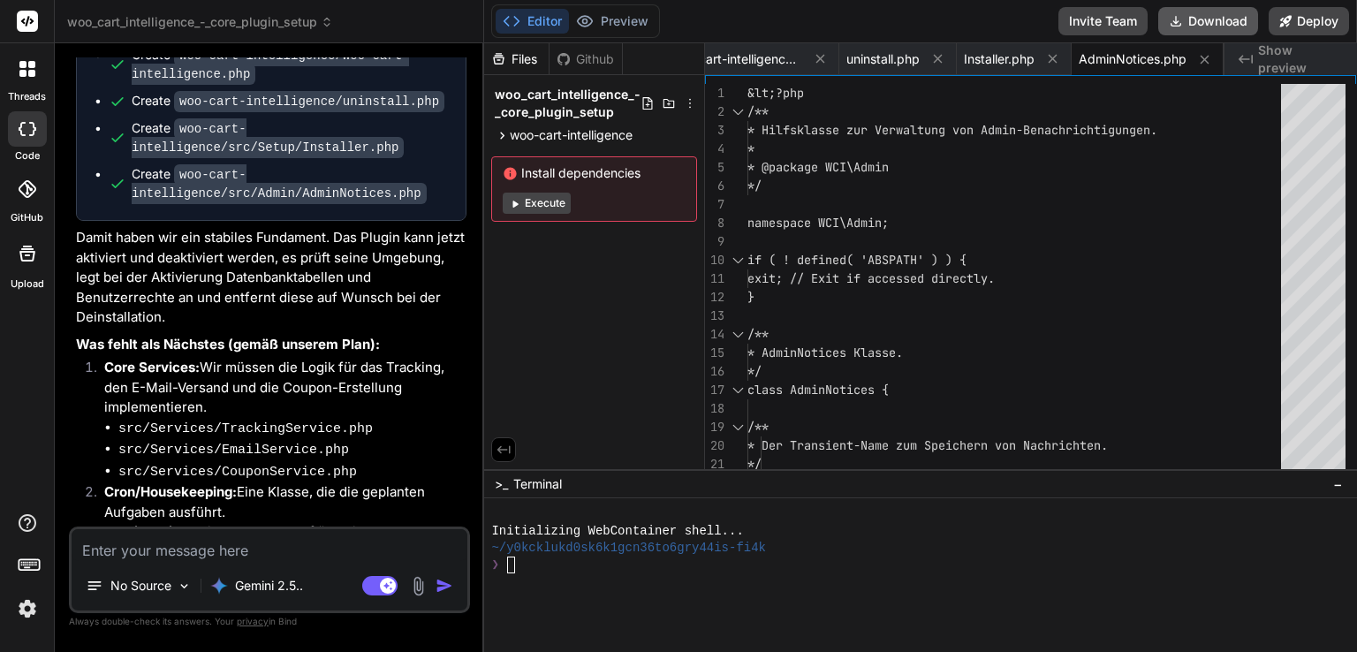
click at [1219, 29] on button "Download" at bounding box center [1208, 21] width 100 height 28
click at [268, 545] on textarea at bounding box center [270, 545] width 396 height 32
type textarea "x"
type textarea "i"
type textarea "x"
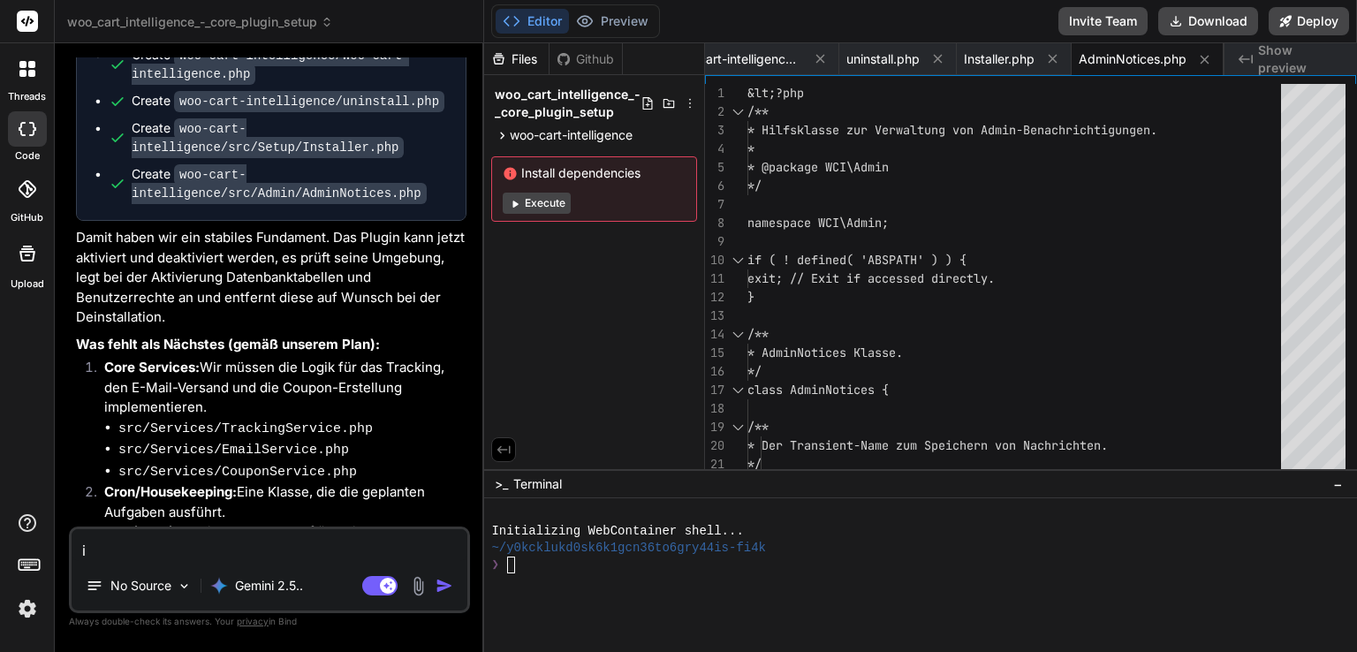
type textarea "ic"
type textarea "x"
type textarea "ich"
type textarea "x"
type textarea "ich"
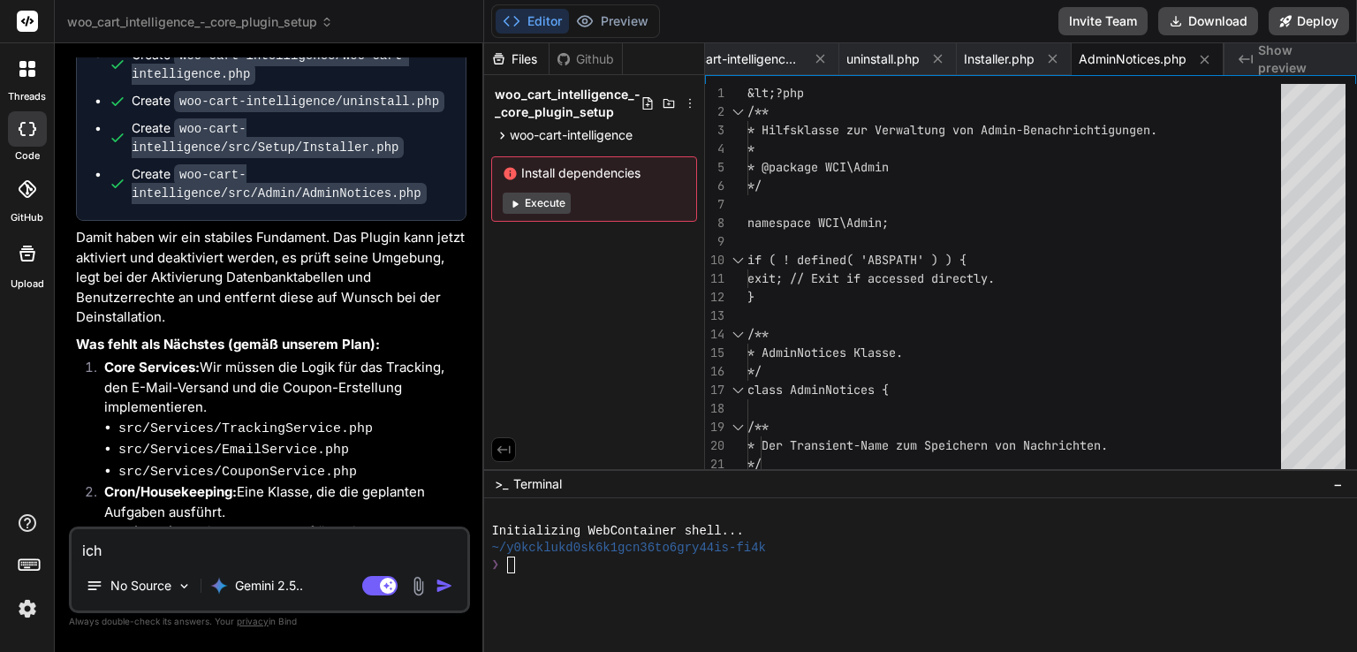
type textarea "x"
type textarea "ich e"
type textarea "x"
type textarea "ich er"
type textarea "x"
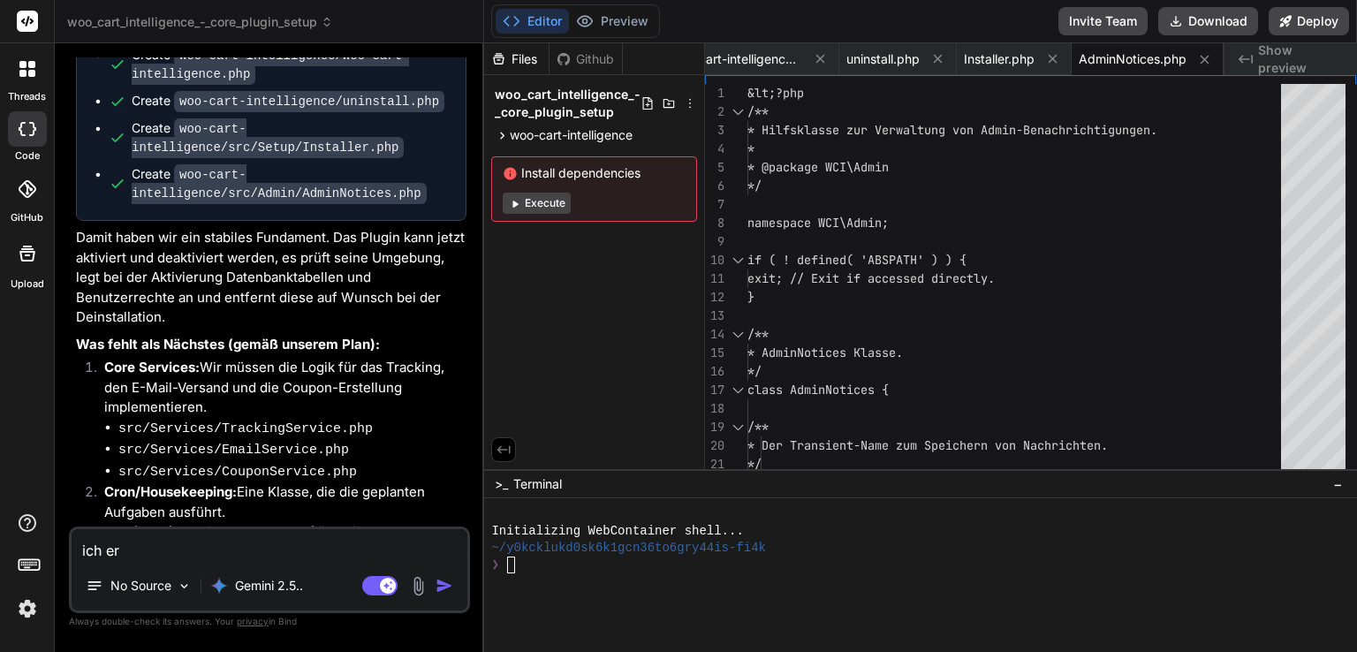
type textarea "ich erh"
type textarea "x"
type textarea "ich erha"
type textarea "x"
type textarea "ich erhal"
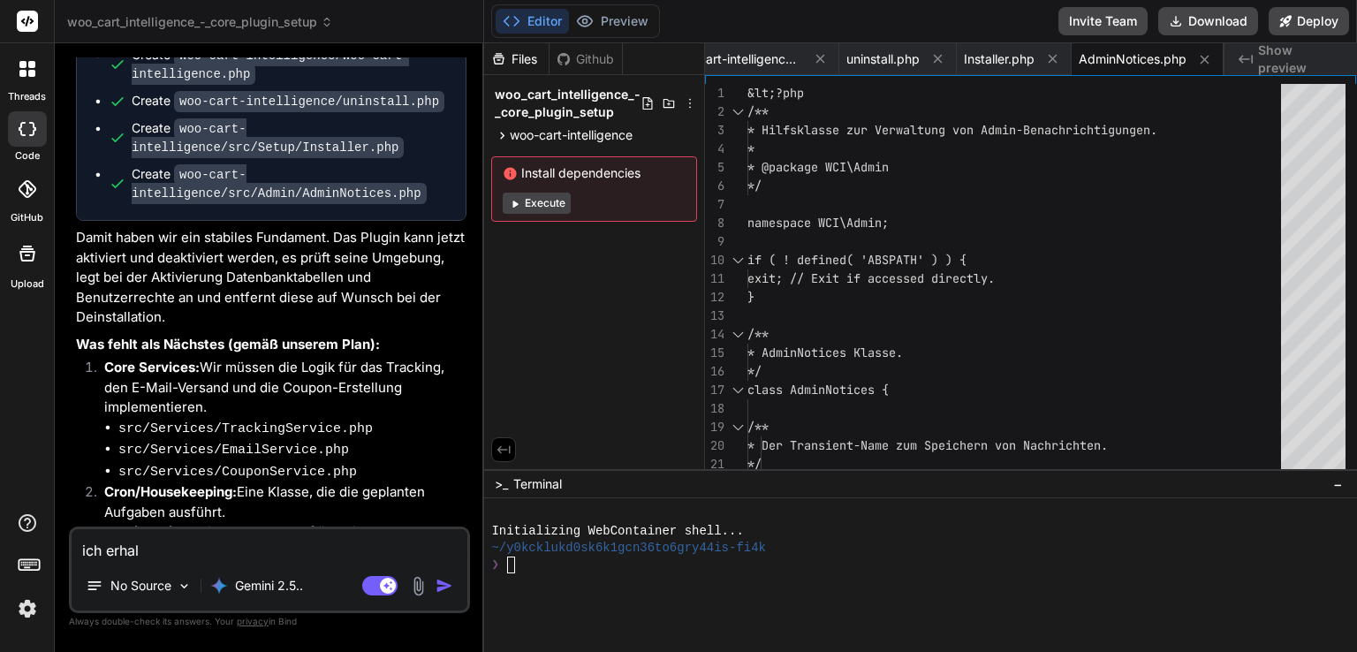
type textarea "x"
type textarea "ich erhalt"
type textarea "x"
type textarea "ich erhalte"
type textarea "x"
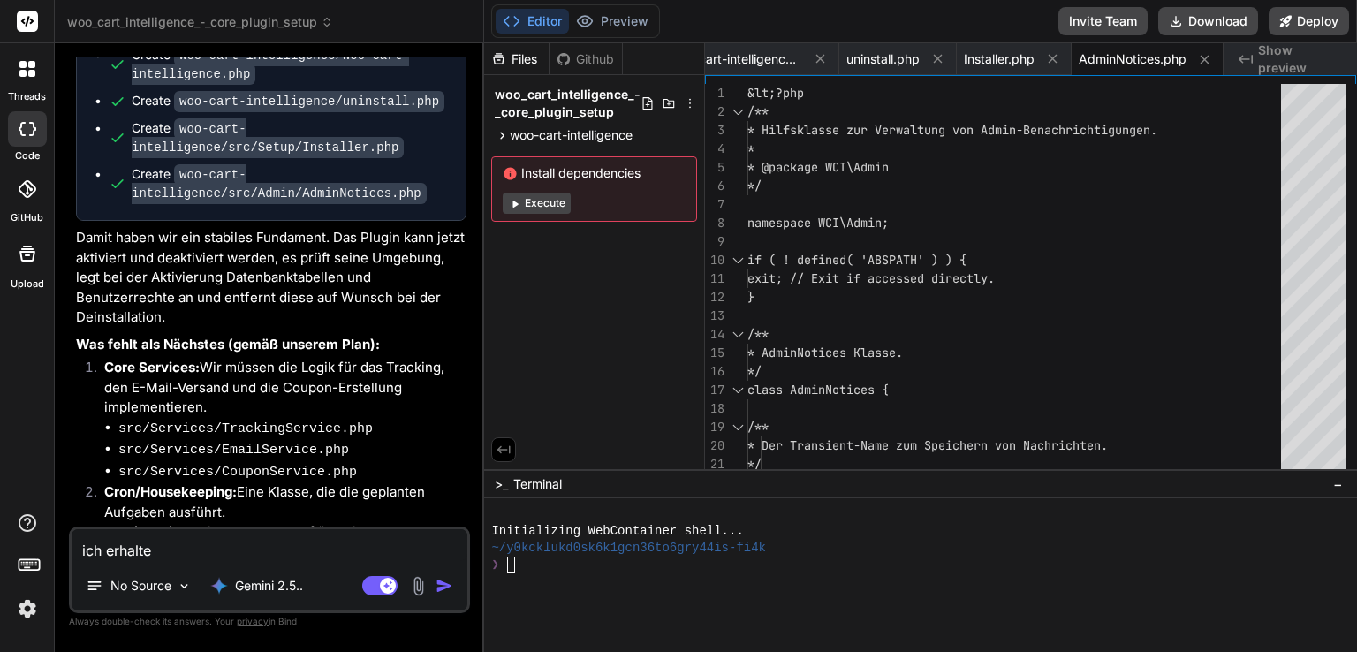
type textarea "ich erhalte"
type textarea "x"
type textarea "ich erhalte d"
type textarea "x"
type textarea "ich erhalte di"
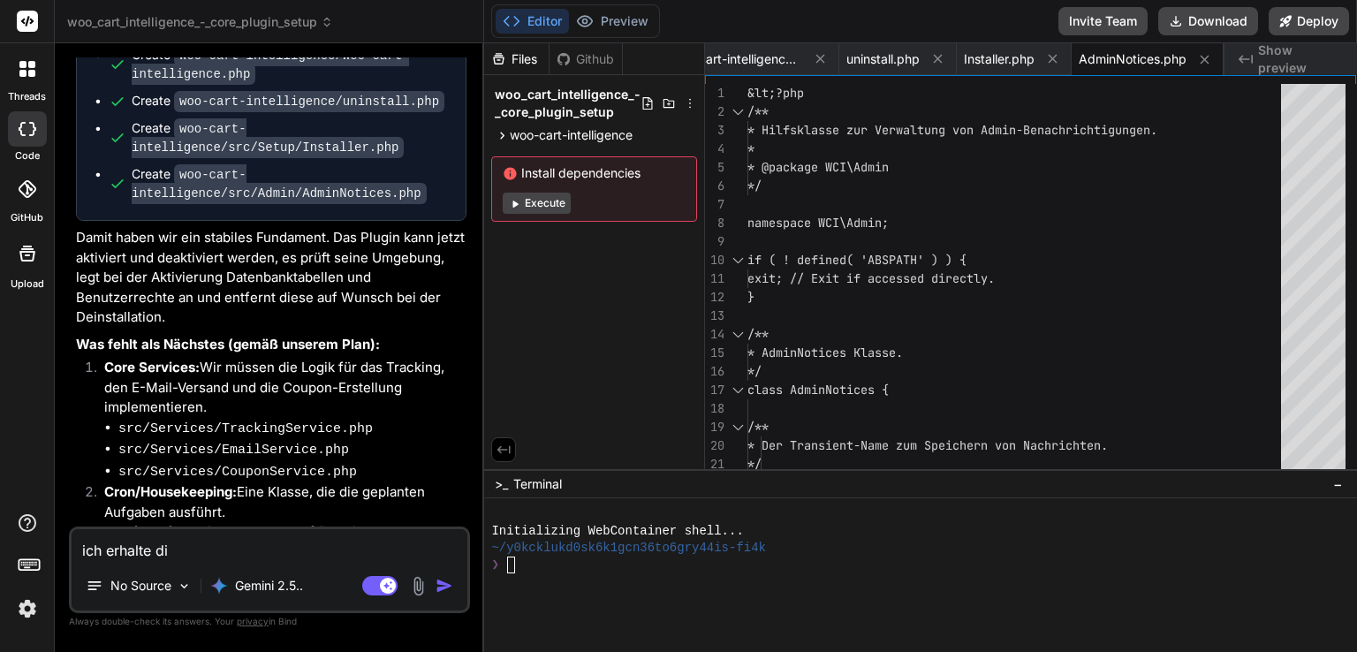
type textarea "x"
type textarea "ich erhalte die"
type textarea "x"
type textarea "ich erhalte dies"
type textarea "x"
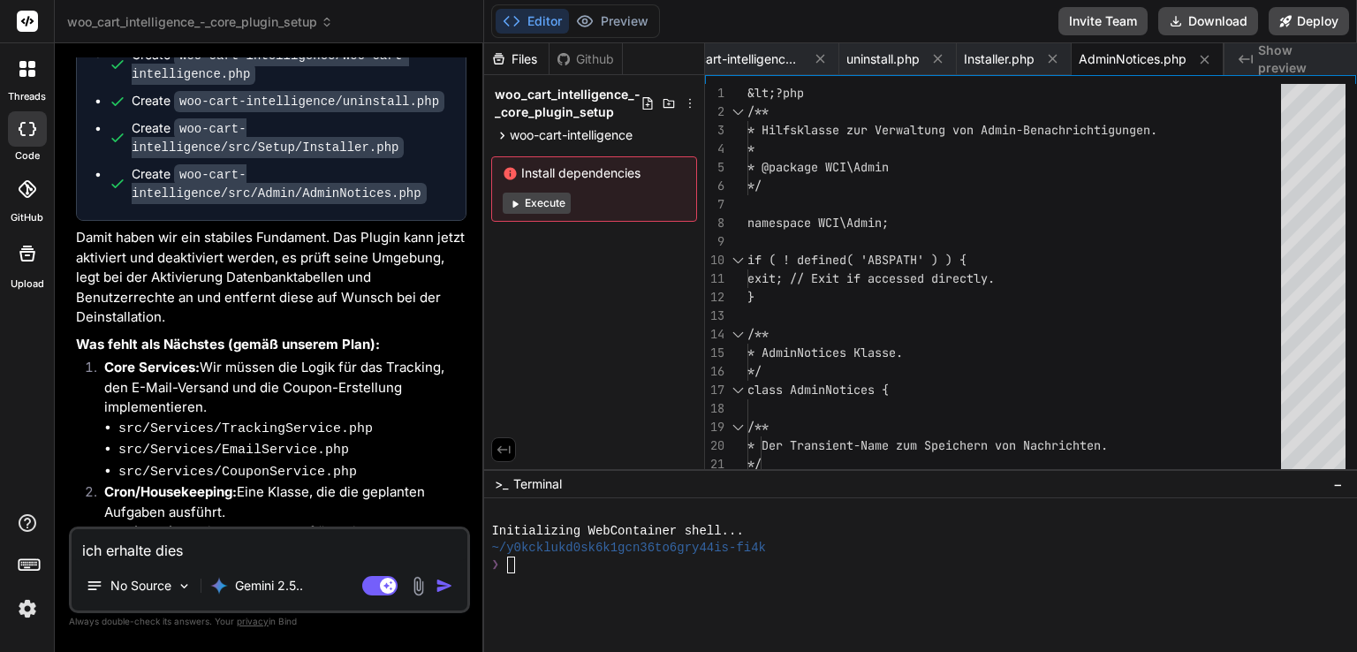
type textarea "ich erhalte dies"
type textarea "x"
type textarea "ich erhalte dies i"
type textarea "x"
type textarea "ich erhalte dies im"
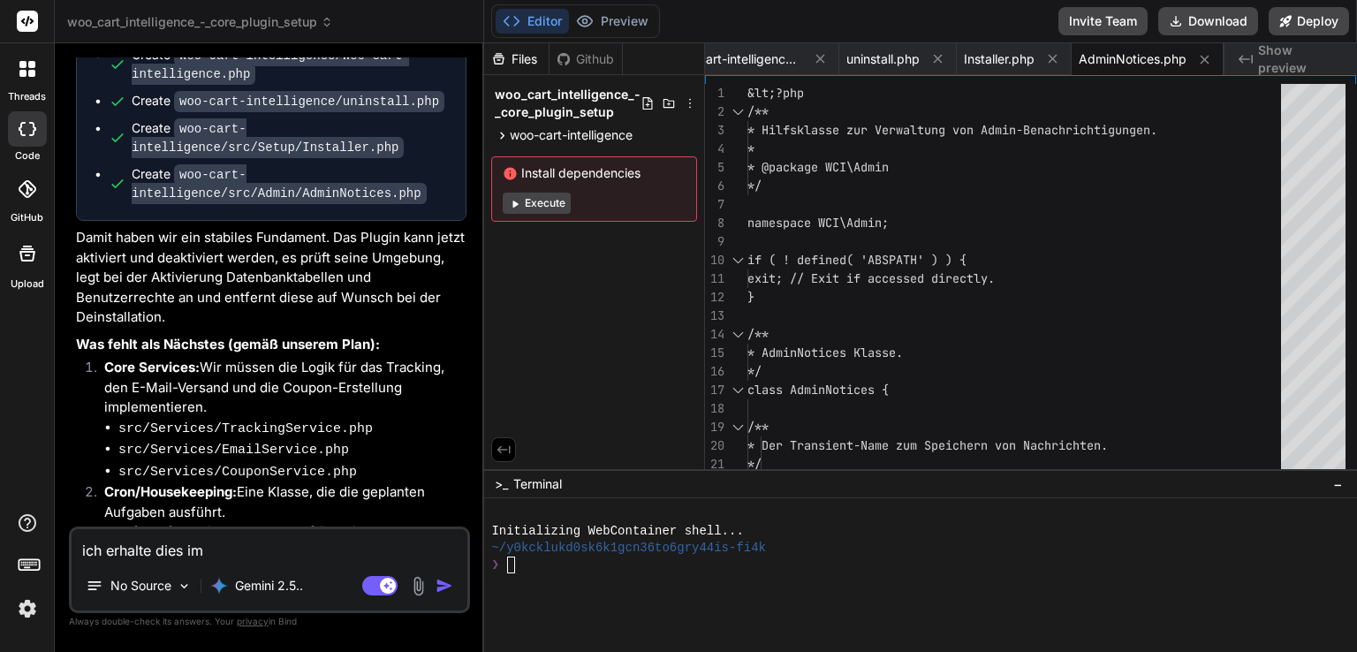
type textarea "x"
type textarea "ich erhalte dies im"
type textarea "x"
type textarea "ich erhalte dies im b"
type textarea "x"
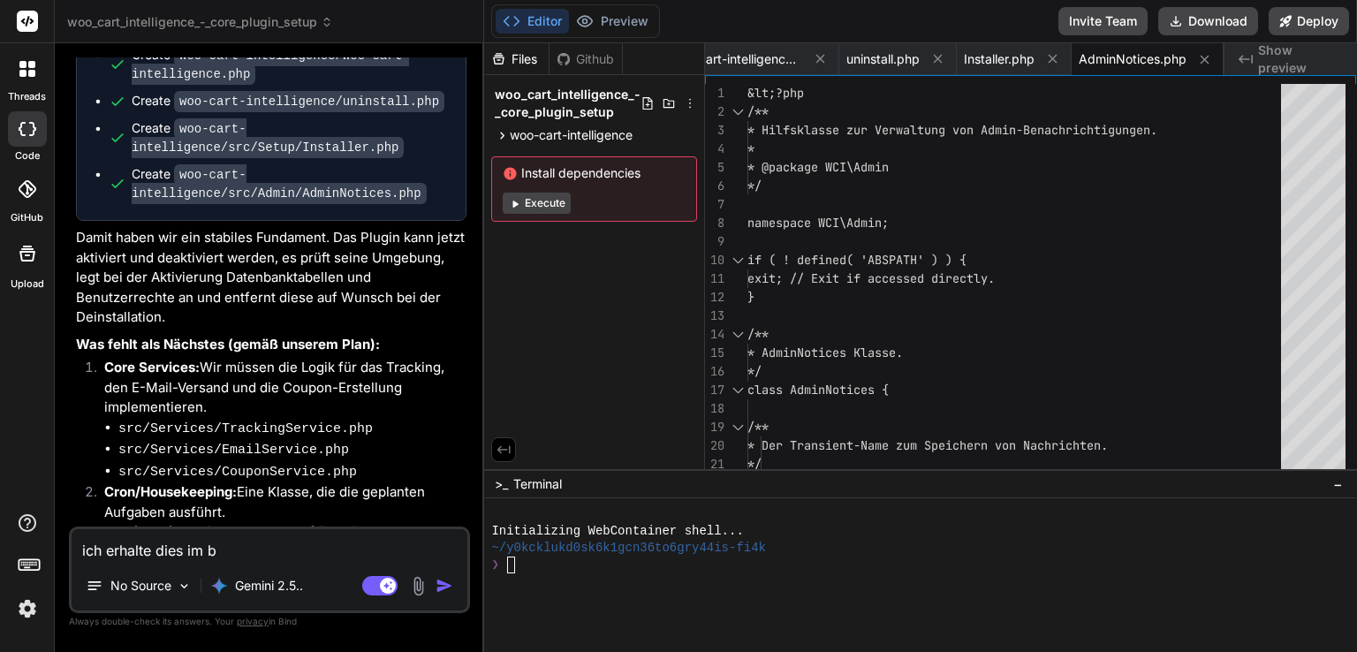
type textarea "ich erhalte dies im bi"
type textarea "x"
type textarea "ich erhalte dies im bil"
type textarea "x"
type textarea "ich erhalte dies im bild"
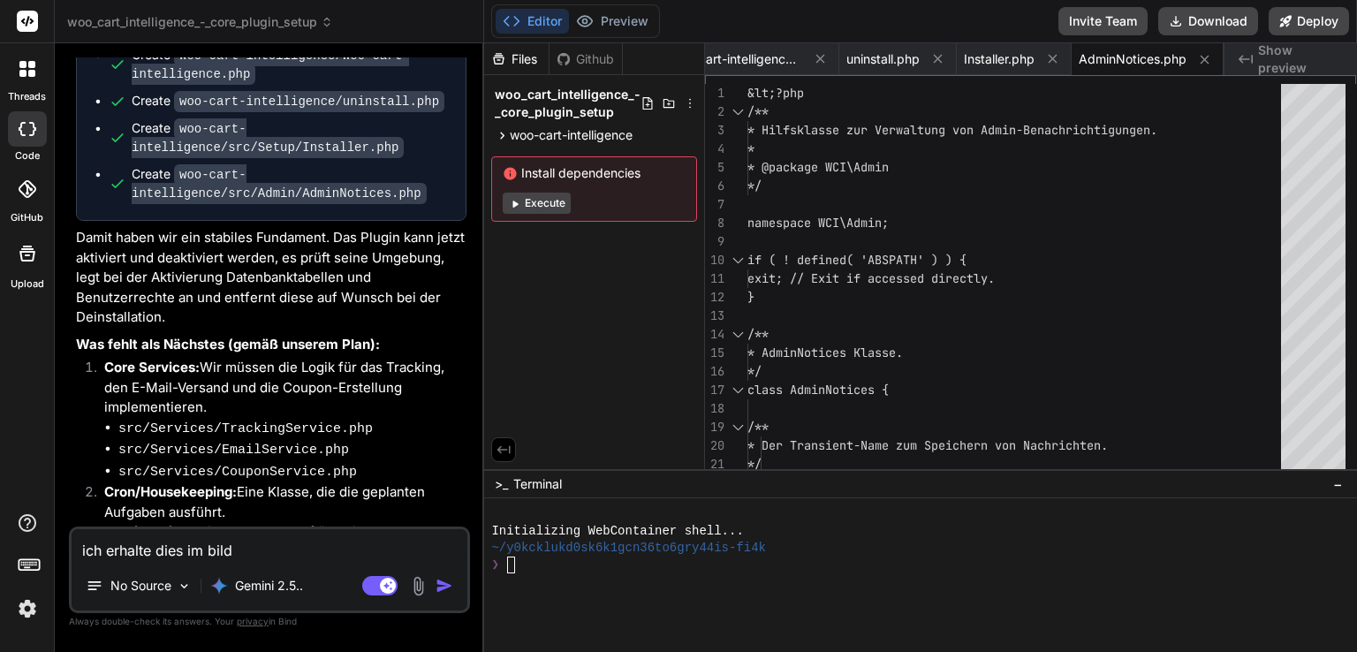
type textarea "x"
type textarea "ich erhalte dies im bilds"
type textarea "x"
type textarea "ich erhalte dies im bildsc"
type textarea "x"
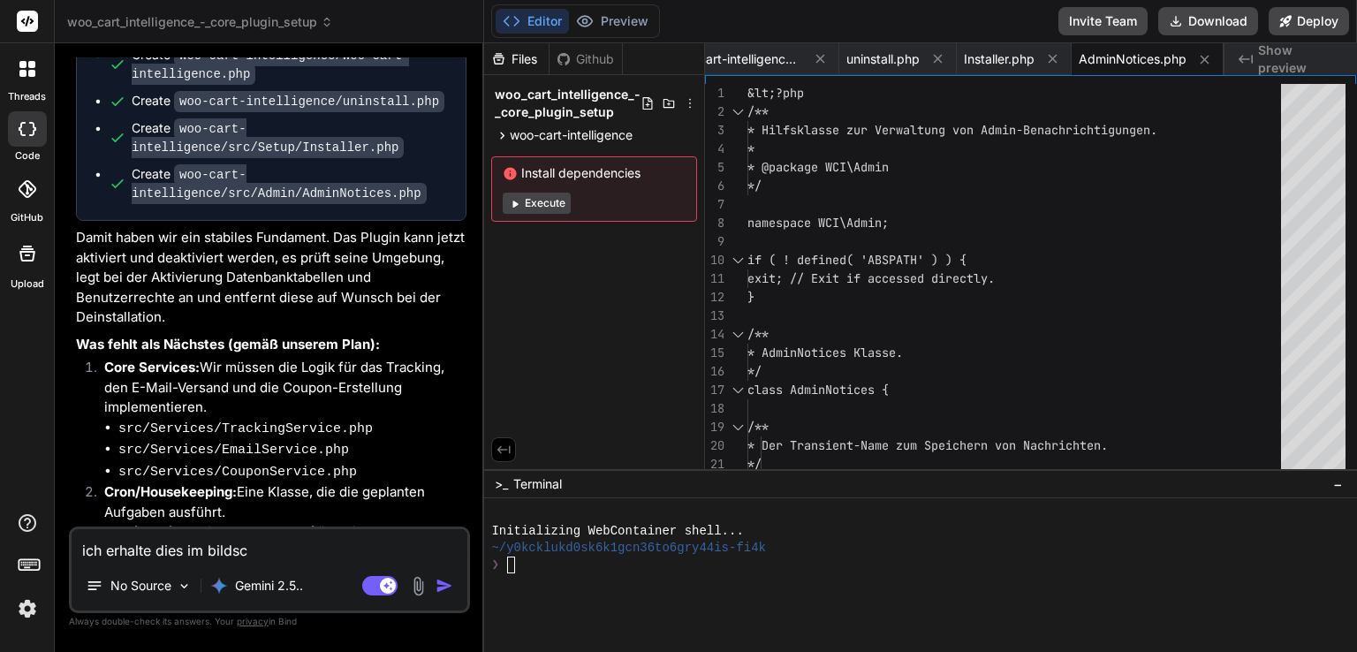
type textarea "ich erhalte dies im bildsch"
type textarea "x"
type textarea "ich erhalte dies im bildschi"
type textarea "x"
type textarea "ich erhalte dies im bildschir"
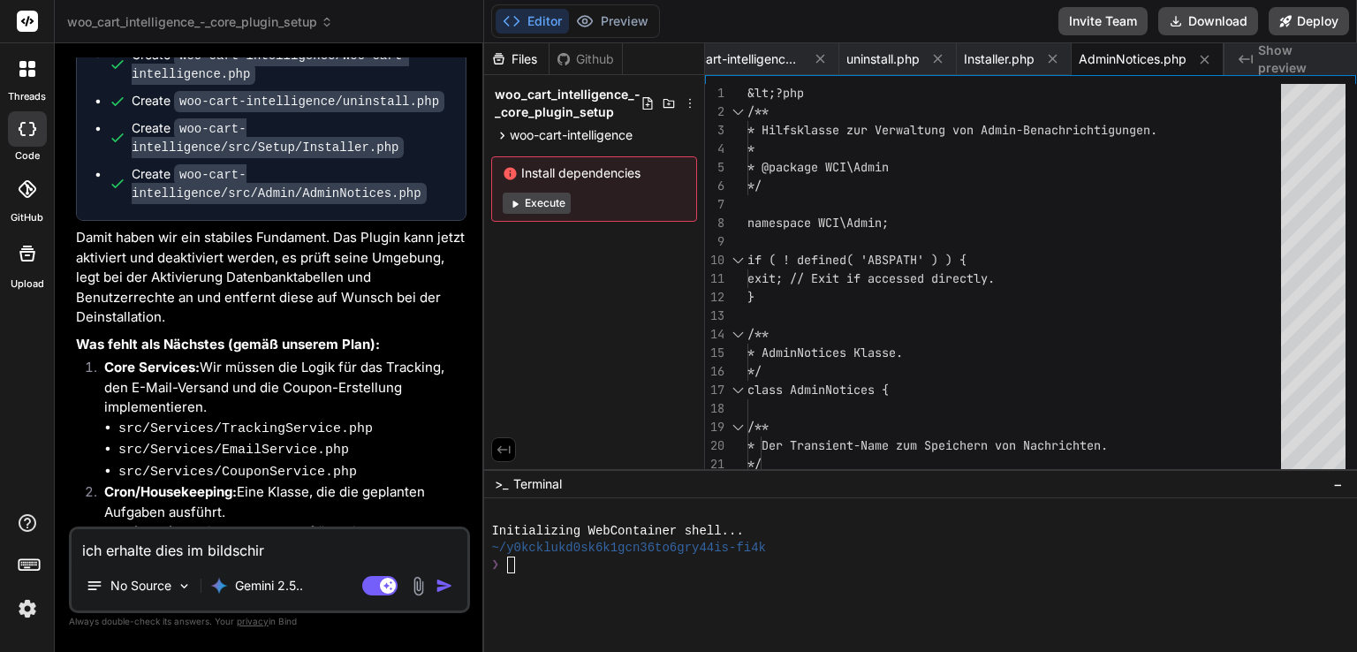
type textarea "x"
type textarea "ich erhalte dies im bildschirm"
type textarea "x"
type textarea "ich erhalte dies im bildschirm"
type textarea "x"
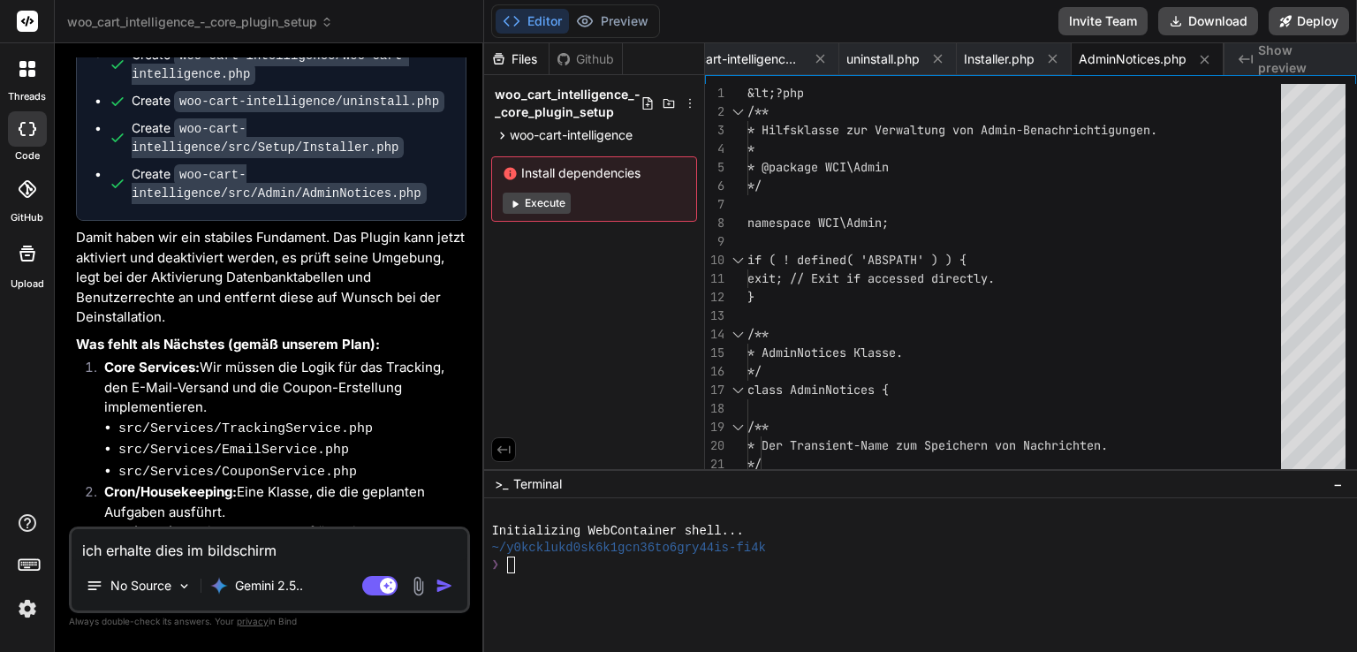
type textarea "ich erhalte dies im bildschirm w"
type textarea "x"
type textarea "ich erhalte dies im bildschirm we"
type textarea "x"
type textarea "ich erhalte dies im bildschirm wen"
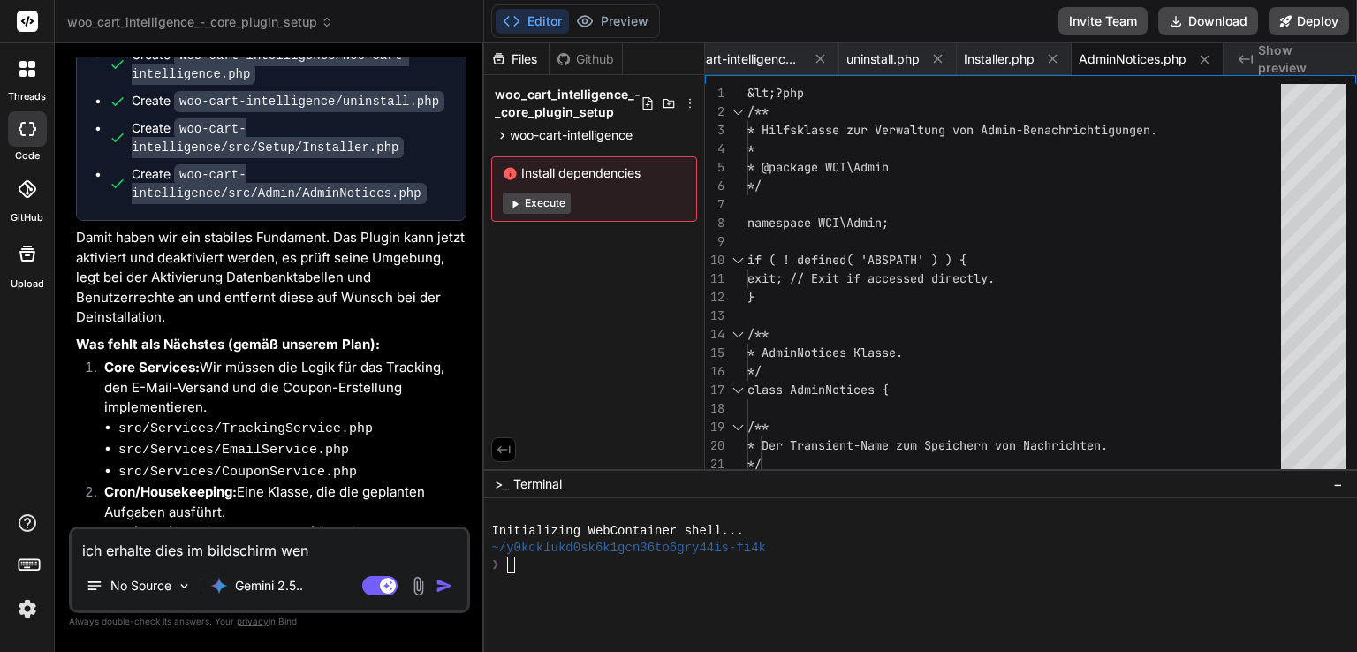
type textarea "x"
type textarea "ich erhalte dies im bildschirm wenn"
type textarea "x"
type textarea "ich erhalte dies im bildschirm wenn"
type textarea "x"
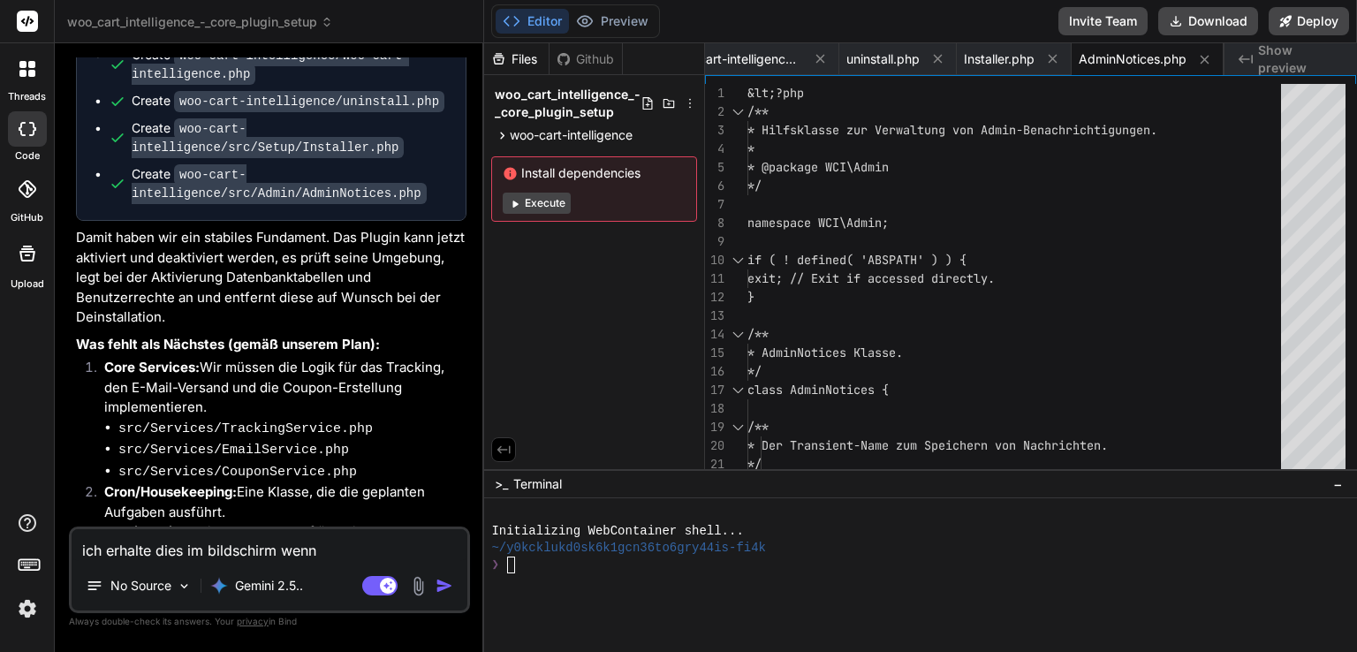
type textarea "ich erhalte dies im bildschirm wenn i"
type textarea "x"
type textarea "ich erhalte dies im bildschirm wenn ic"
type textarea "x"
type textarea "ich erhalte dies im bildschirm wenn ich"
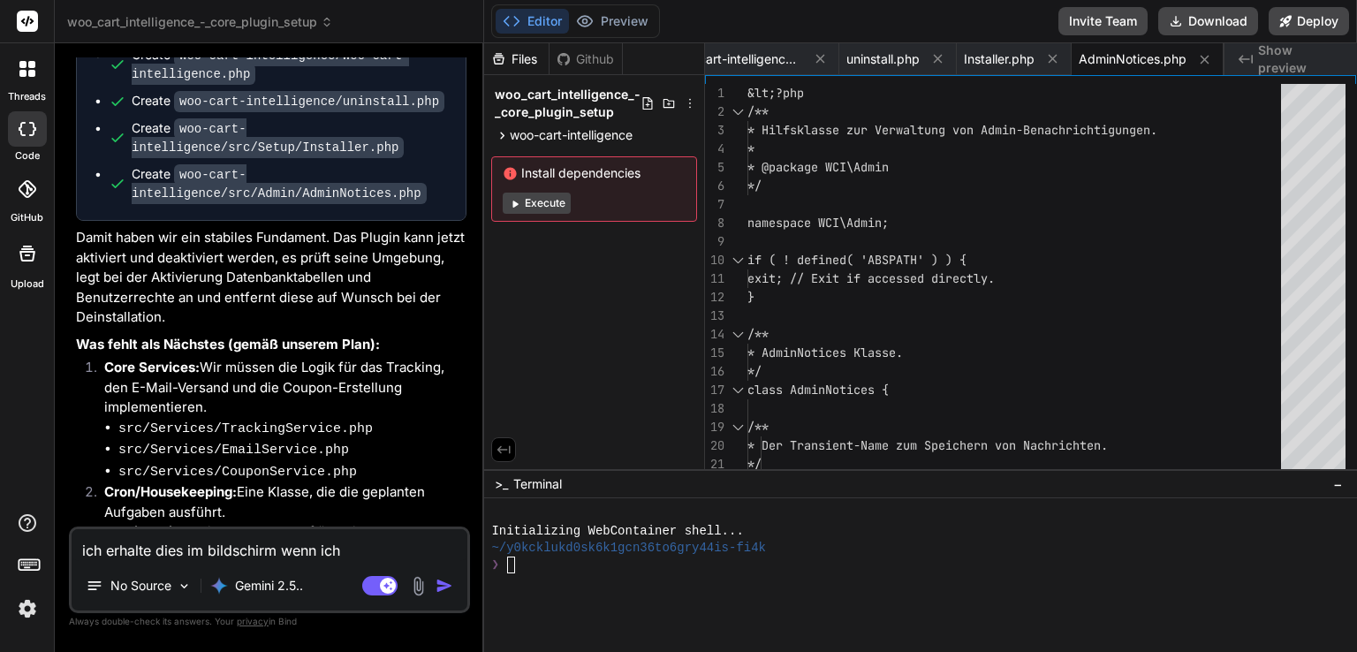
type textarea "x"
type textarea "ich erhalte dies im bildschirm wenn ich"
type textarea "x"
type textarea "ich erhalte dies im bildschirm wenn ich da"
type textarea "x"
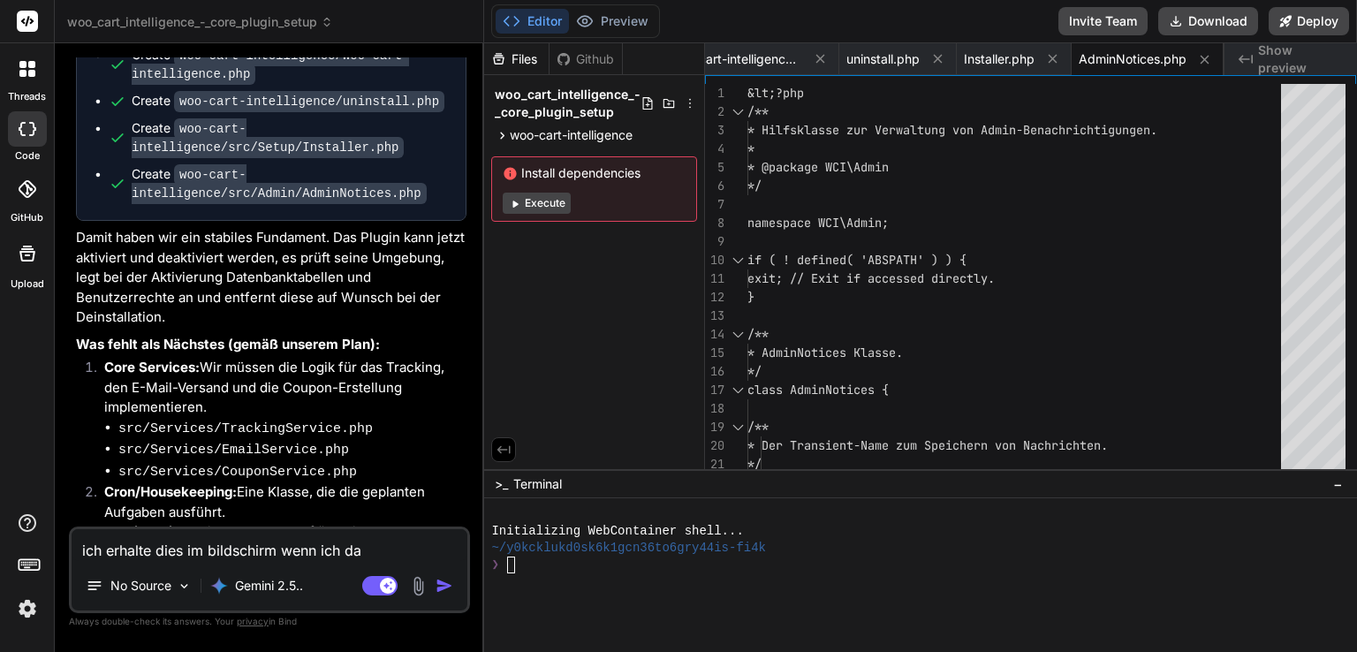
type textarea "ich erhalte dies im bildschirm wenn ich das"
type textarea "x"
type textarea "ich erhalte dies im bildschirm wenn ich das"
type textarea "x"
type textarea "ich erhalte dies im bildschirm wenn ich das p"
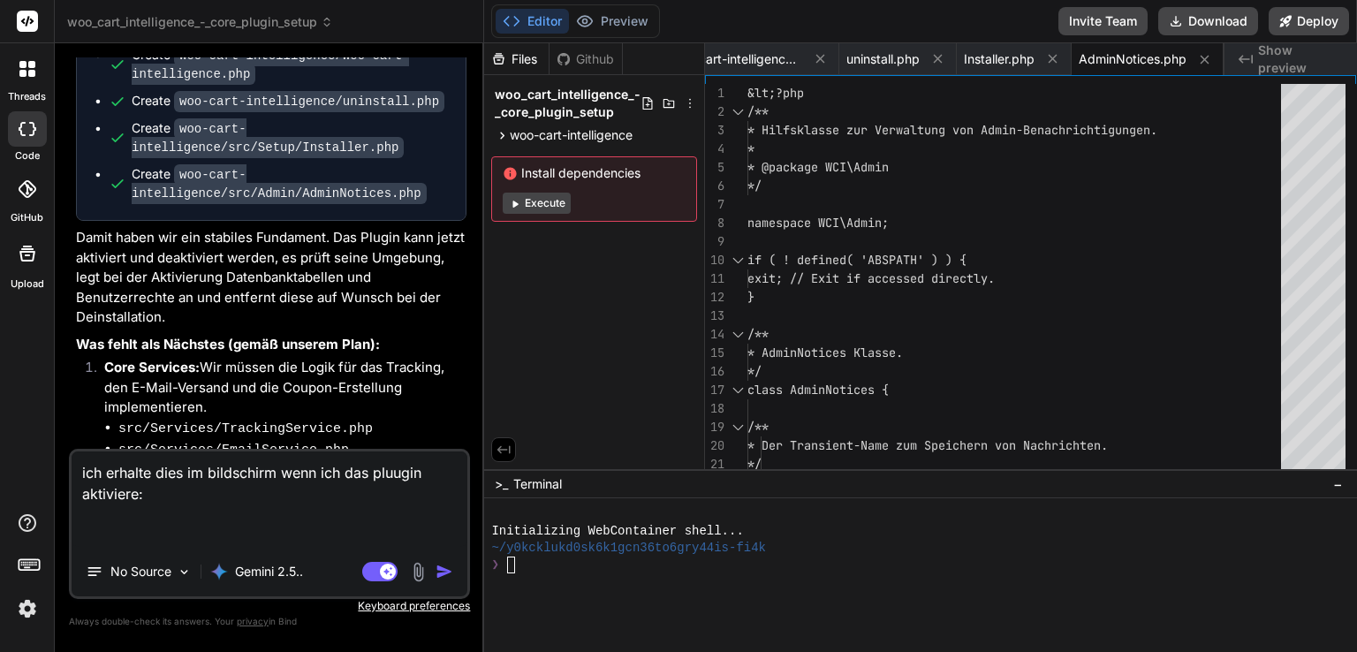
paste textarea "lo Ipsu Dolorsitamet * Consec ADI: elits://doeiusm.tem/ * Incididuntu: Laboree …"
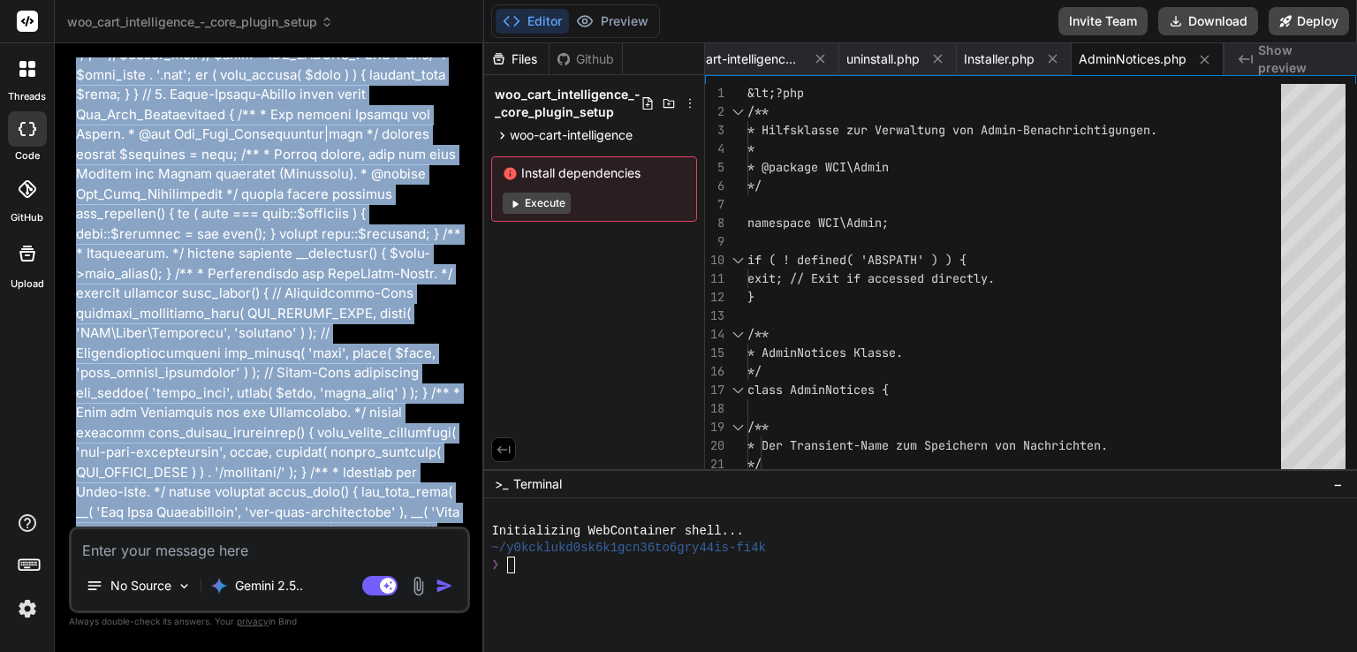
scroll to position [6409, 0]
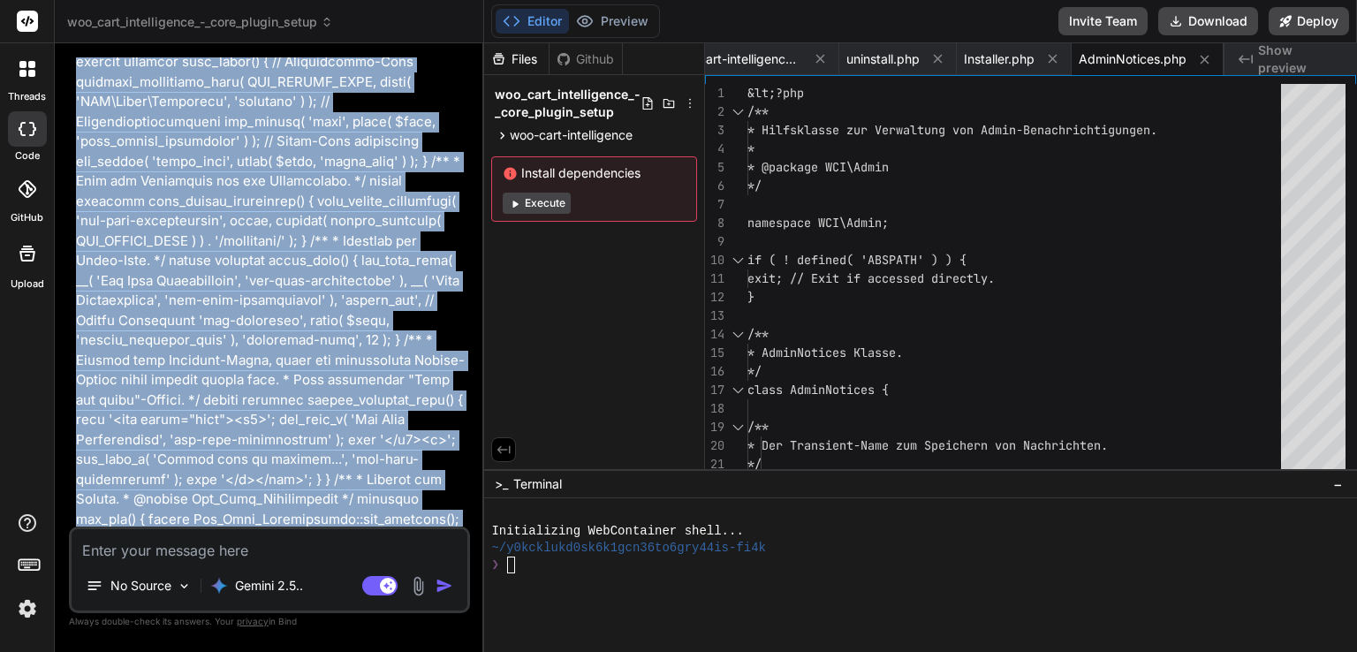
drag, startPoint x: 358, startPoint y: 474, endPoint x: 358, endPoint y: 547, distance: 72.5
click at [358, 547] on div "You Bind AI Hallo! Das ist ein hervorragend spezifiziertes und sehr spannendes …" at bounding box center [269, 354] width 401 height 594
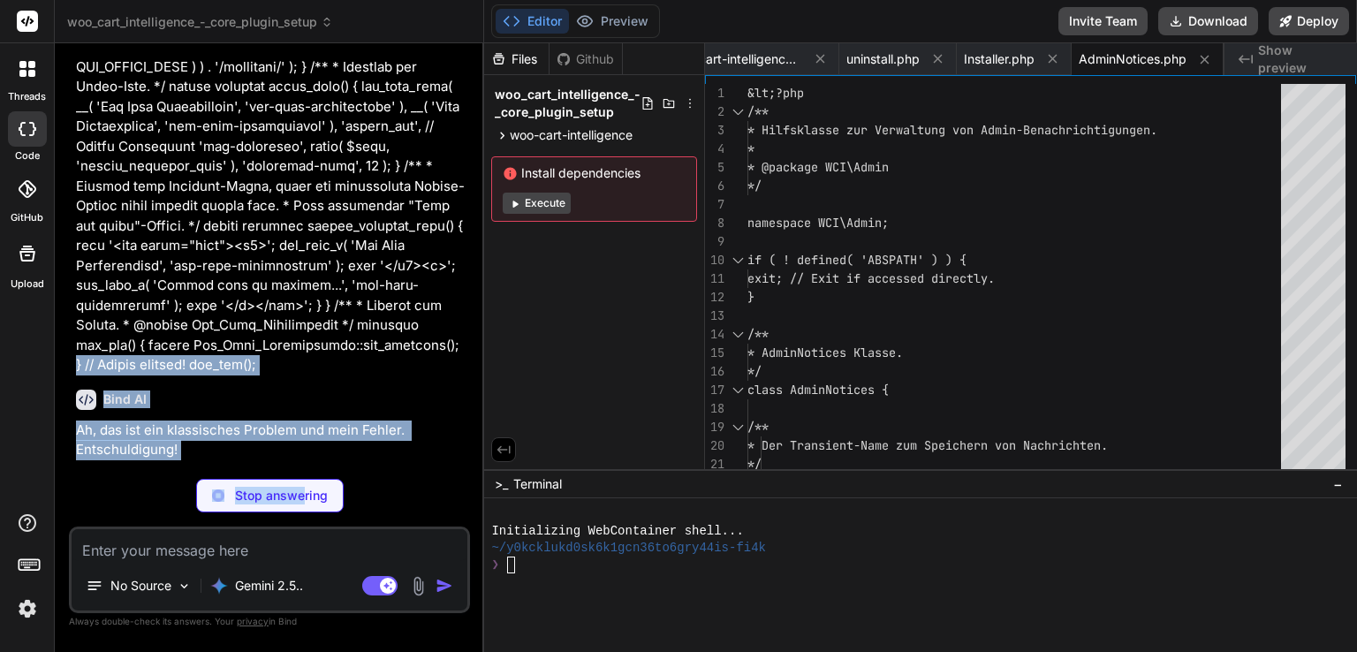
scroll to position [6721, 0]
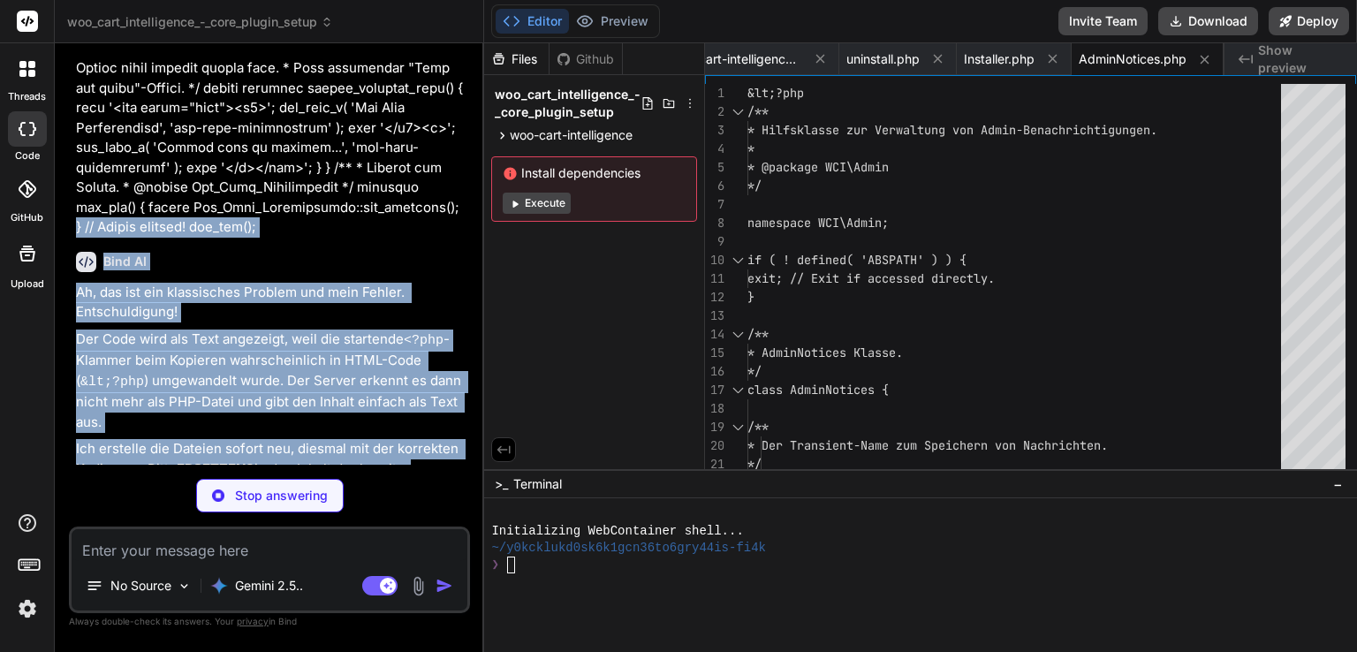
drag, startPoint x: 322, startPoint y: 375, endPoint x: 335, endPoint y: 450, distance: 76.3
click at [335, 450] on div "You Bind AI Hallo! Das ist ein hervorragend spezifiziertes und sehr spannendes …" at bounding box center [271, 260] width 398 height 407
click at [340, 504] on div "Woo Cart Intelligence - Core Plugin Setup Click to open Workbench" at bounding box center [257, 533] width 360 height 58
click at [395, 439] on p "Ich erstelle die Dateien sofort neu, diesmal mit der korrekten Kodierung. Bitte…" at bounding box center [271, 469] width 391 height 60
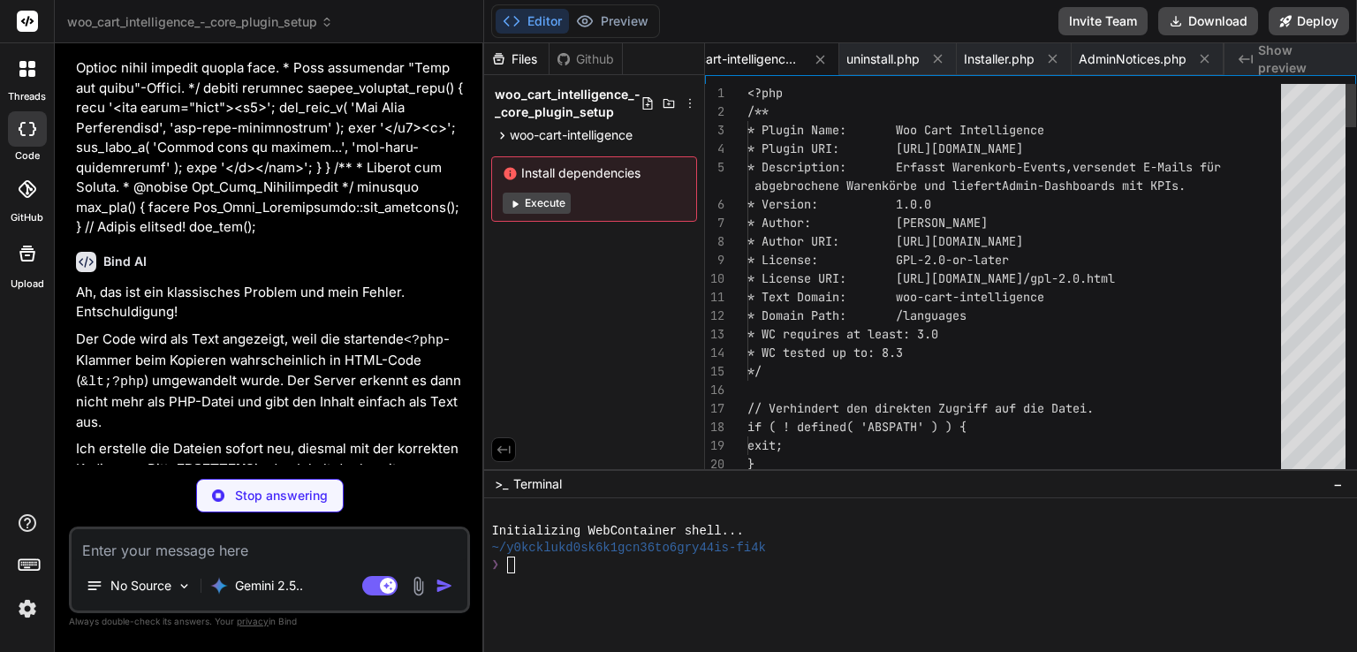
scroll to position [0, 0]
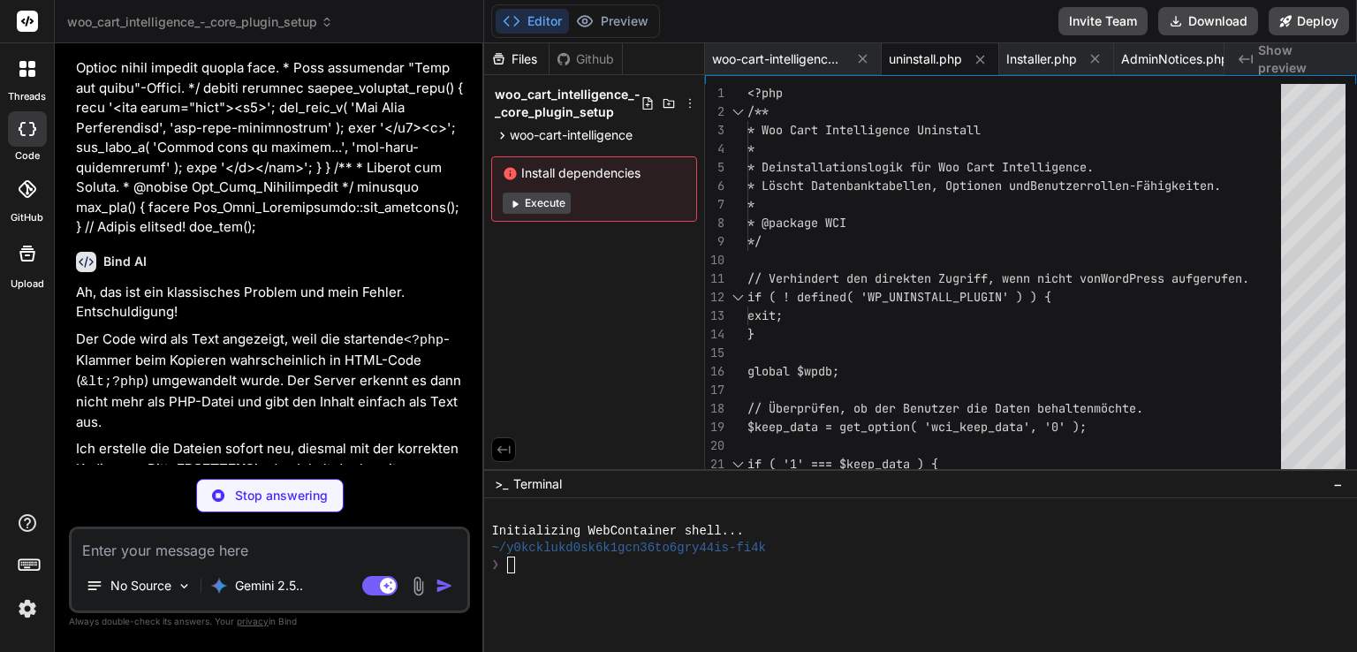
drag, startPoint x: 395, startPoint y: 309, endPoint x: 422, endPoint y: 314, distance: 27.7
click at [422, 439] on p "Ich erstelle die Dateien sofort neu, diesmal mit der korrekten Kodierung. Bitte…" at bounding box center [271, 469] width 391 height 60
click at [346, 330] on p "Der Code wird als Text angezeigt, weil die startende <?php -Klammer beim Kopier…" at bounding box center [271, 381] width 391 height 103
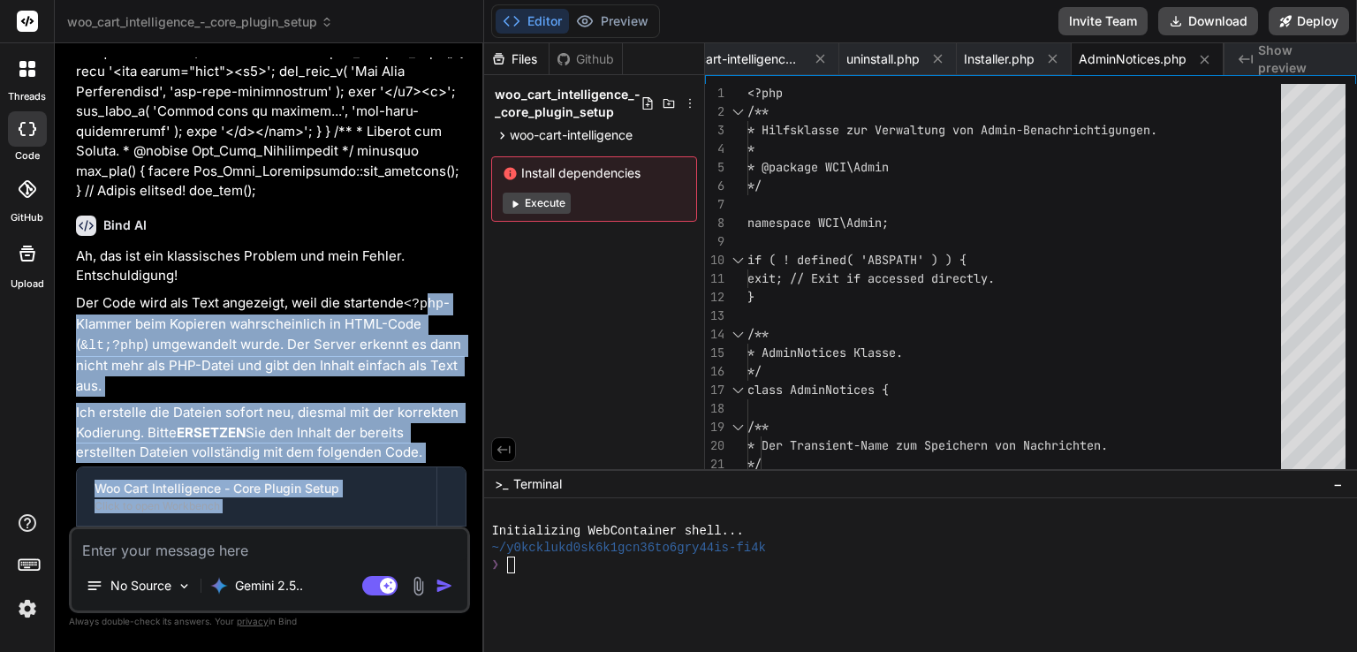
scroll to position [6895, 0]
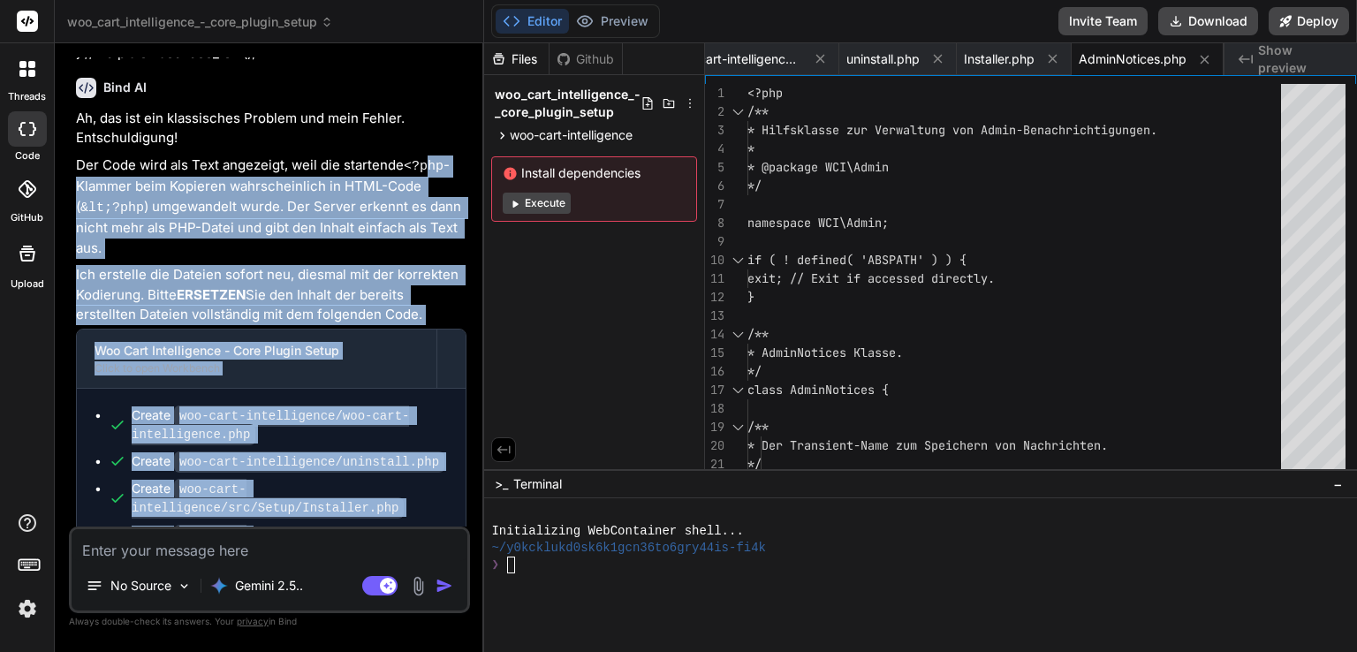
drag, startPoint x: 424, startPoint y: 188, endPoint x: 299, endPoint y: 530, distance: 364.2
click at [299, 531] on div "You Bind AI Hallo! Das ist ein hervorragend spezifiziertes und sehr spannendes …" at bounding box center [269, 354] width 401 height 594
click at [386, 588] on p "Nachdem Sie diese vier Dateien mit dem korrigierten Inhalt überschrieben haben,…" at bounding box center [271, 618] width 391 height 60
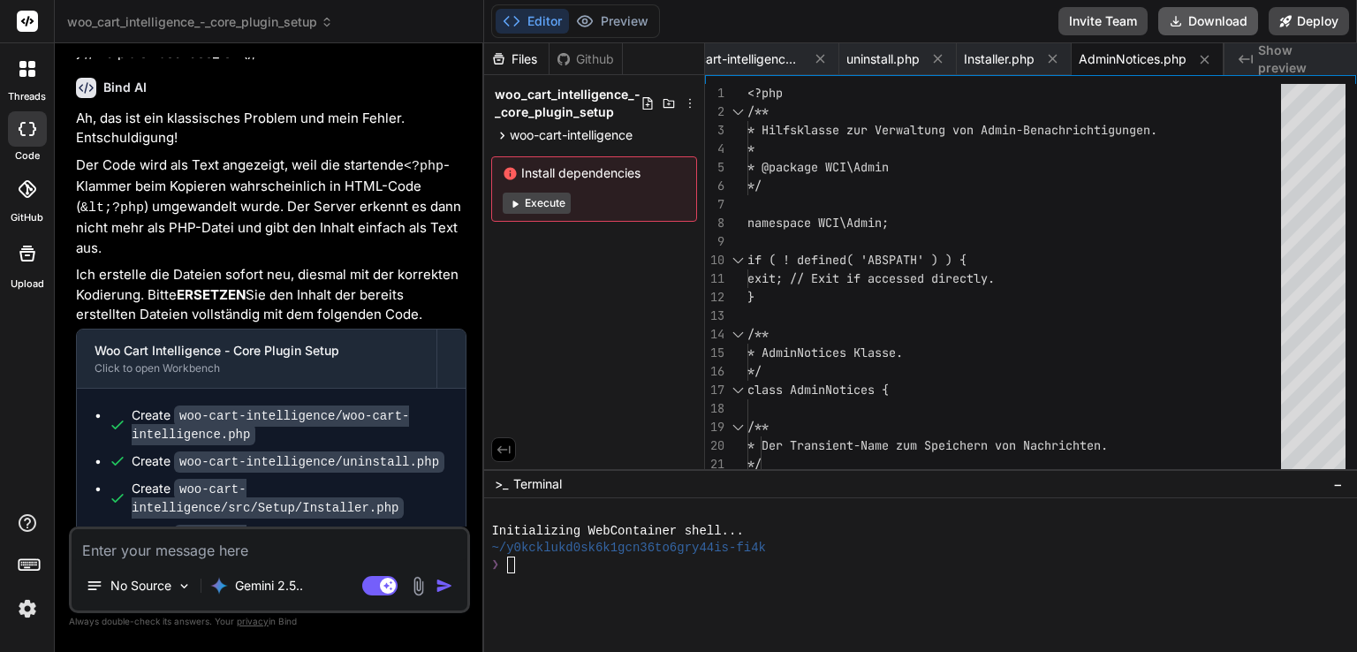
click at [1195, 15] on button "Download" at bounding box center [1208, 21] width 100 height 28
click at [276, 544] on textarea at bounding box center [270, 545] width 396 height 32
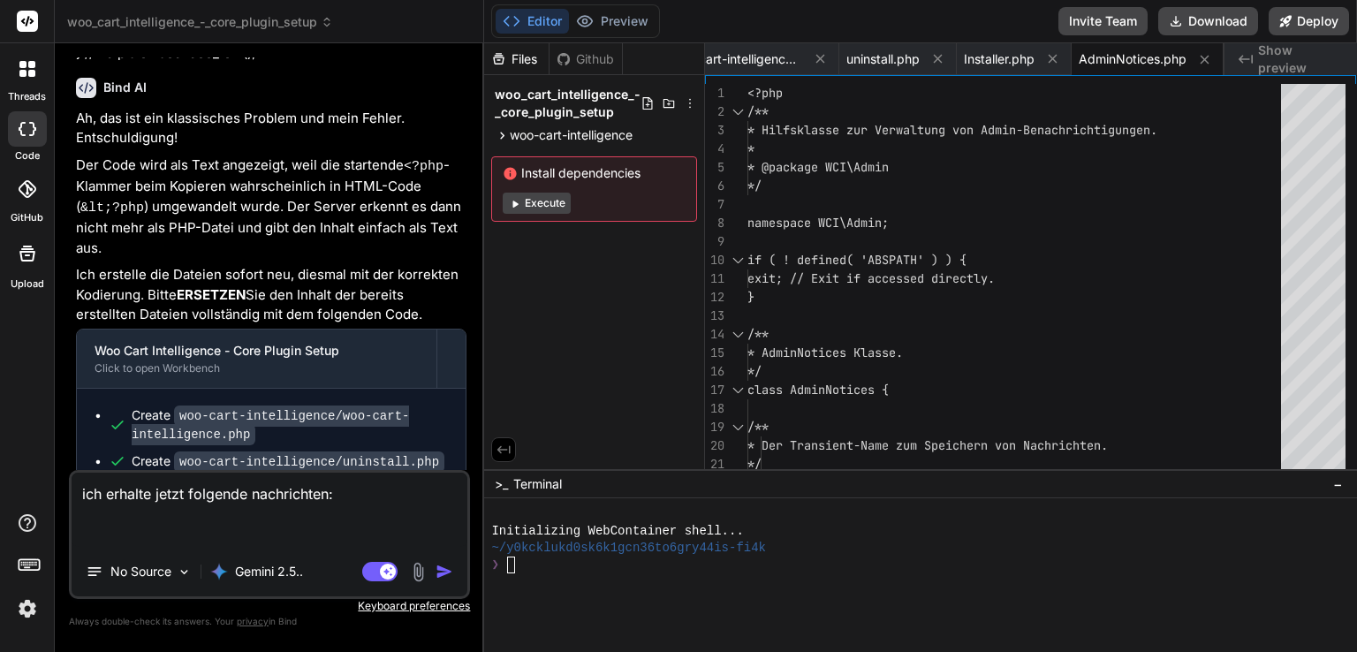
paste textarea "Woo Cart Intelligence requires PHP 7.0+, WordPress 5.0+, and WooCommerce to be …"
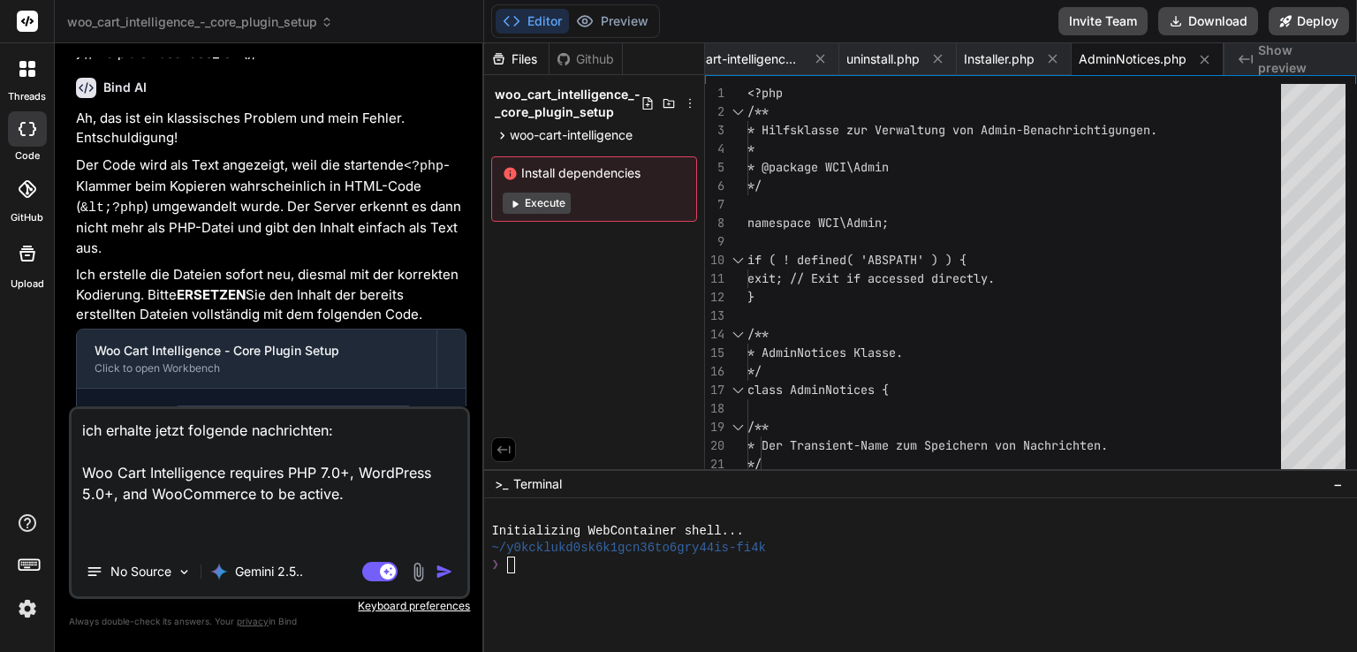
paste textarea "Dieses Plugin ist nicht mit der aktivierten WooCommerce-Funktion „Leistungsstar…"
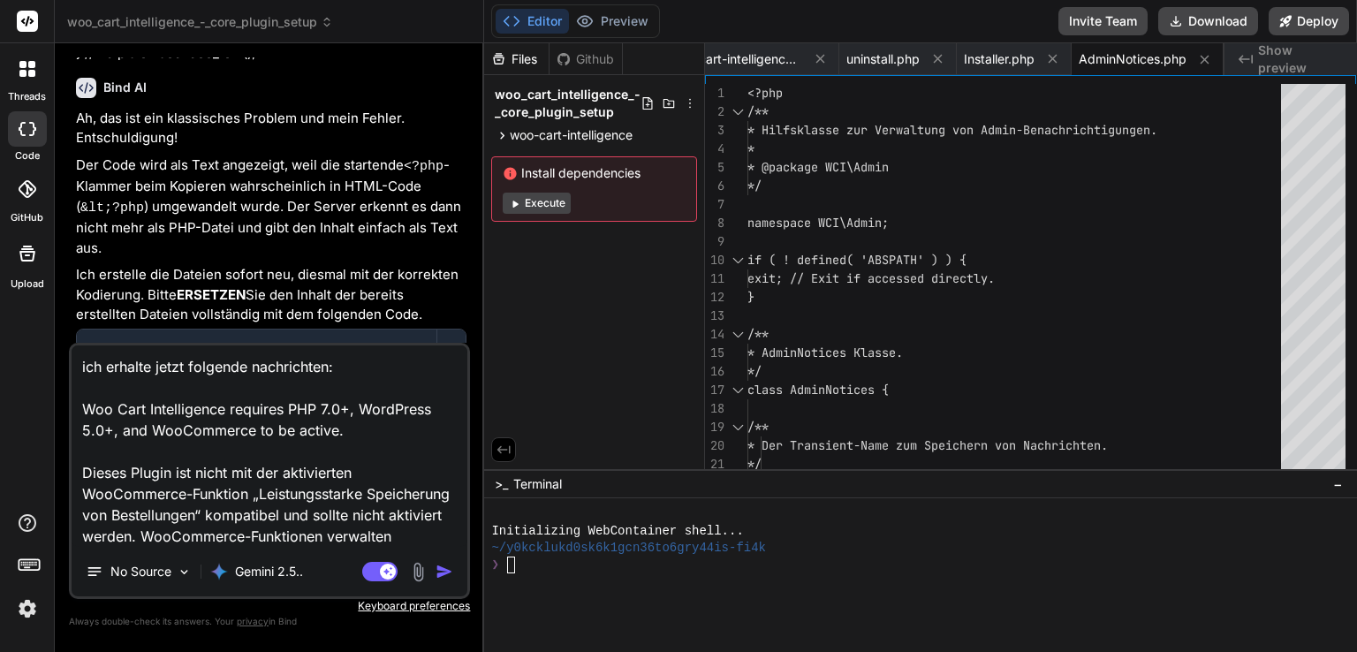
click at [444, 565] on img "button" at bounding box center [445, 572] width 18 height 18
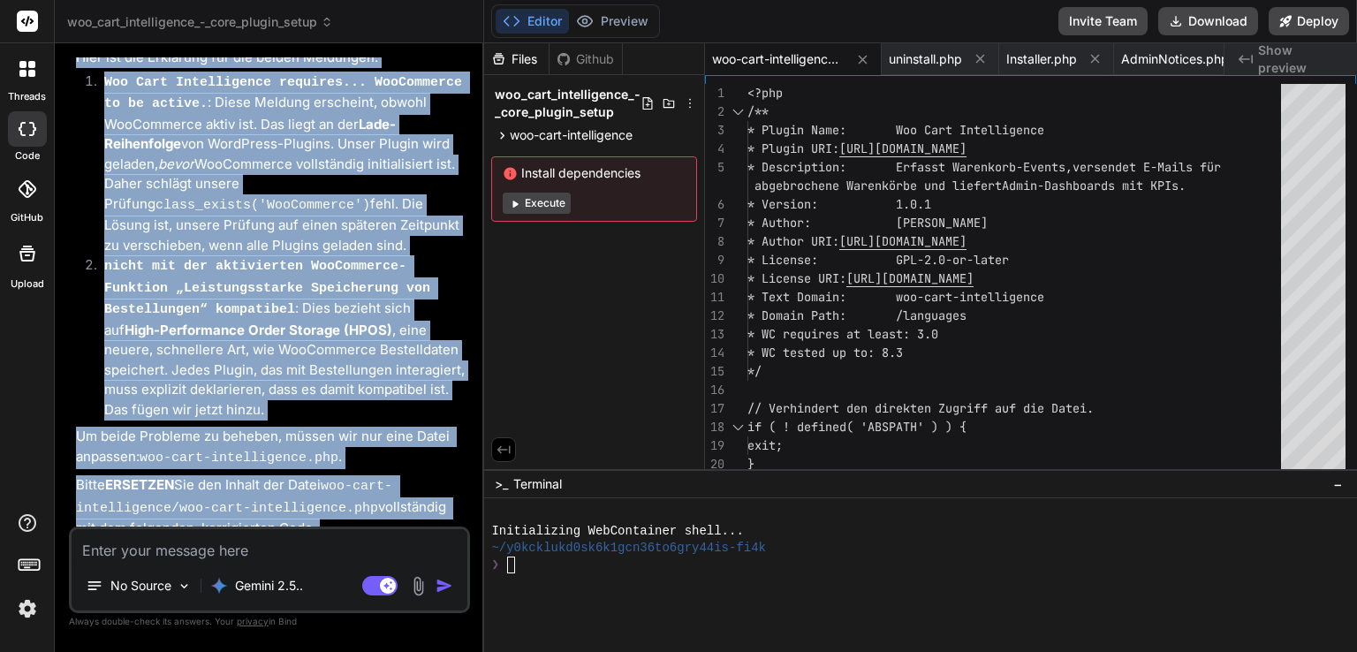
scroll to position [7892, 0]
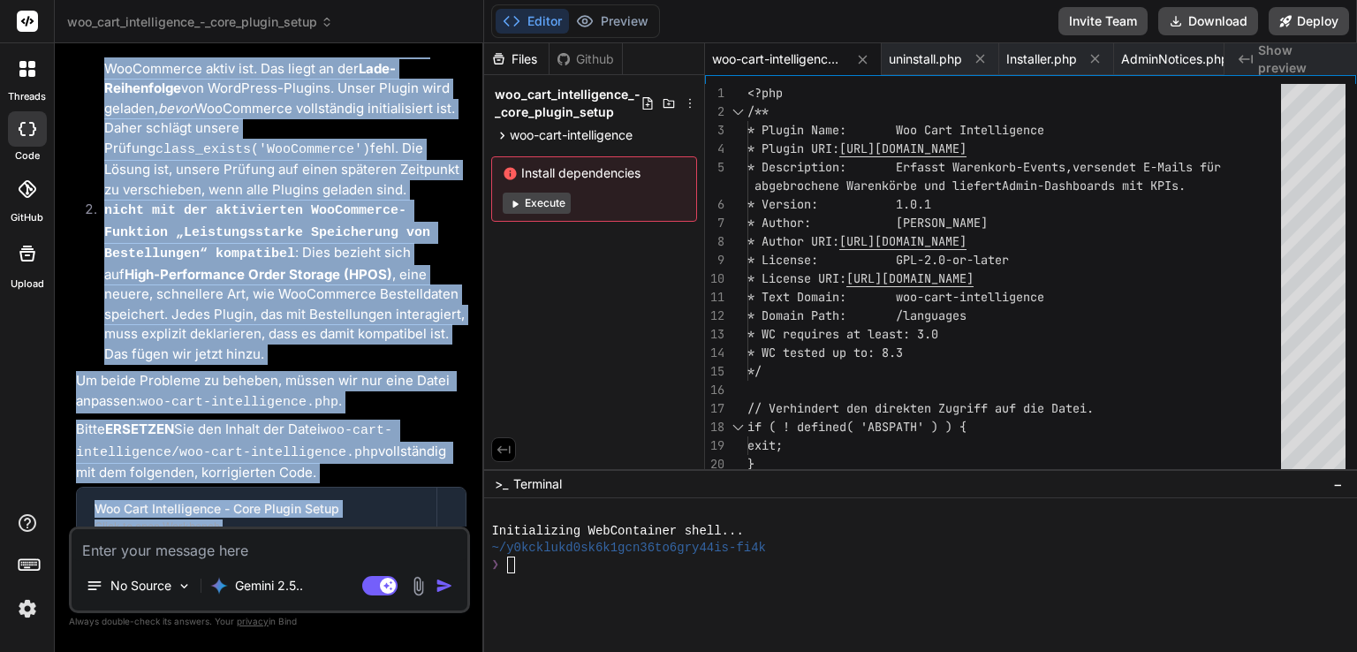
drag, startPoint x: 295, startPoint y: 479, endPoint x: 311, endPoint y: 510, distance: 34.8
click at [311, 510] on div "Verstanden. Das sind sehr hilfreiche Fehlermeldungen, die uns genau zeigen, was…" at bounding box center [271, 320] width 391 height 830
click at [383, 371] on p "Um beide Probleme zu beheben, müssen wir nur eine Datei anpassen: woo-cart-inte…" at bounding box center [271, 392] width 391 height 42
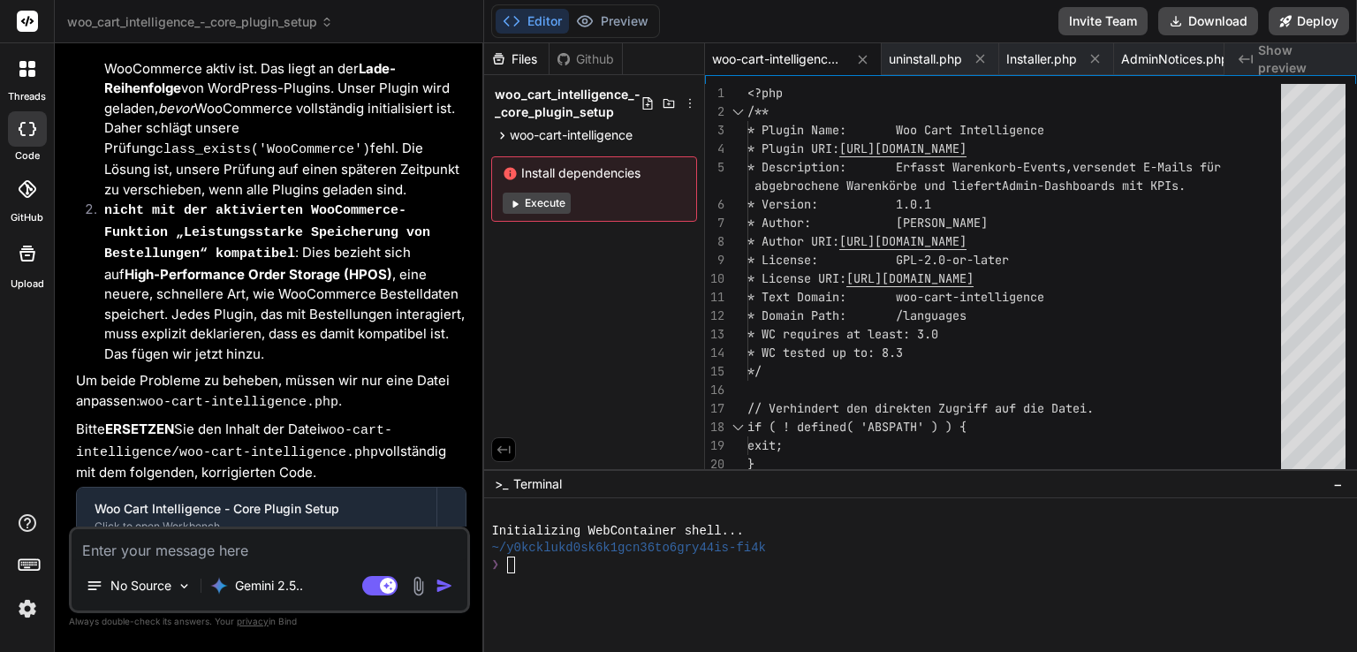
drag, startPoint x: 332, startPoint y: 436, endPoint x: 337, endPoint y: 531, distance: 95.5
click at [337, 531] on div "You Bind AI Hallo! Das ist ein hervorragend spezifiziertes und sehr spannendes …" at bounding box center [269, 354] width 401 height 594
click at [1176, 20] on icon at bounding box center [1177, 22] width 10 height 10
click at [250, 556] on textarea at bounding box center [270, 545] width 396 height 32
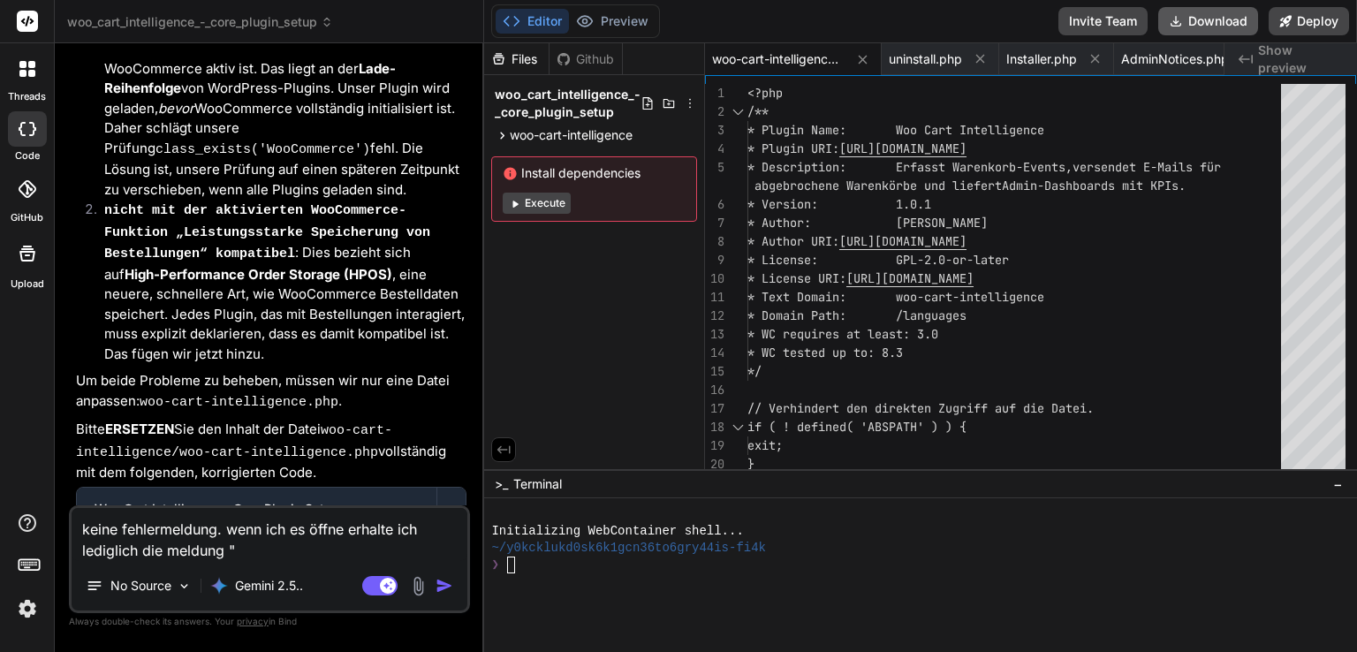
paste textarea "Plugin page is loading..."
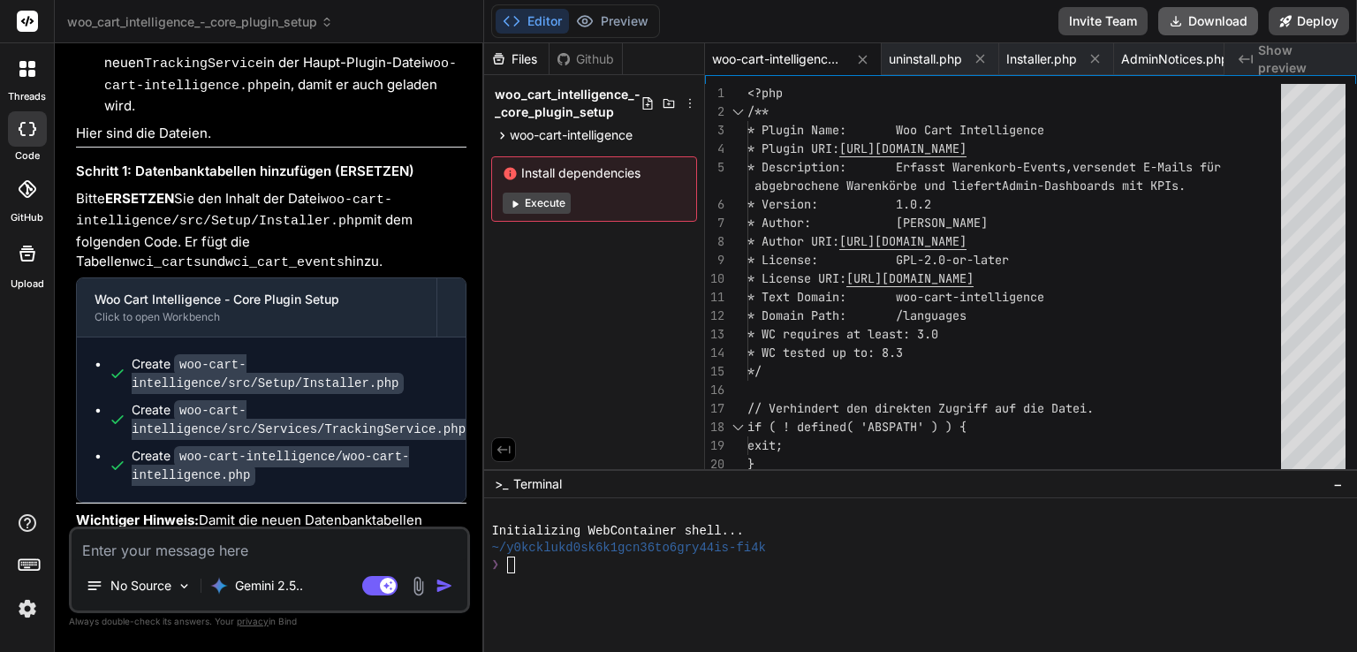
scroll to position [9468, 0]
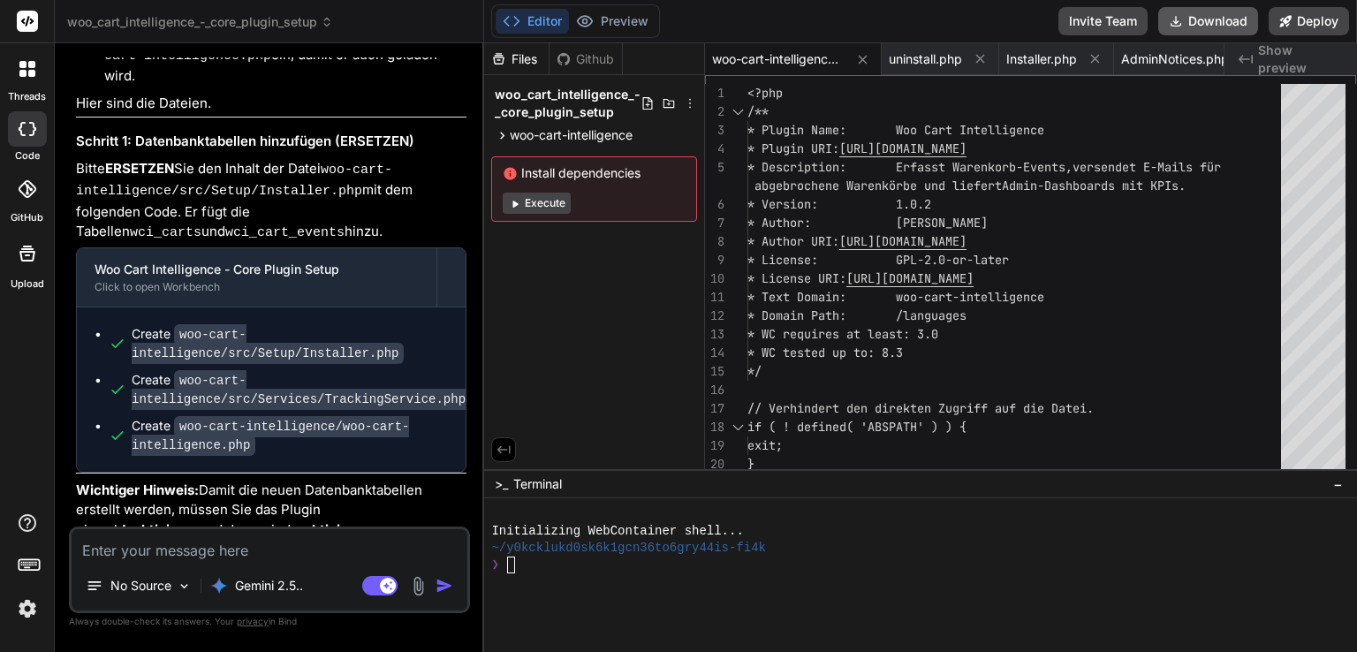
click at [1198, 19] on button "Download" at bounding box center [1208, 21] width 100 height 28
click at [277, 555] on textarea at bounding box center [270, 545] width 396 height 32
paste textarea "Plugin page is loading..."
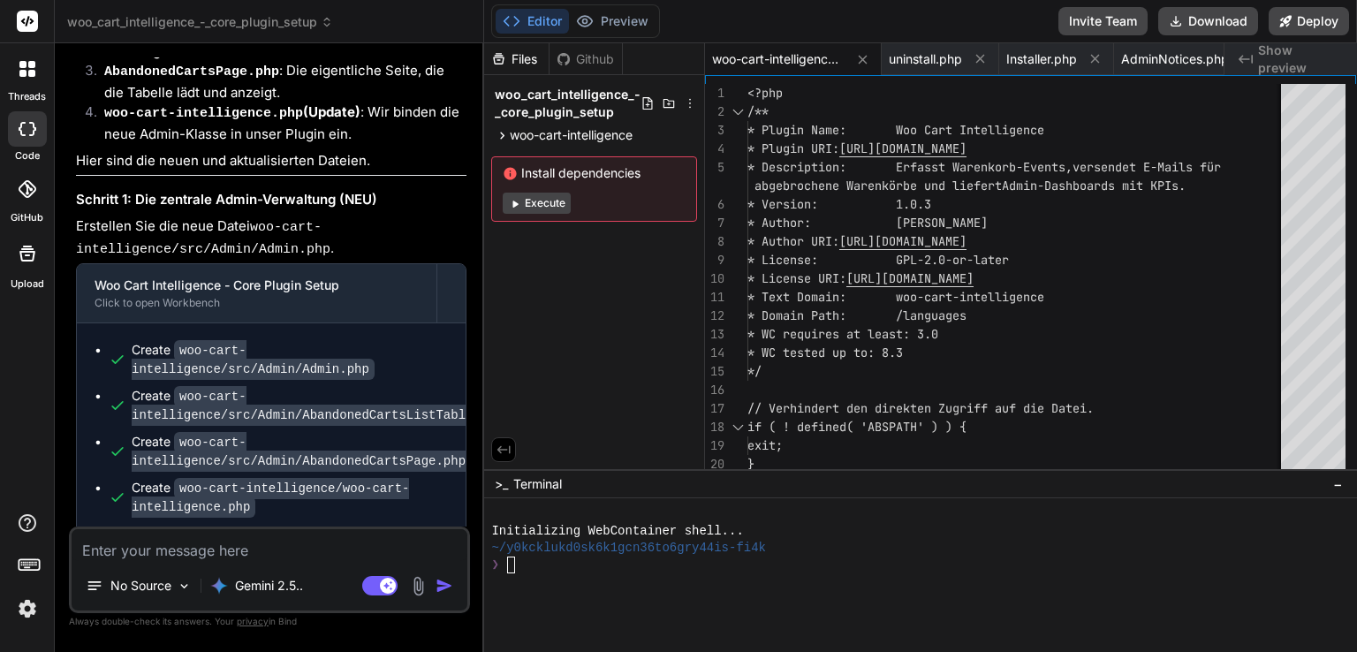
scroll to position [10780, 0]
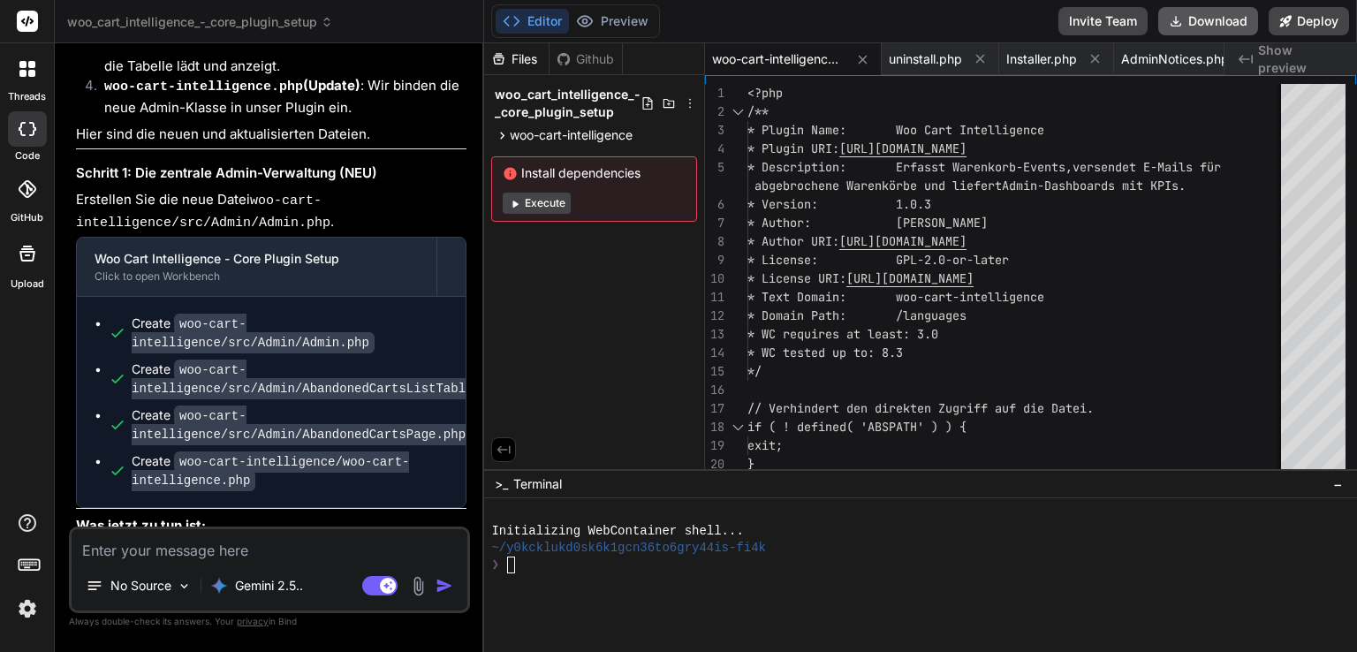
click at [1215, 27] on button "Download" at bounding box center [1208, 21] width 100 height 28
click at [233, 546] on textarea at bounding box center [270, 545] width 396 height 32
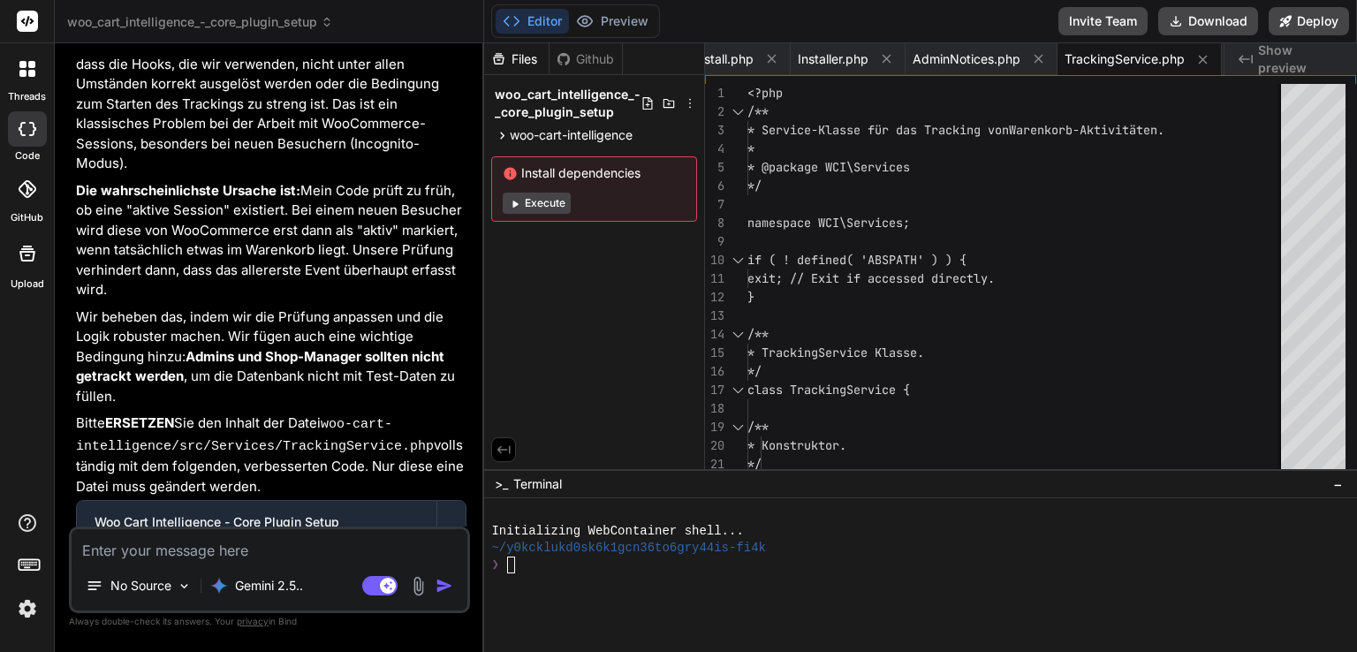
scroll to position [11772, 0]
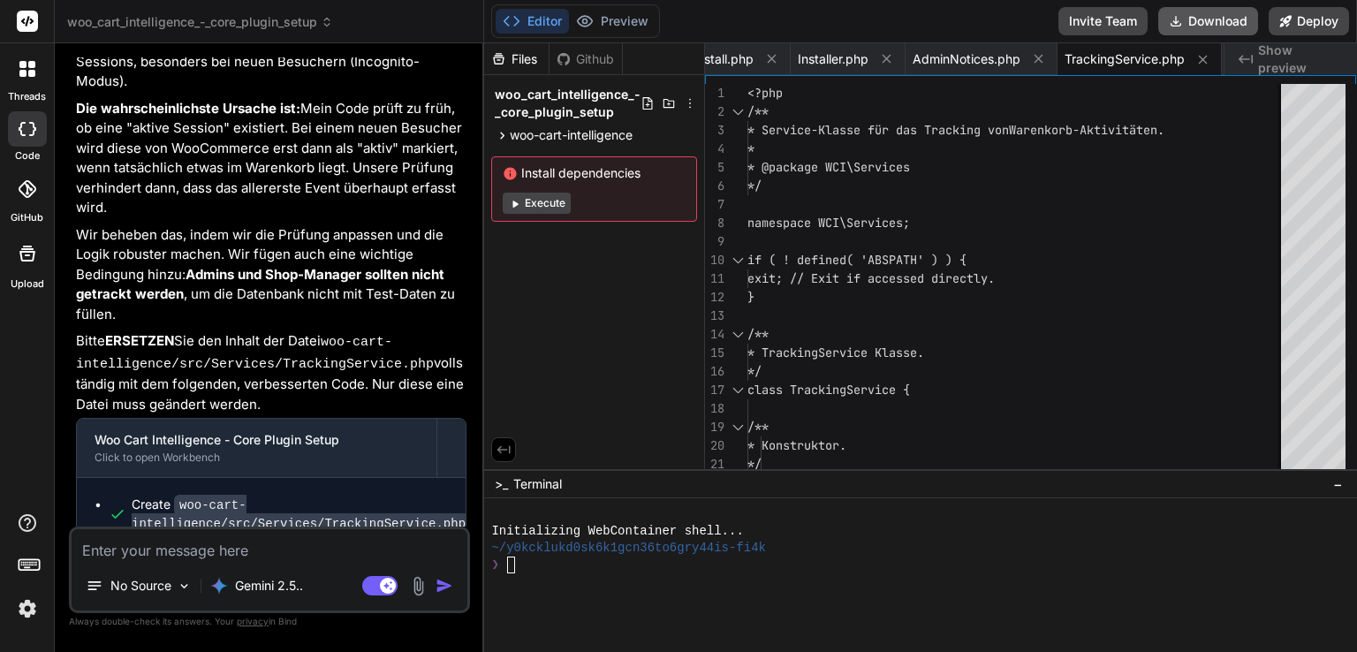
click at [1189, 27] on button "Download" at bounding box center [1208, 21] width 100 height 28
click at [285, 556] on textarea at bounding box center [270, 545] width 396 height 32
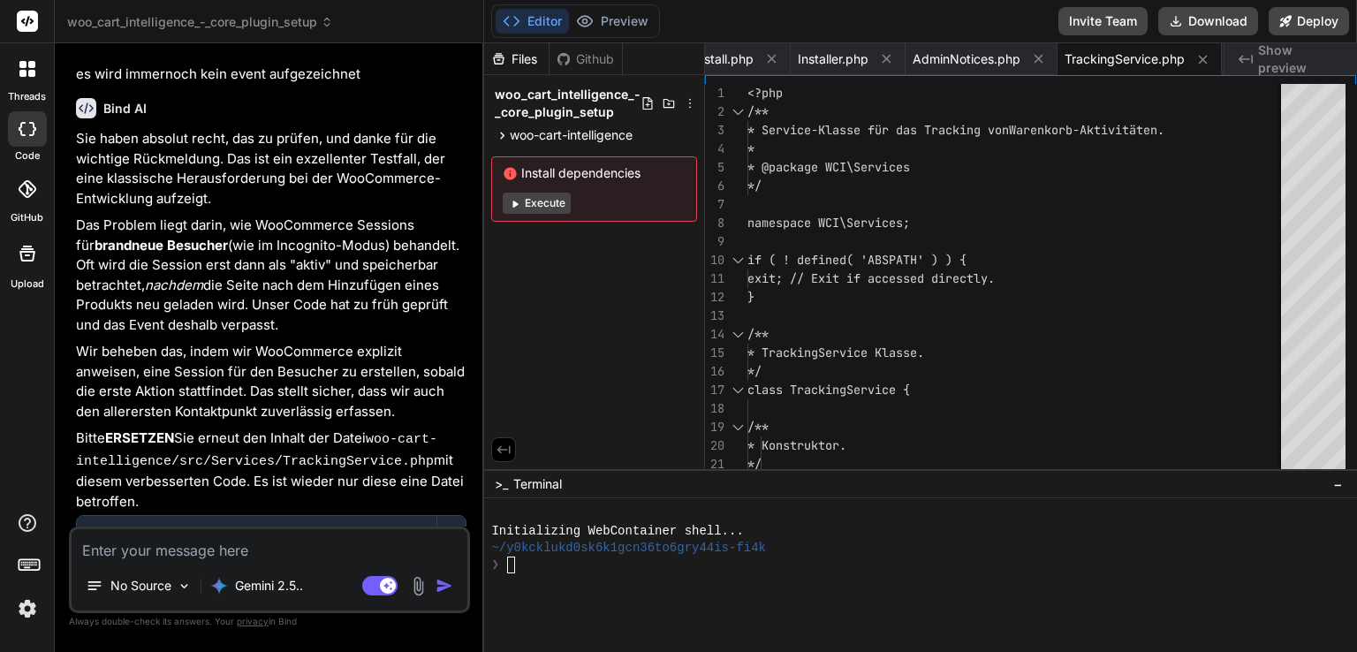
scroll to position [12575, 0]
click at [1203, 26] on button "Download" at bounding box center [1208, 21] width 100 height 28
click at [247, 542] on textarea at bounding box center [270, 545] width 396 height 32
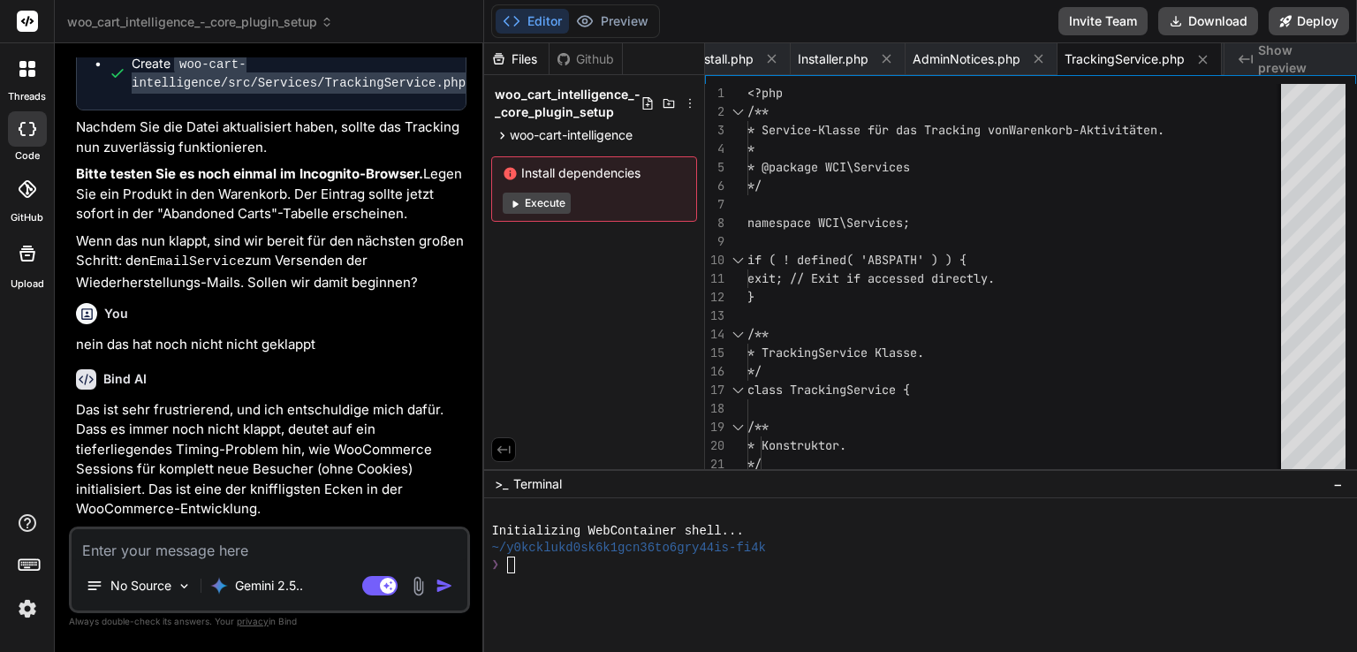
scroll to position [13200, 0]
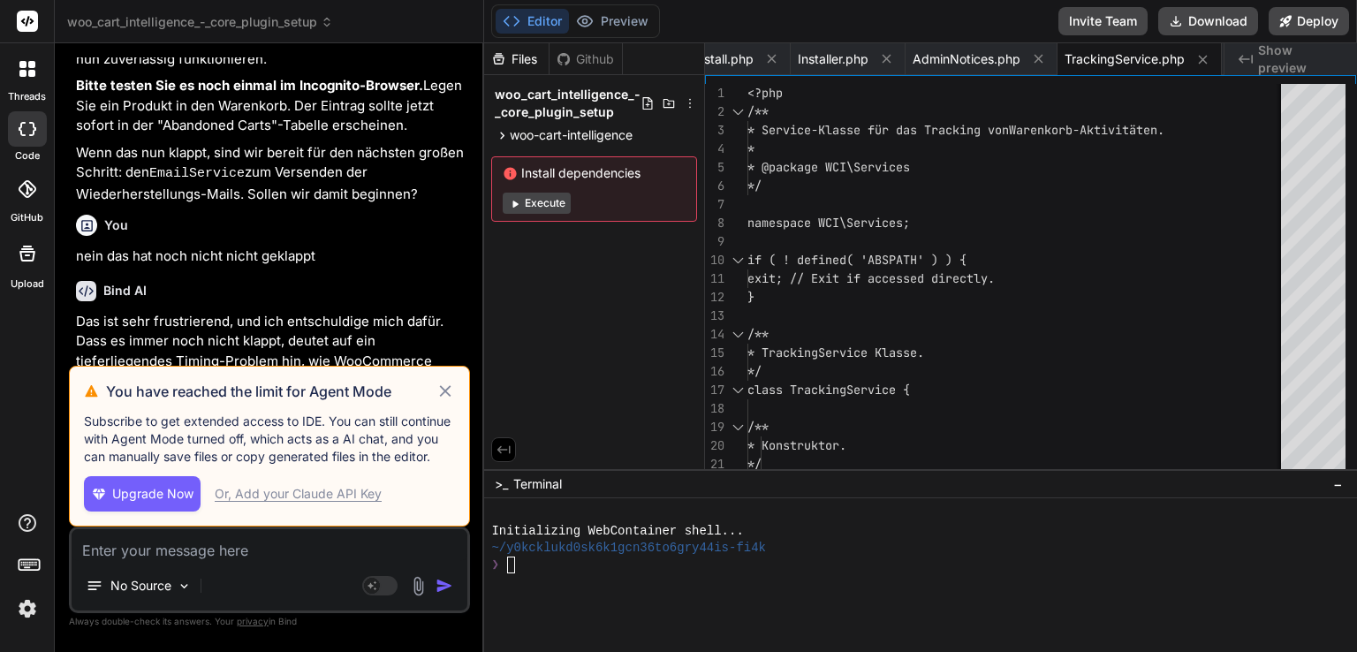
click at [446, 393] on icon at bounding box center [444, 390] width 11 height 11
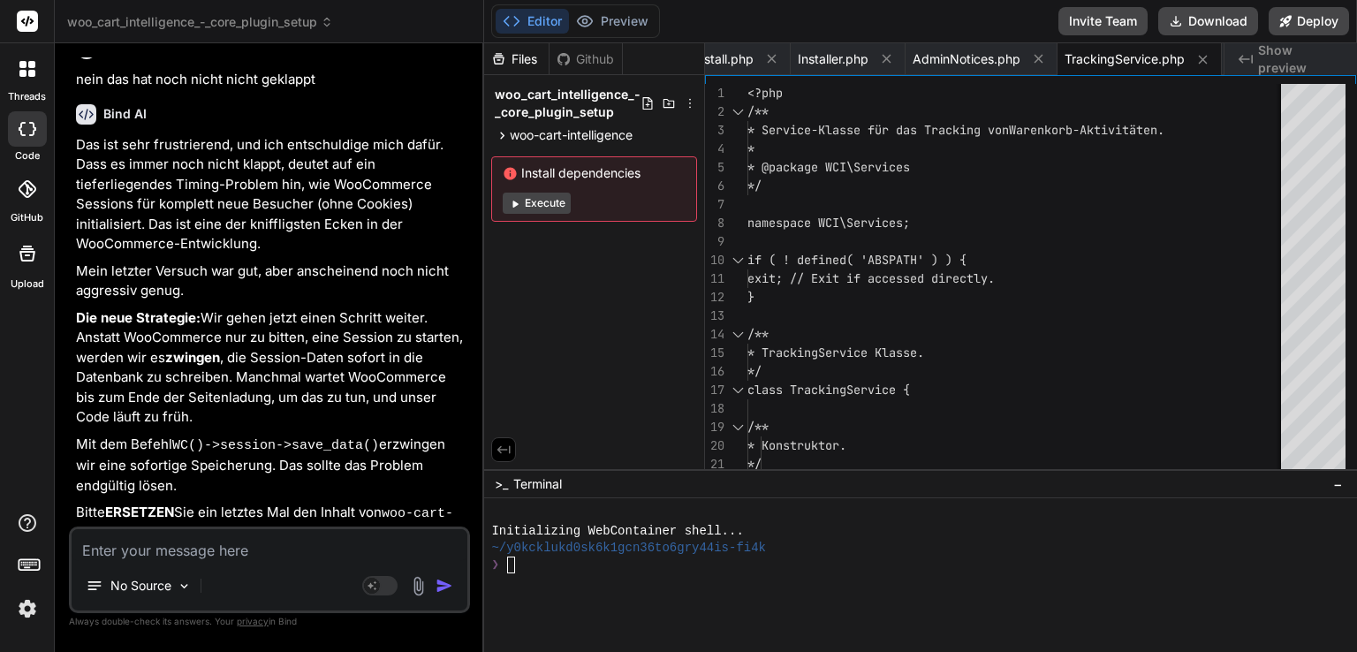
scroll to position [13377, 0]
click at [1203, 16] on button "Download" at bounding box center [1208, 21] width 100 height 28
click at [264, 543] on textarea at bounding box center [270, 545] width 396 height 32
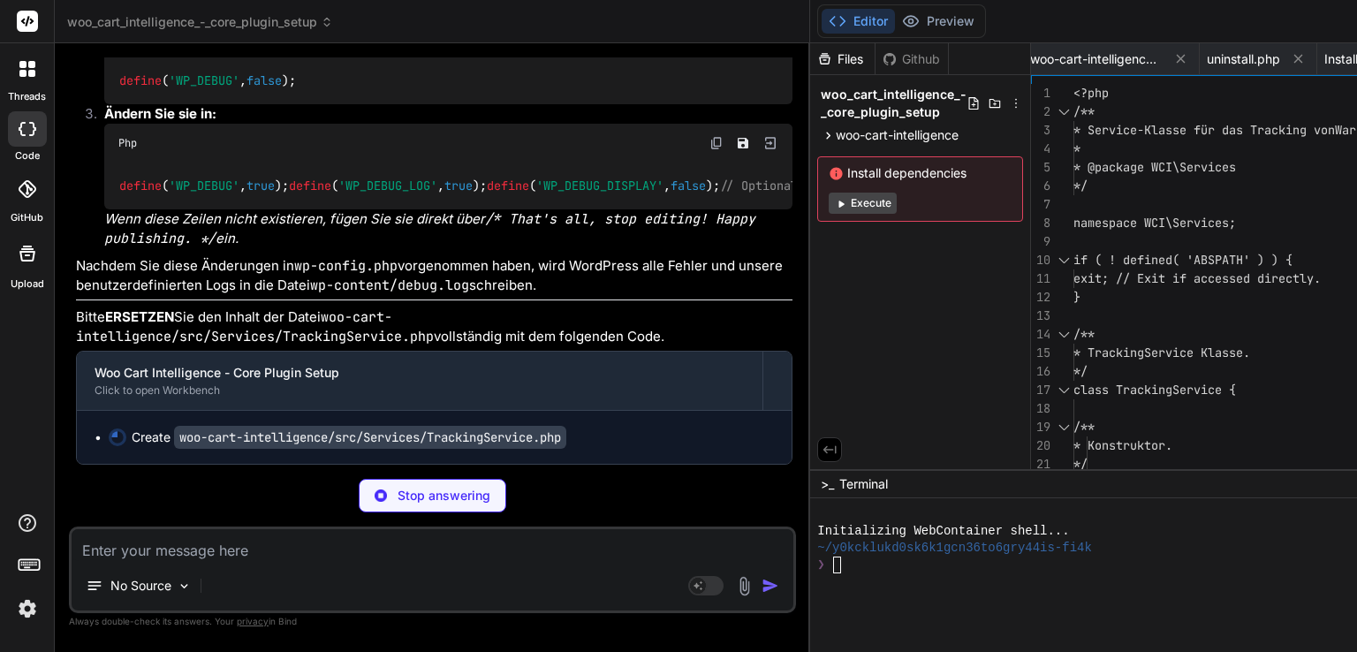
scroll to position [14590, 0]
